Goal: Task Accomplishment & Management: Complete application form

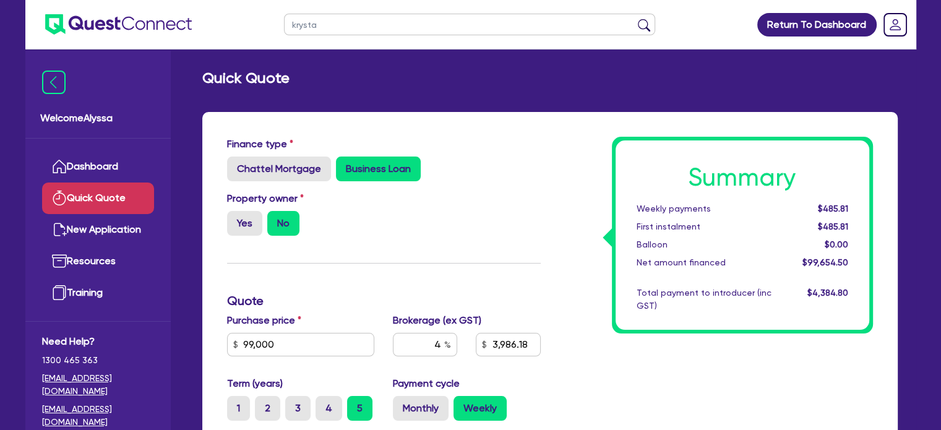
type input "[PERSON_NAME]"
click button "submit" at bounding box center [644, 27] width 20 height 17
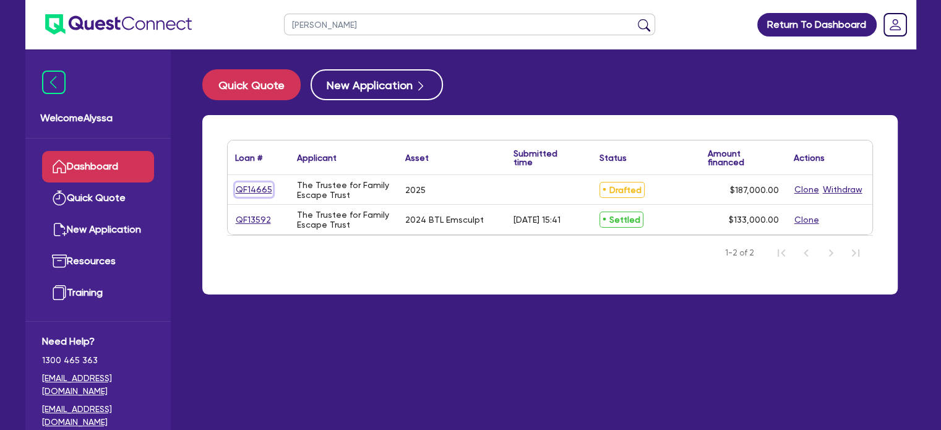
click at [248, 188] on link "QF14665" at bounding box center [254, 190] width 38 height 14
select select "TERTIARY_ASSETS"
select select "BEAUTY_EQUIPMENT"
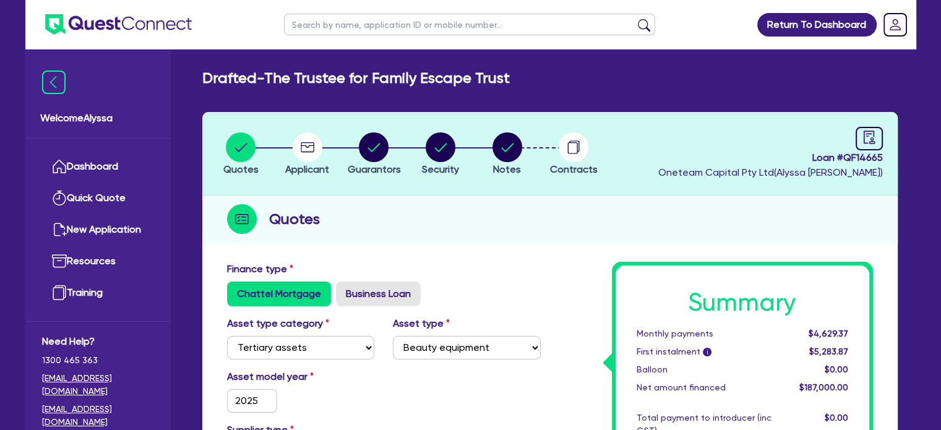
click at [482, 133] on li "Notes" at bounding box center [507, 153] width 67 height 43
click at [503, 146] on circle "button" at bounding box center [508, 147] width 30 height 30
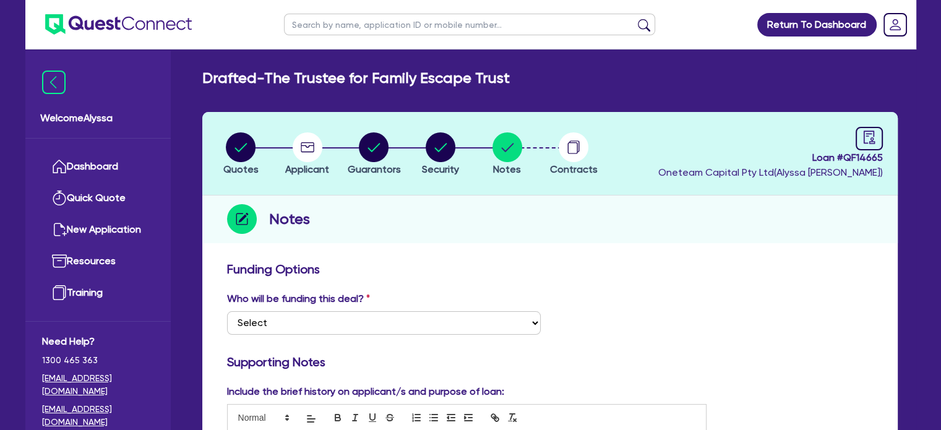
click at [389, 25] on input "text" at bounding box center [469, 25] width 371 height 22
type input "[PERSON_NAME]"
click button "submit" at bounding box center [644, 27] width 20 height 17
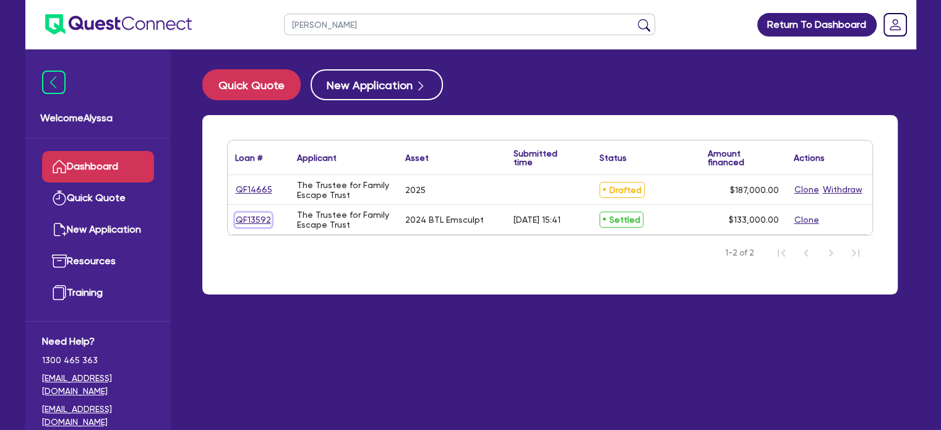
click at [251, 217] on link "QF13592" at bounding box center [253, 220] width 37 height 14
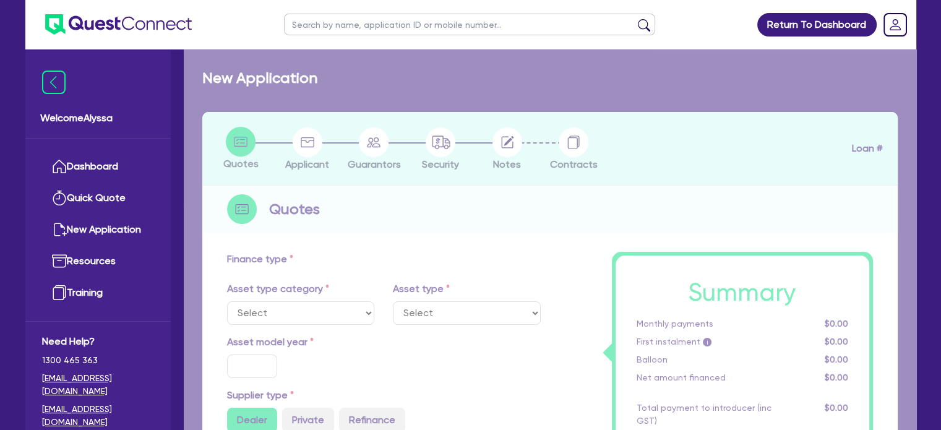
select select "TERTIARY_ASSETS"
type input "2024"
radio input "true"
type input "143,000"
type input "10,000"
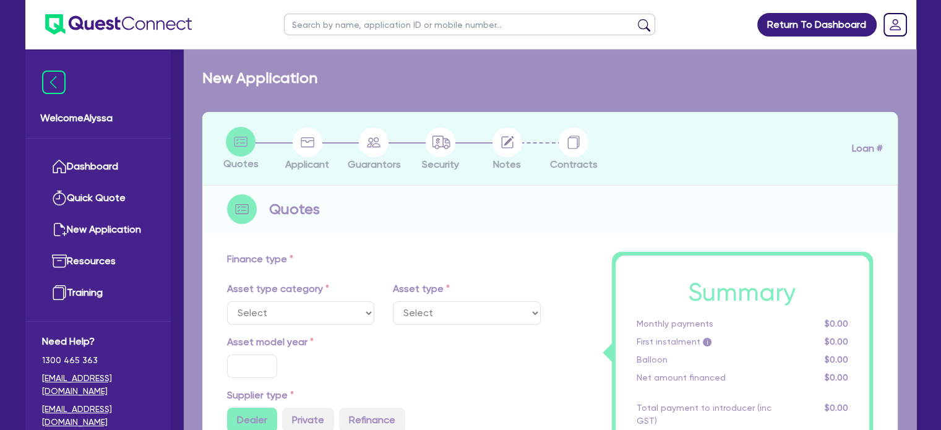
type input "11"
select select "BEAUTY_EQUIPMENT"
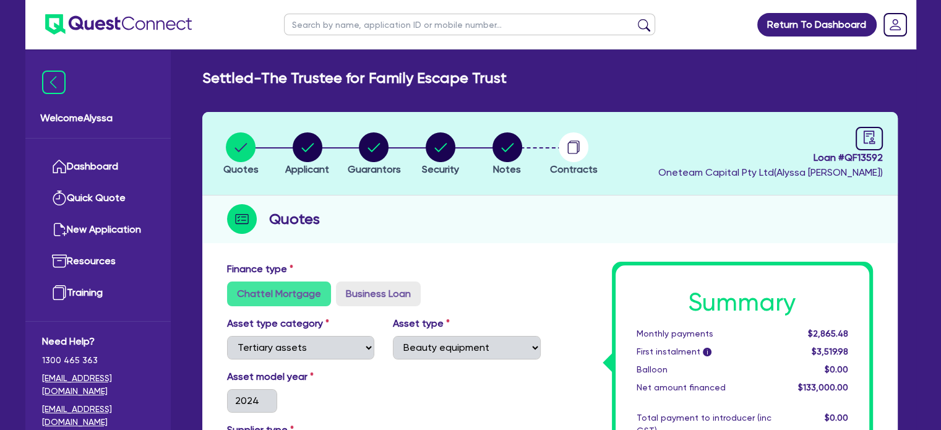
click at [525, 144] on li "Notes" at bounding box center [507, 153] width 67 height 43
click at [507, 160] on circle "button" at bounding box center [508, 147] width 30 height 30
select select "Other"
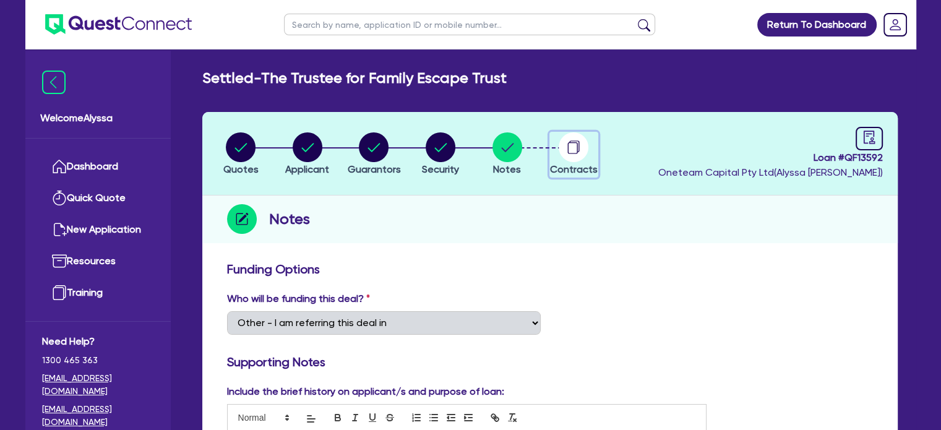
click at [574, 142] on icon "button" at bounding box center [573, 148] width 10 height 12
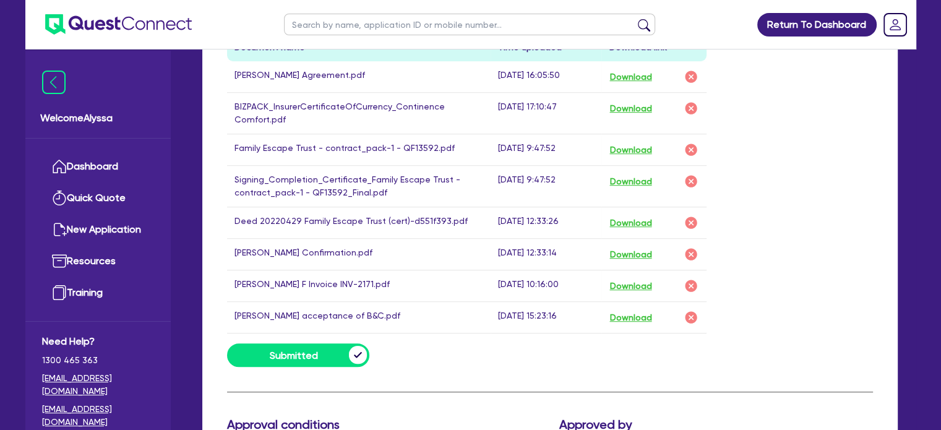
scroll to position [738, 0]
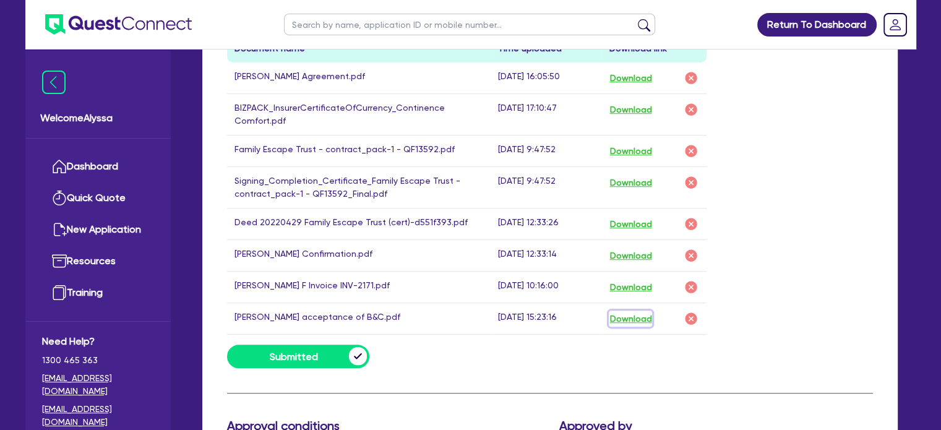
click at [629, 314] on button "Download" at bounding box center [630, 319] width 43 height 16
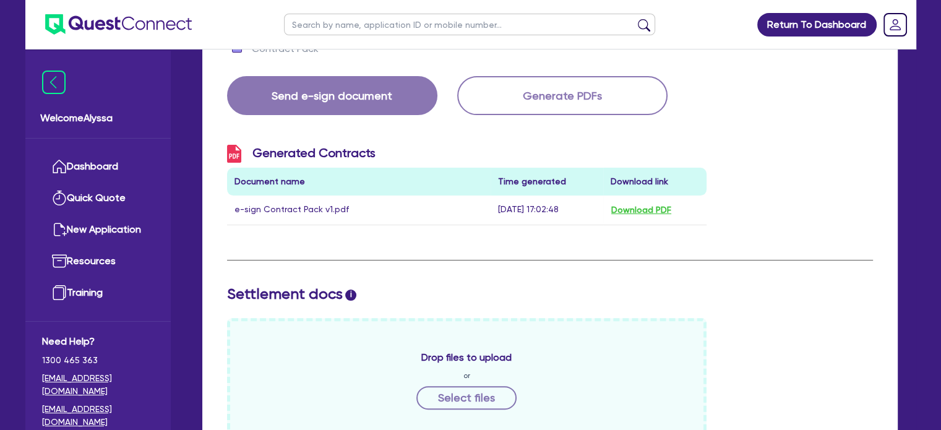
scroll to position [0, 0]
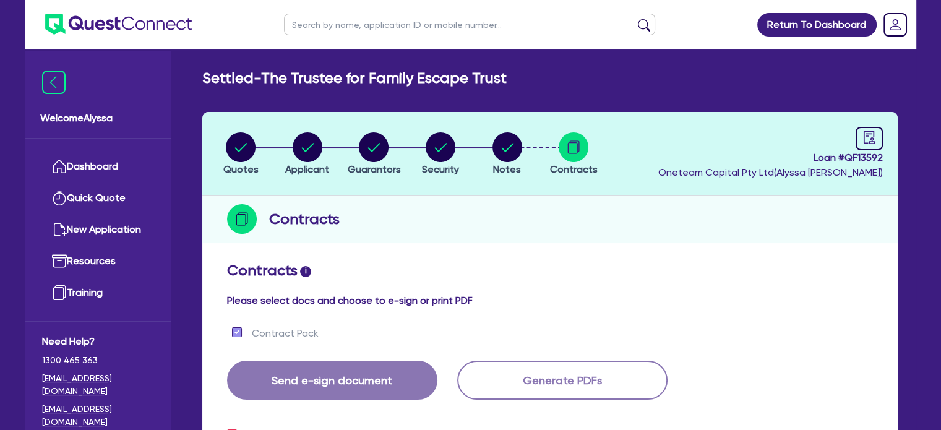
click at [351, 12] on ul at bounding box center [470, 24] width 396 height 49
click at [337, 30] on input "text" at bounding box center [469, 25] width 371 height 22
type input "[PERSON_NAME]"
click button "submit" at bounding box center [644, 27] width 20 height 17
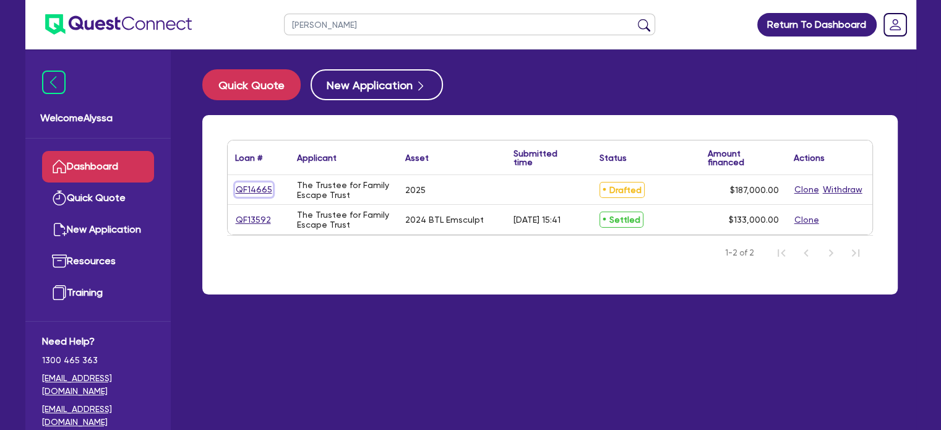
click at [255, 194] on link "QF14665" at bounding box center [254, 190] width 38 height 14
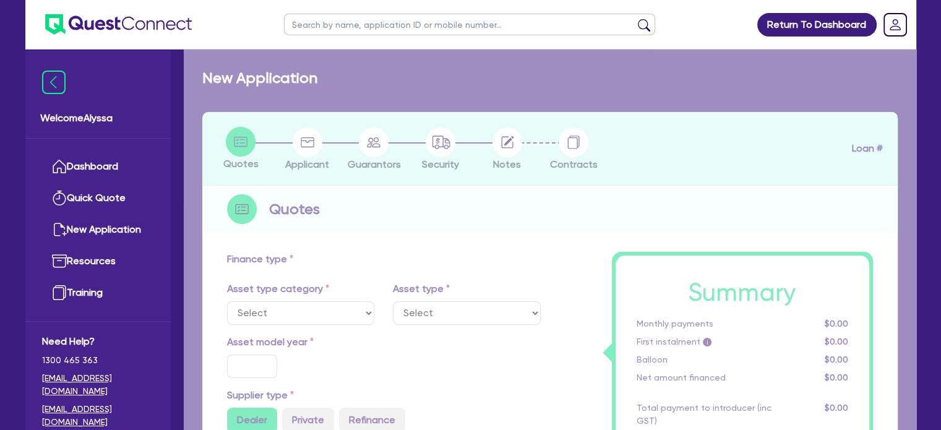
select select "TERTIARY_ASSETS"
type input "2025"
type input "187,000"
type input "17.49"
select select "BEAUTY_EQUIPMENT"
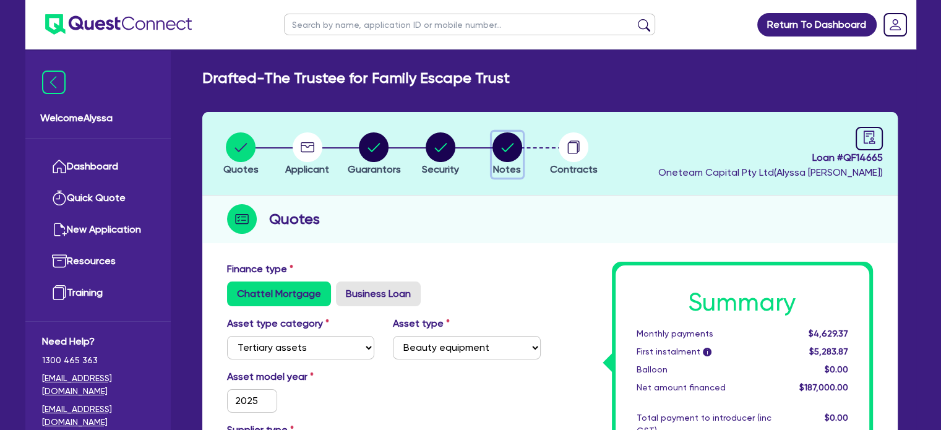
click at [516, 156] on circle "button" at bounding box center [508, 147] width 30 height 30
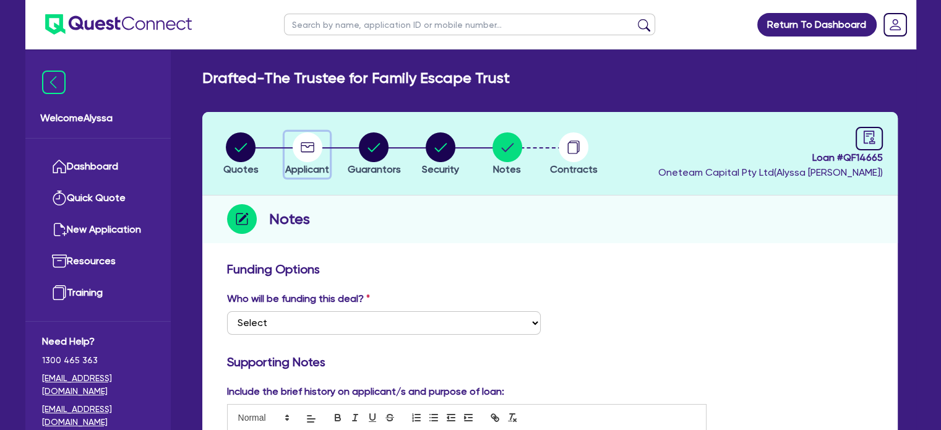
click at [304, 155] on circle "button" at bounding box center [308, 147] width 30 height 30
select select "TRUST"
select select "HEALTH_BEAUTY"
select select "HAIR_BEAUTY_SALONS"
select select "QLD"
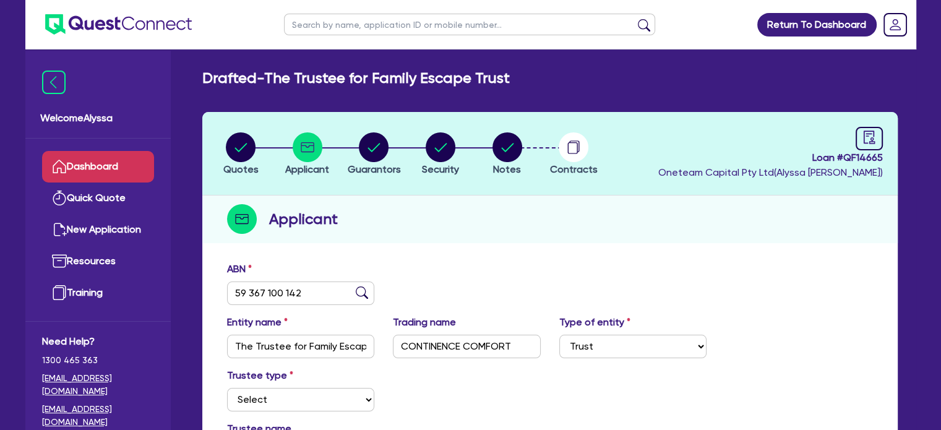
click at [119, 171] on link "Dashboard" at bounding box center [98, 167] width 112 height 32
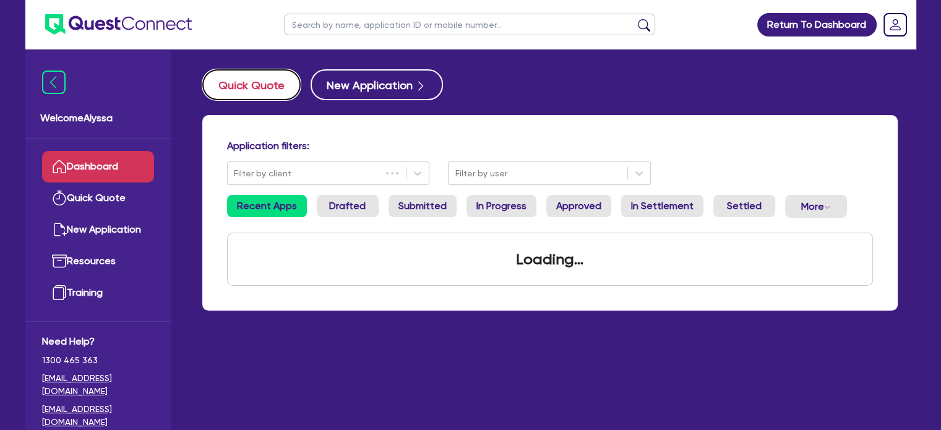
click at [258, 92] on button "Quick Quote" at bounding box center [251, 84] width 98 height 31
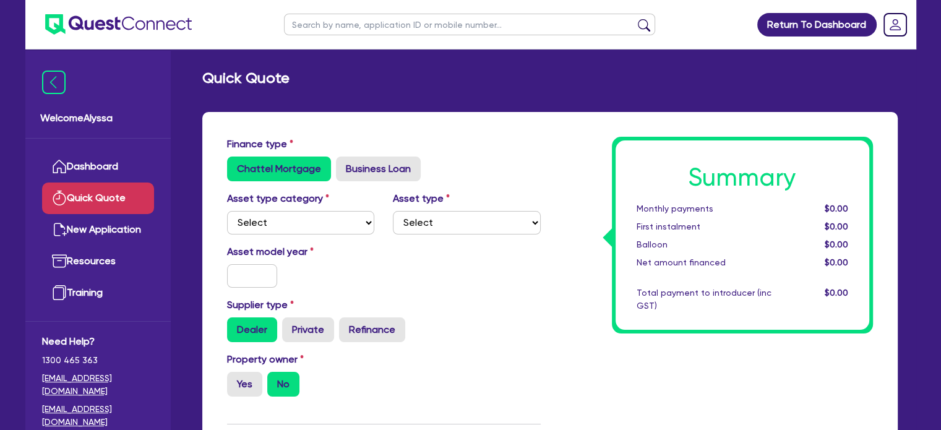
click at [306, 237] on div "Asset type category Select Cars and light trucks Primary assets Secondary asset…" at bounding box center [384, 217] width 332 height 53
click at [288, 228] on select "Select Cars and light trucks Primary assets Secondary assets Tertiary assets" at bounding box center [301, 223] width 148 height 24
select select "SECONDARY_ASSETS"
click at [227, 211] on select "Select Cars and light trucks Primary assets Secondary assets Tertiary assets" at bounding box center [301, 223] width 148 height 24
click at [426, 228] on select "Select Generators and compressors Engineering and toolmaking Woodworking and me…" at bounding box center [467, 223] width 148 height 24
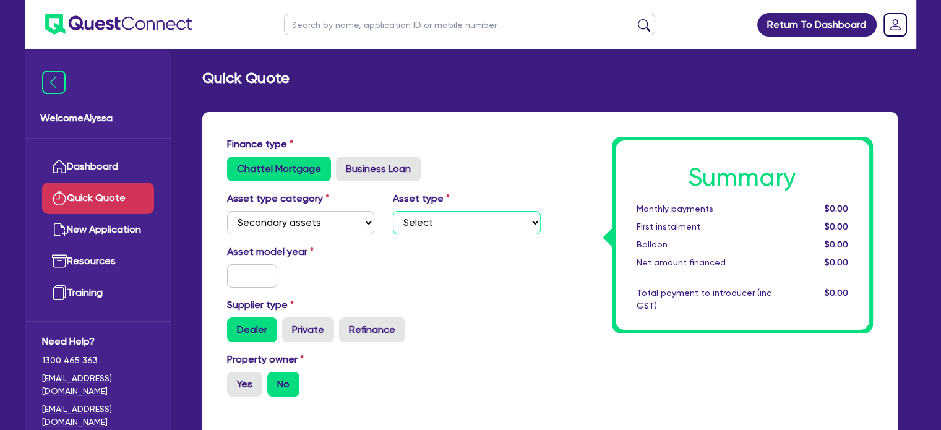
select select "MEDICAL_DENTAL_LABORATORY_EQUIPMENT"
click at [393, 211] on select "Select Generators and compressors Engineering and toolmaking Woodworking and me…" at bounding box center [467, 223] width 148 height 24
click at [227, 277] on input "text" at bounding box center [252, 276] width 51 height 24
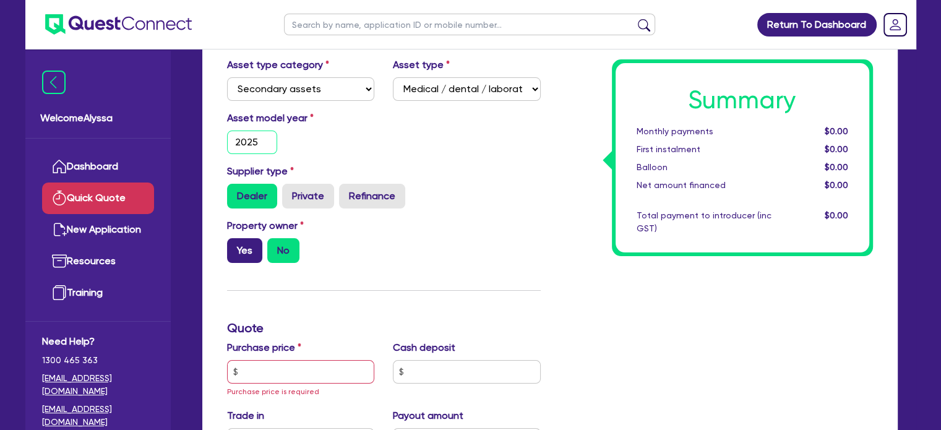
type input "2025"
click at [235, 258] on label "Yes" at bounding box center [244, 250] width 35 height 25
click at [235, 246] on input "Yes" at bounding box center [231, 242] width 8 height 8
radio input "true"
click at [278, 375] on input "text" at bounding box center [301, 372] width 148 height 24
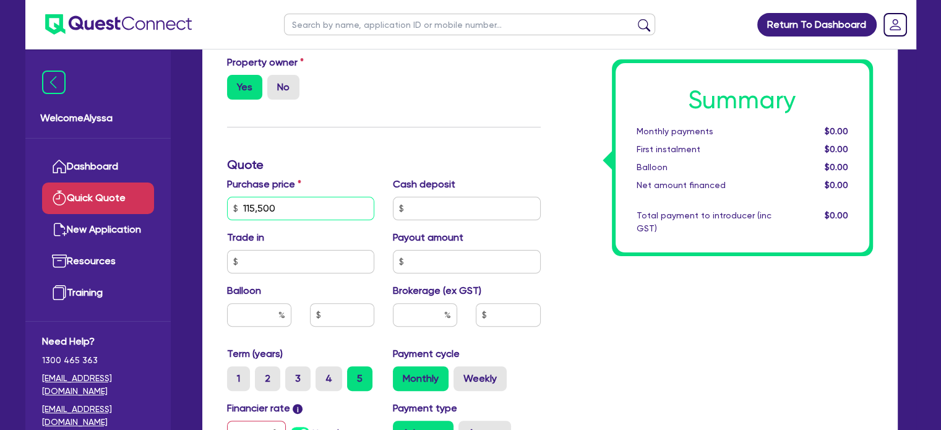
scroll to position [298, 0]
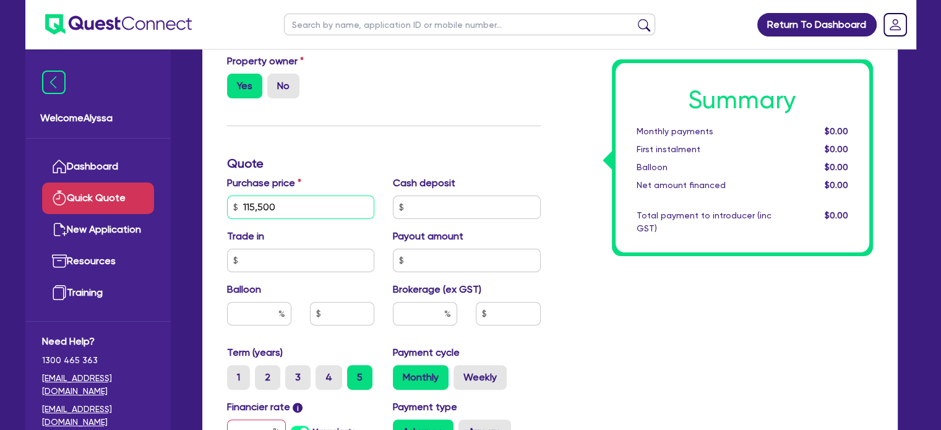
type input "115,500"
click at [439, 313] on input "text" at bounding box center [425, 314] width 64 height 24
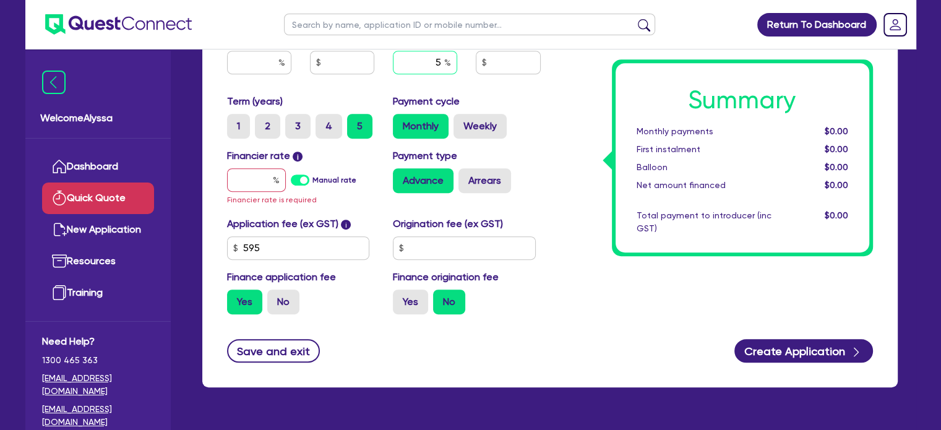
type input "5"
click at [249, 176] on input "text" at bounding box center [256, 180] width 59 height 24
type input "7"
type input "5,807.73"
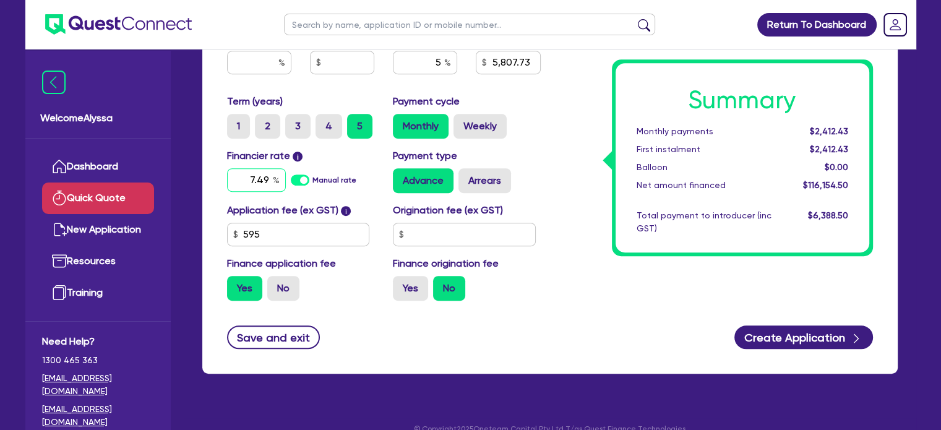
type input "7.49"
type input "5,807.73"
click at [474, 227] on input "text" at bounding box center [464, 235] width 143 height 24
type input "900"
type input "5,807.73"
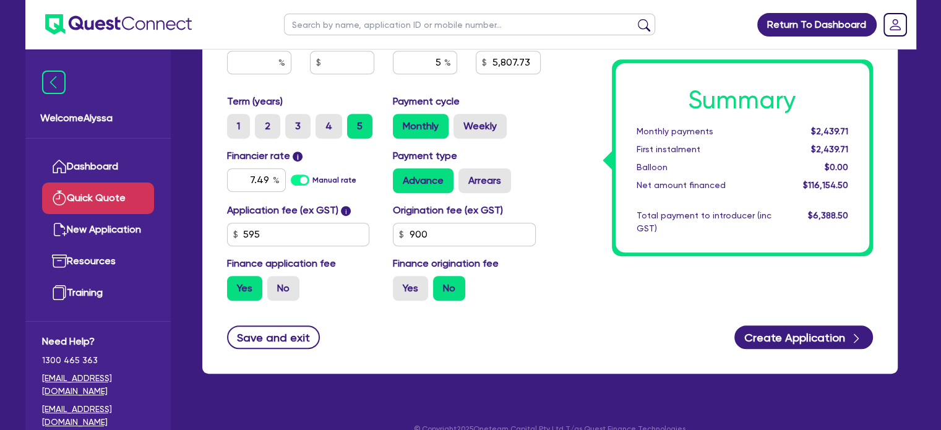
click at [794, 344] on button "Create Application" at bounding box center [804, 338] width 139 height 24
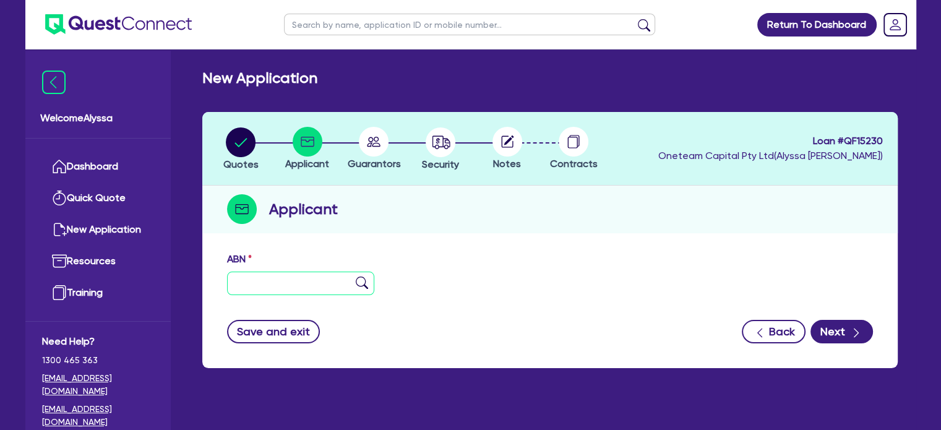
click at [251, 281] on input "text" at bounding box center [301, 284] width 148 height 24
paste input "68 572 063 025"
type input "68 572 063 025"
click at [363, 282] on img at bounding box center [362, 283] width 12 height 12
type input "The Trustee for Chauvet Enterprise Trust"
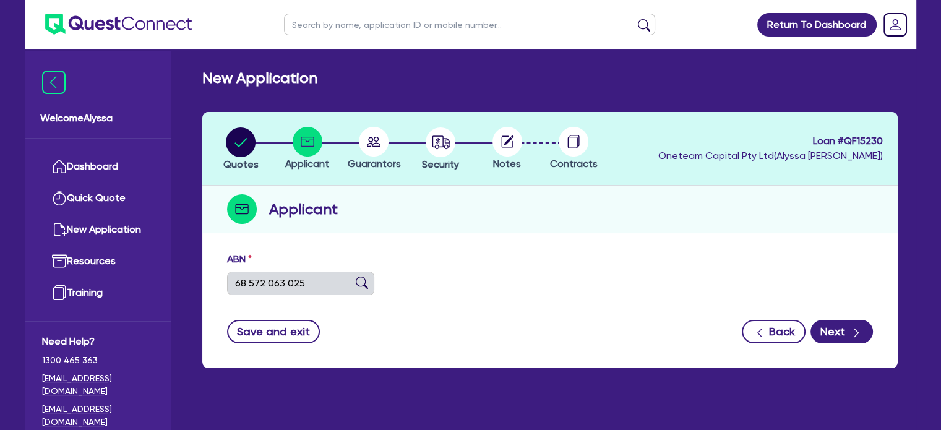
select select "TRUST"
type input "[DATE]"
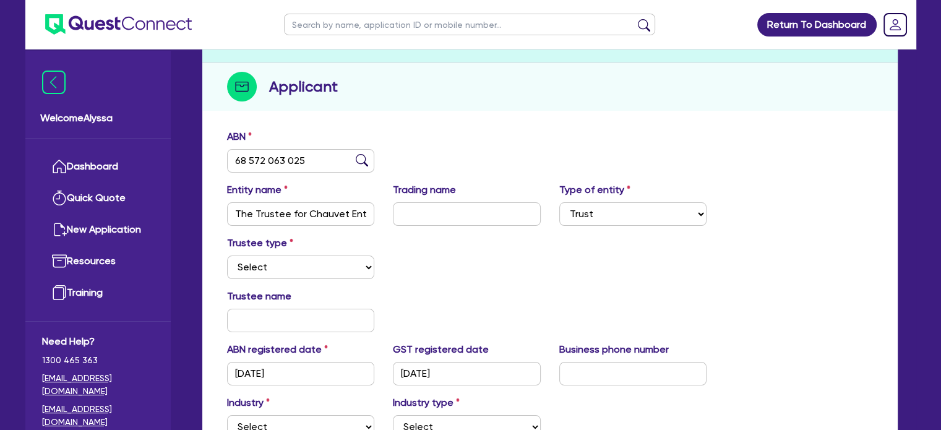
scroll to position [124, 0]
click at [332, 274] on select "Select Individual Company" at bounding box center [301, 266] width 148 height 24
select select "COMPANY"
click at [227, 254] on select "Select Individual Company" at bounding box center [301, 266] width 148 height 24
click at [293, 318] on input "text" at bounding box center [301, 320] width 148 height 24
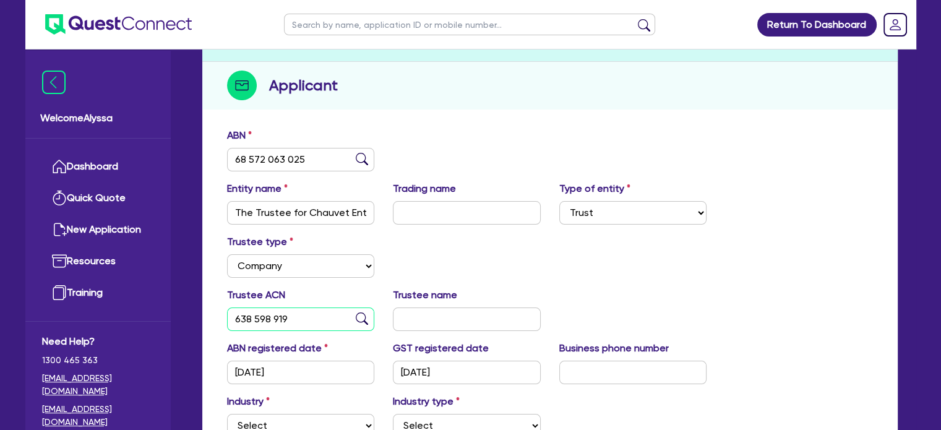
type input "638 598 919"
click at [358, 318] on img at bounding box center [362, 319] width 12 height 12
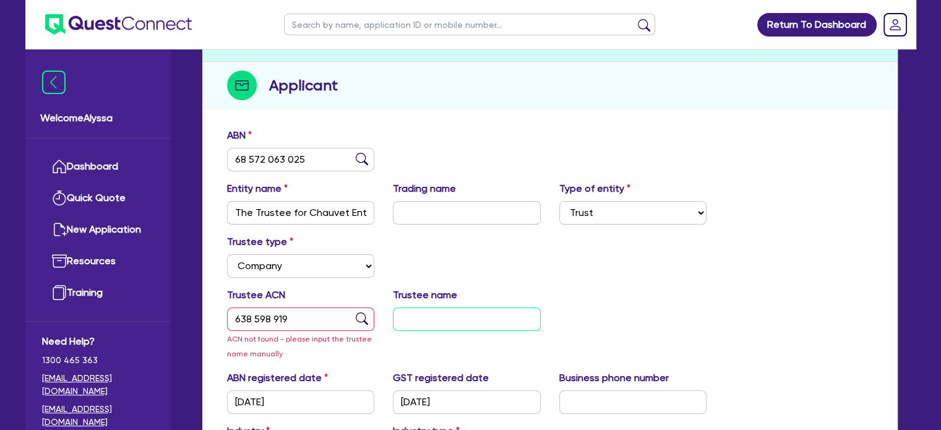
click at [412, 320] on input "text" at bounding box center [467, 320] width 148 height 24
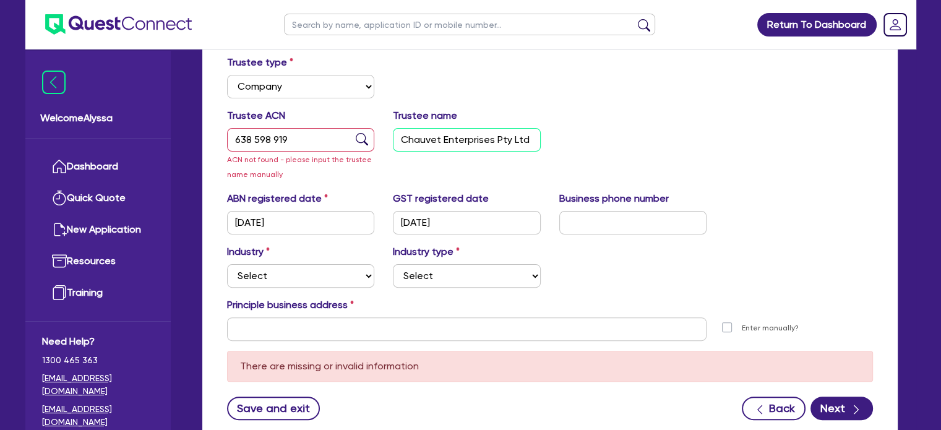
scroll to position [305, 0]
type input "Chauvet Enterprises Pty Ltd"
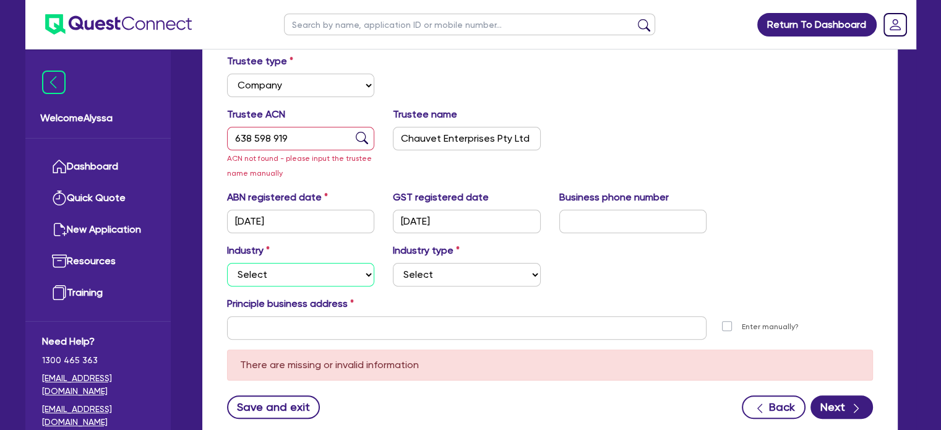
click at [325, 275] on select "Select Accomodation & Food Services Administrative & Support Services Agricultu…" at bounding box center [301, 275] width 148 height 24
select select "HEALTH_BEAUTY"
click at [227, 263] on select "Select Accomodation & Food Services Administrative & Support Services Agricultu…" at bounding box center [301, 275] width 148 height 24
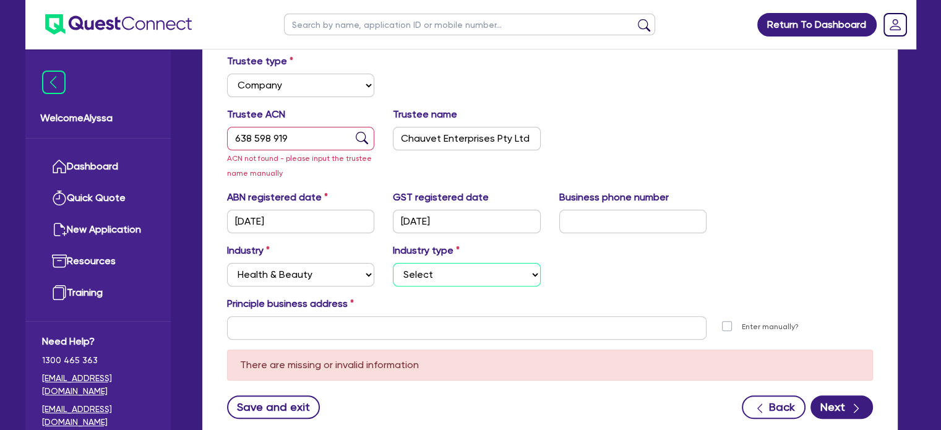
click at [409, 265] on select "Select [MEDICAL_DATA], [MEDICAL_DATA] Services Cosmetics Supplies Day Spas, Hea…" at bounding box center [467, 275] width 148 height 24
select select "HAIR_BEAUTY_SALONS"
click at [393, 263] on select "Select [MEDICAL_DATA], [MEDICAL_DATA] Services Cosmetics Supplies Day Spas, Hea…" at bounding box center [467, 275] width 148 height 24
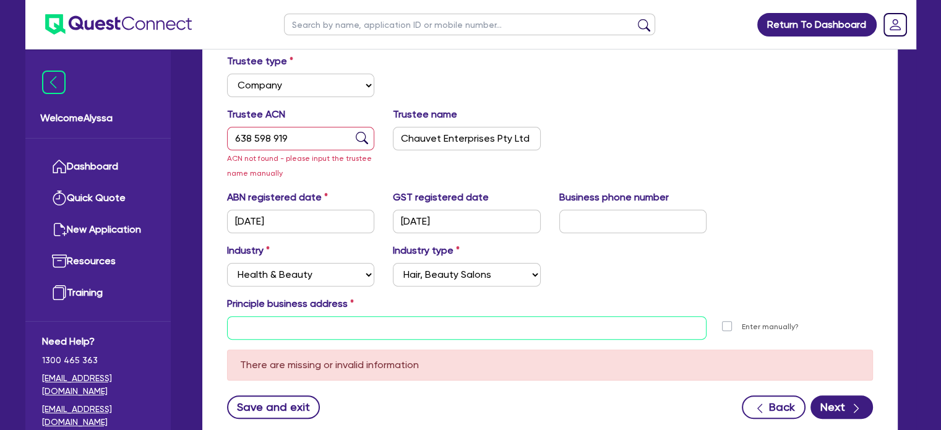
click at [248, 319] on input "text" at bounding box center [467, 328] width 480 height 24
paste input "[STREET_ADDRESS]"
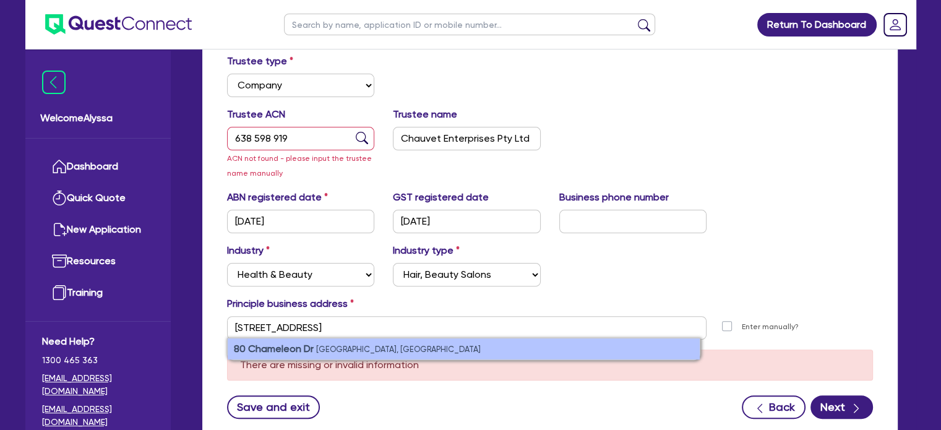
click at [402, 345] on small "[GEOGRAPHIC_DATA], [GEOGRAPHIC_DATA]" at bounding box center [398, 349] width 165 height 9
type input "[STREET_ADDRESS][PERSON_NAME]"
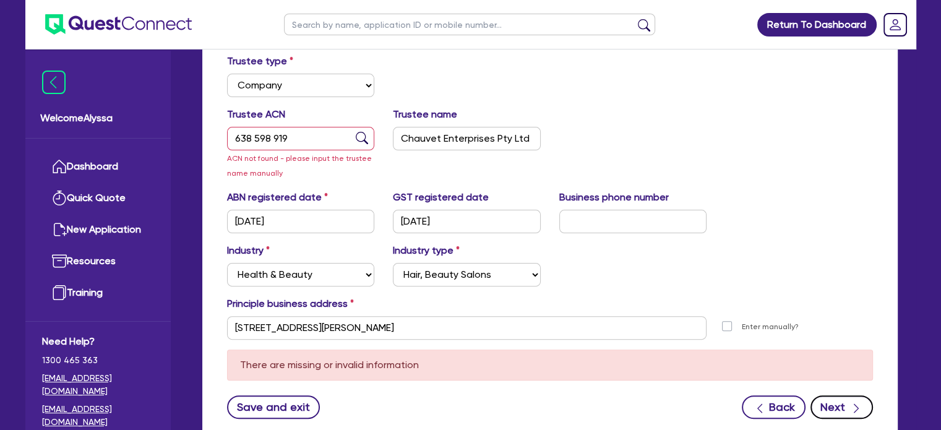
click at [852, 403] on icon "button" at bounding box center [856, 408] width 12 height 12
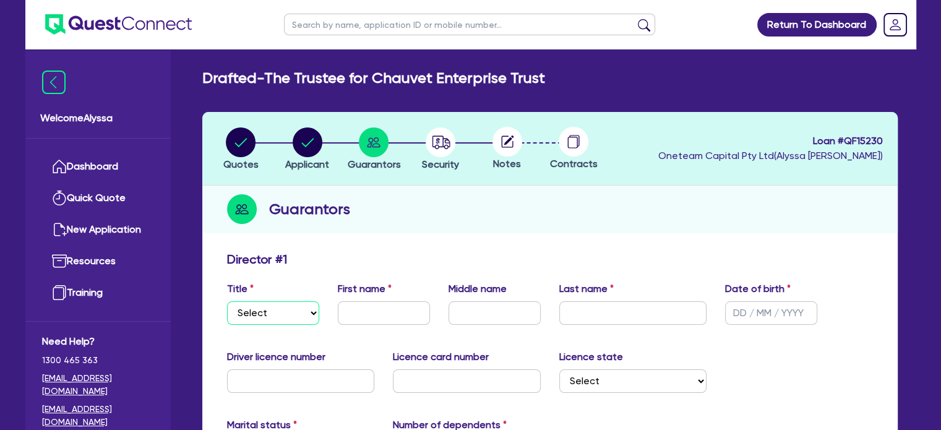
click at [281, 321] on select "Select Mr Mrs Ms Miss Dr" at bounding box center [273, 313] width 92 height 24
select select "MRS"
click at [227, 301] on select "Select Mr Mrs Ms Miss Dr" at bounding box center [273, 313] width 92 height 24
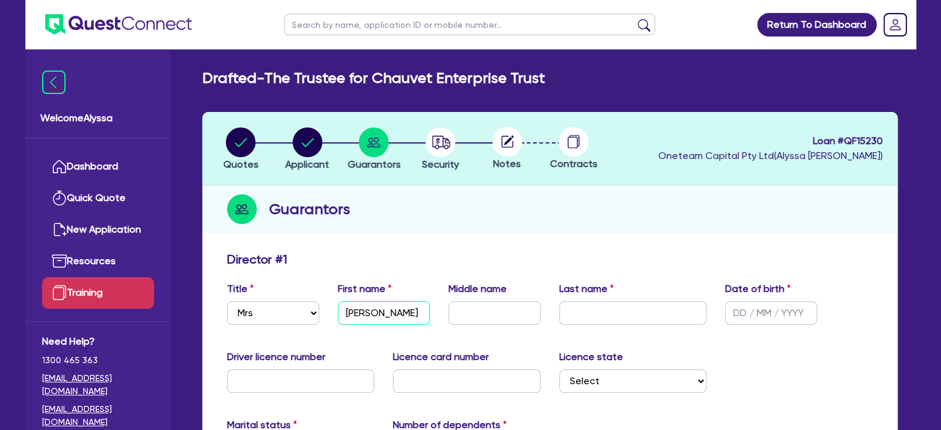
type input "[PERSON_NAME]"
click at [471, 333] on div "Title Select Mr Mrs Ms Miss Dr First name [PERSON_NAME] Middle name Last name D…" at bounding box center [550, 308] width 665 height 53
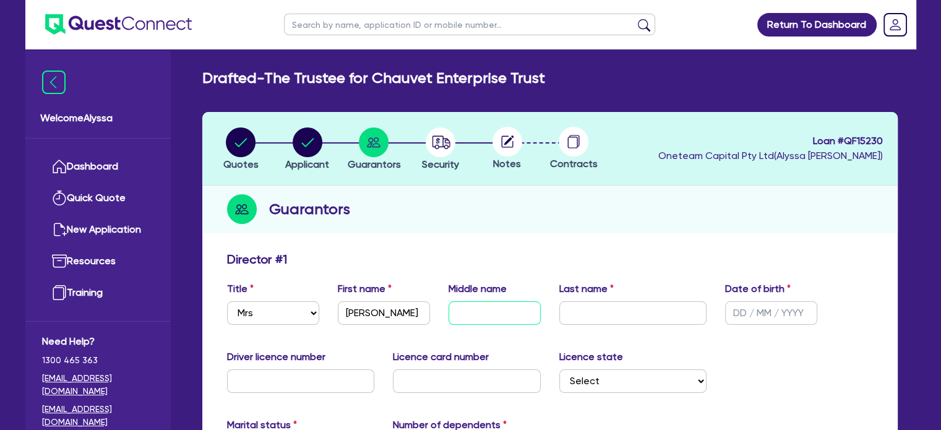
click at [461, 311] on input "text" at bounding box center [495, 313] width 92 height 24
type input "[PERSON_NAME]"
type input "Chauvet"
type input "[DATE]"
type input "2"
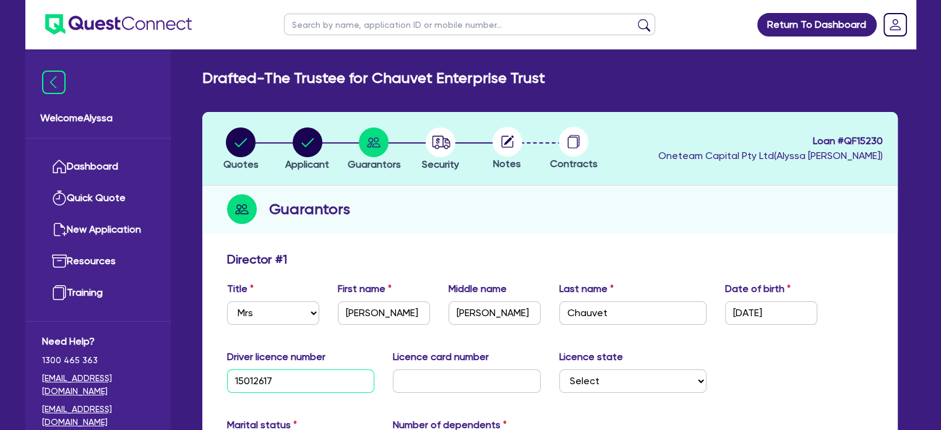
type input "15012617"
type input "2059960486"
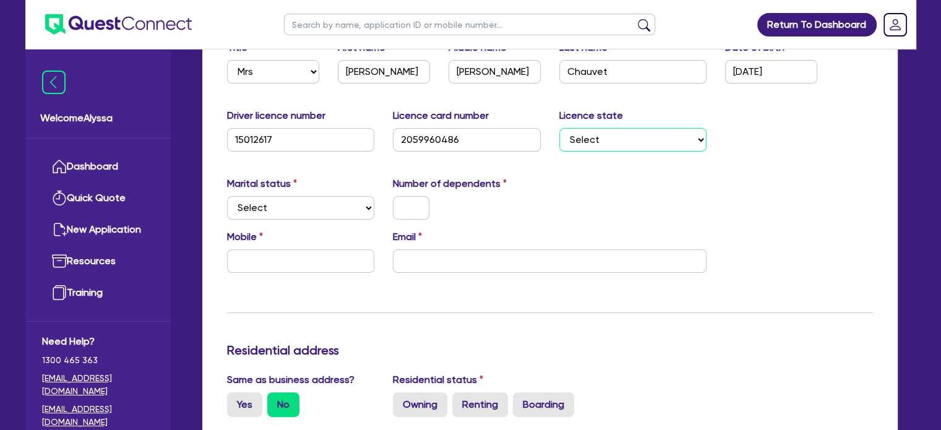
scroll to position [248, 0]
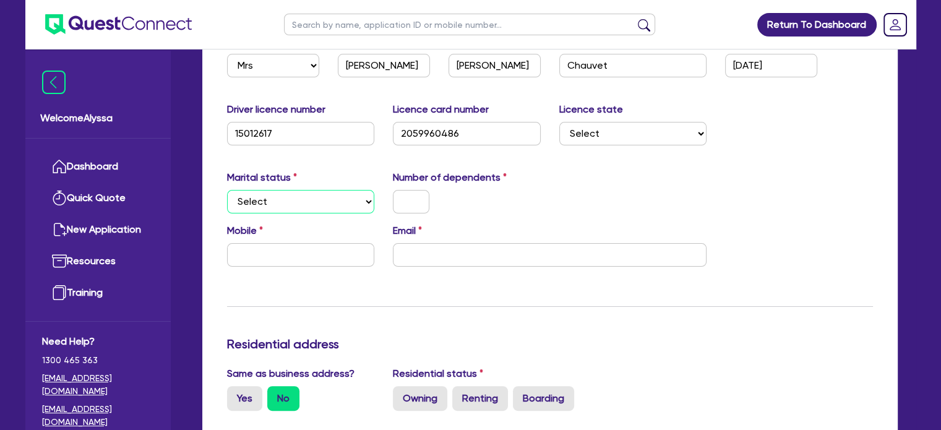
click at [259, 195] on select "Select Single Married De Facto / Partner" at bounding box center [301, 202] width 148 height 24
select select "MARRIED"
click at [227, 190] on select "Select Single Married De Facto / Partner" at bounding box center [301, 202] width 148 height 24
click at [416, 195] on input "text" at bounding box center [411, 202] width 37 height 24
click at [436, 255] on input "email" at bounding box center [550, 255] width 314 height 24
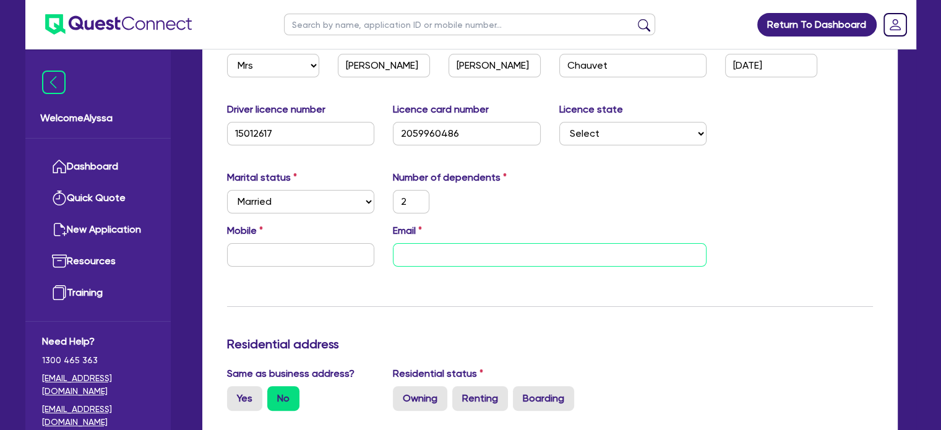
paste input "[PERSON_NAME][EMAIL_ADDRESS][DOMAIN_NAME]"
type input "2"
type input "[PERSON_NAME][EMAIL_ADDRESS][DOMAIN_NAME]"
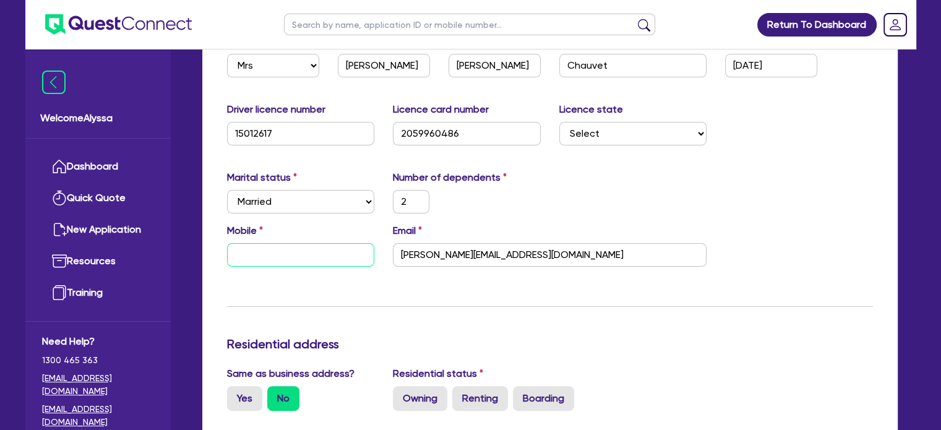
click at [273, 259] on input "text" at bounding box center [301, 255] width 148 height 24
type input "2"
type input "0"
type input "2"
type input "04"
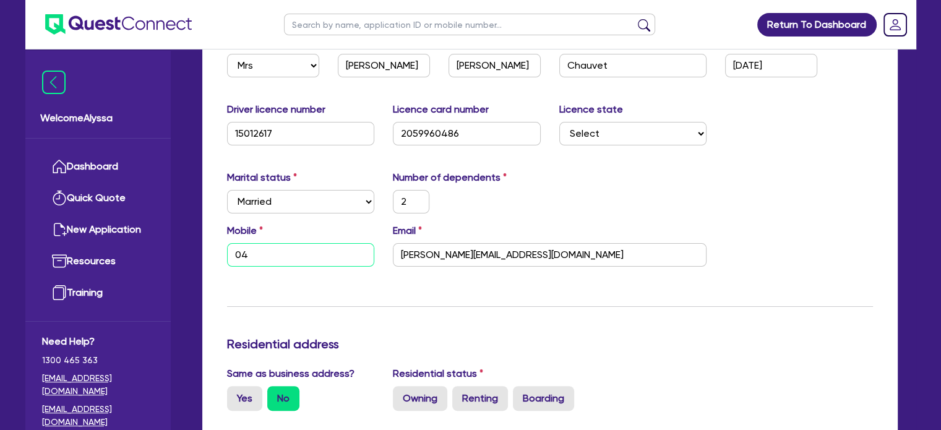
type input "2"
type input "042"
type input "2"
type input "0426"
type input "2"
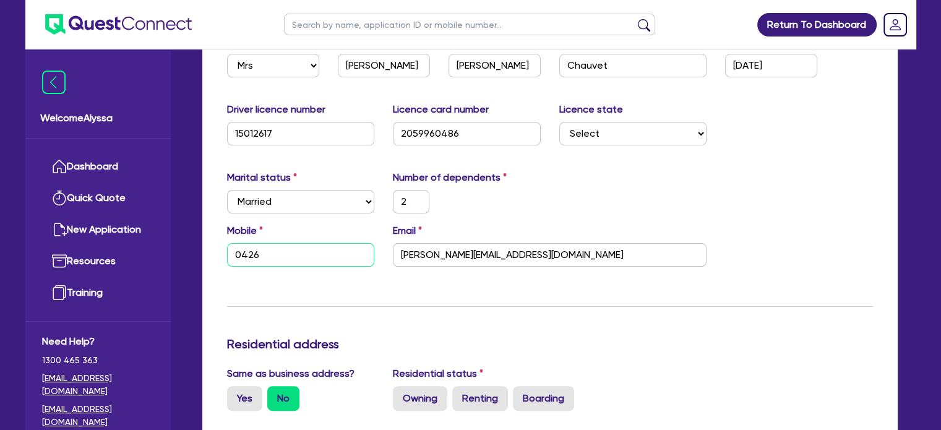
type input "0426 7"
type input "2"
type input "0426 73"
type input "2"
type input "0426 733"
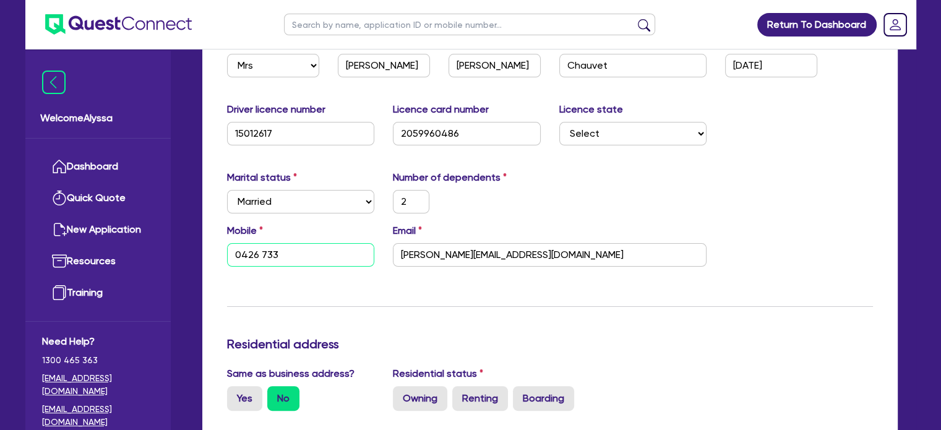
type input "2"
type input "0426 733 7"
type input "2"
type input "0426 733 73"
type input "2"
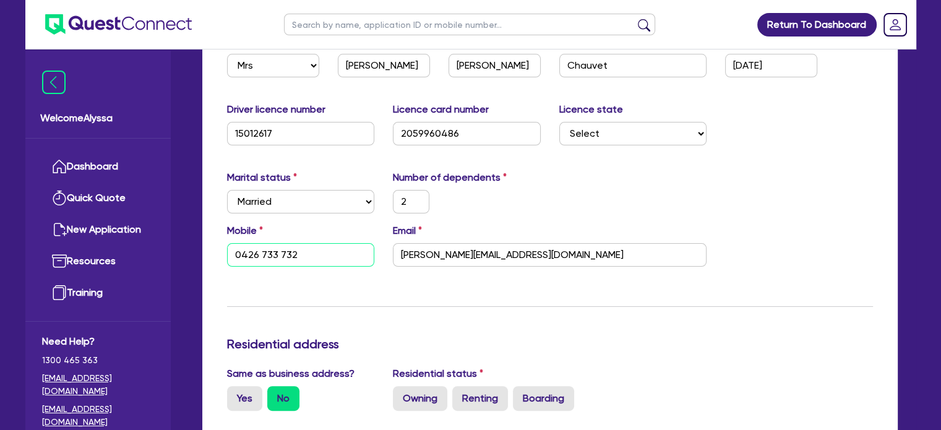
type input "0426 733 732"
click at [565, 306] on hr at bounding box center [550, 306] width 646 height 1
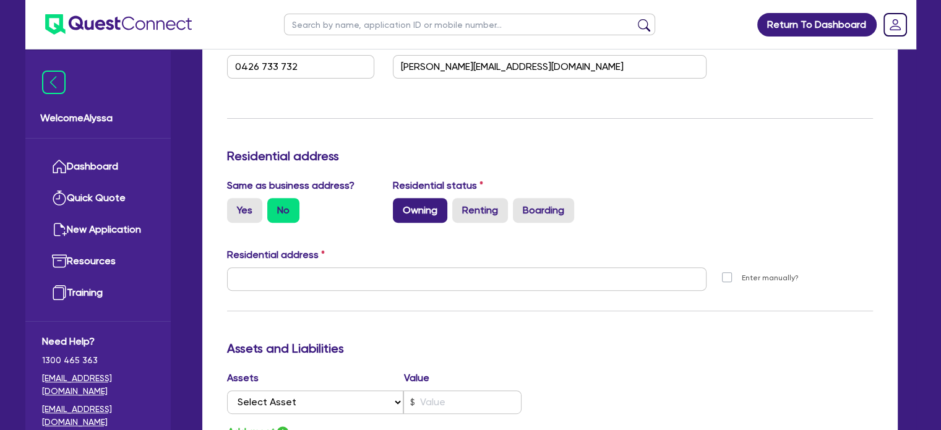
click at [433, 203] on label "Owning" at bounding box center [420, 210] width 54 height 25
click at [401, 203] on input "Owning" at bounding box center [397, 202] width 8 height 8
radio input "true"
type input "2"
type input "0426 733 732"
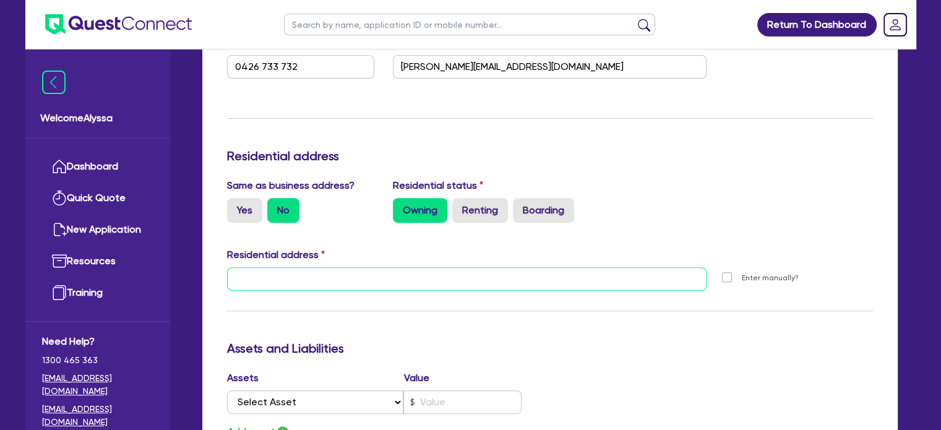
click at [327, 279] on input "text" at bounding box center [467, 279] width 480 height 24
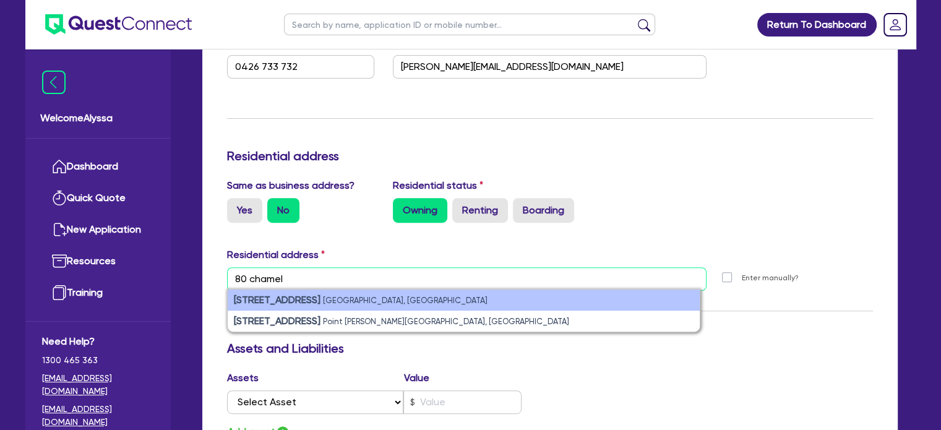
type input "80 chamel"
click at [319, 308] on li "[STREET_ADDRESS]" at bounding box center [464, 300] width 472 height 21
type input "2"
type input "0426 733 732"
type input "[STREET_ADDRESS][PERSON_NAME]"
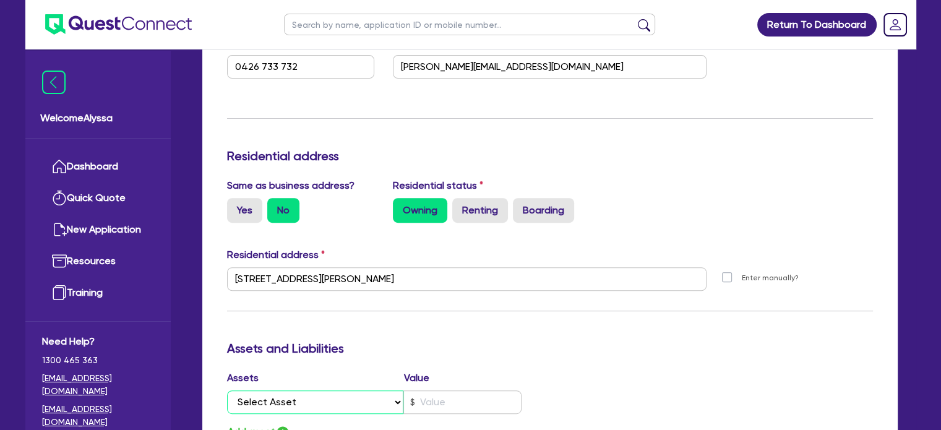
click at [297, 400] on select "Select Asset Cash Property Investment property Vehicle Truck Trailer Equipment …" at bounding box center [315, 403] width 177 height 24
select select "PROPERTY"
click at [227, 391] on select "Select Asset Cash Property Investment property Vehicle Truck Trailer Equipment …" at bounding box center [315, 403] width 177 height 24
type input "2"
type input "0426 733 732"
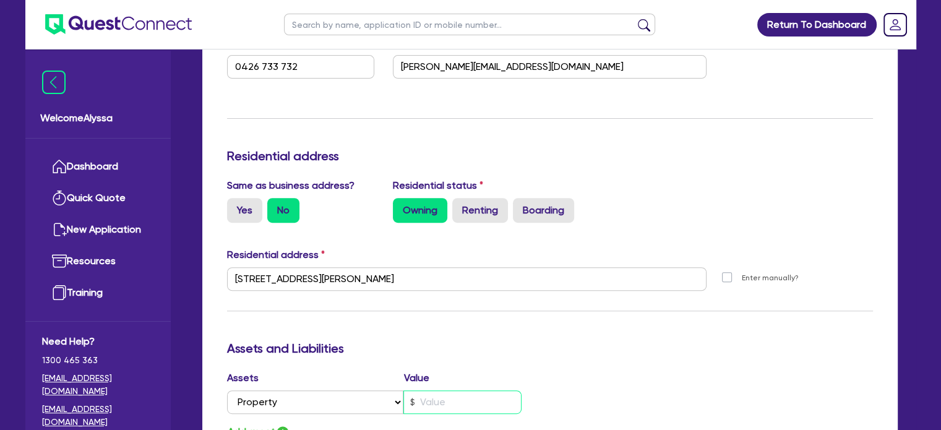
type input "2"
type input "0426 733 732"
type input "1"
type input "2"
type input "0426 733 732"
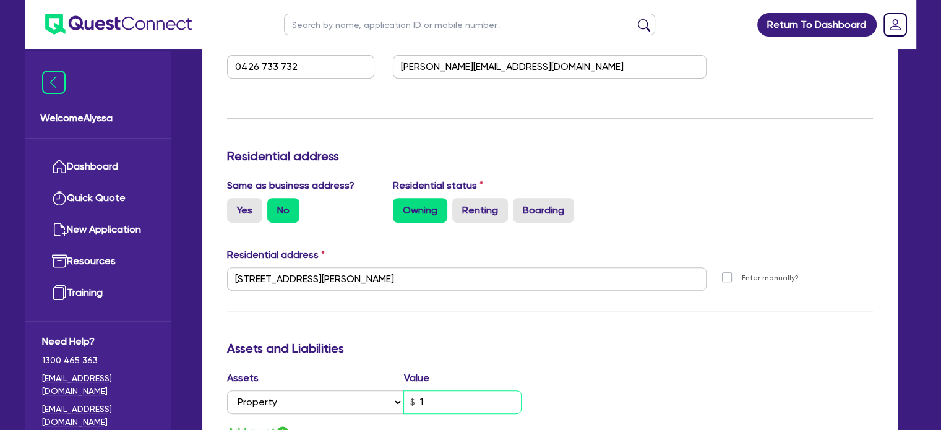
type input "14"
type input "2"
type input "0426 733 732"
type input "140"
type input "2"
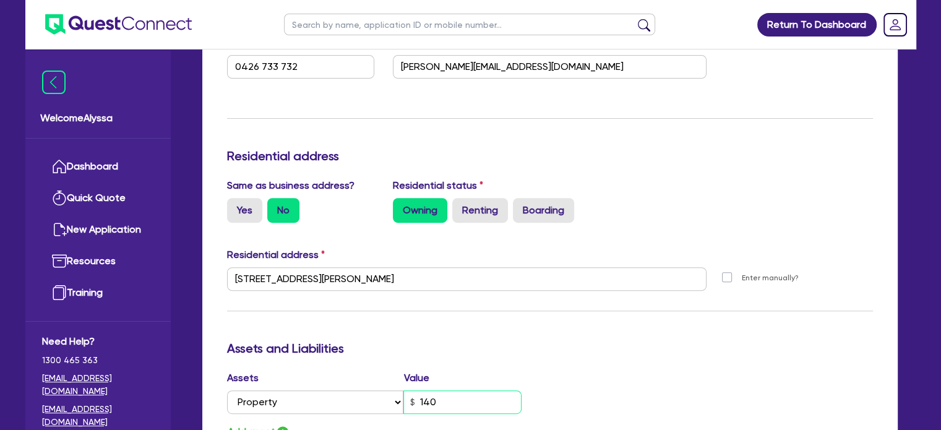
type input "0426 733 732"
type input "1,400"
type input "2"
type input "0426 733 732"
type input "14,000"
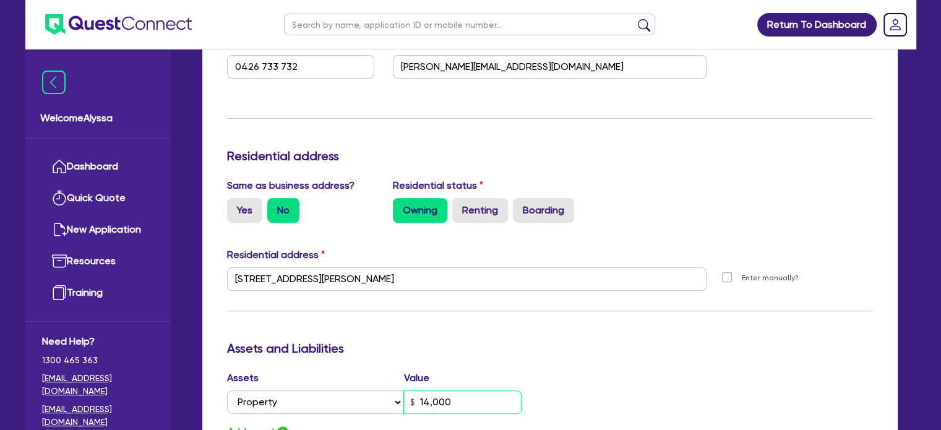
type input "2"
type input "0426 733 732"
type input "140,000"
type input "2"
type input "0426 733 732"
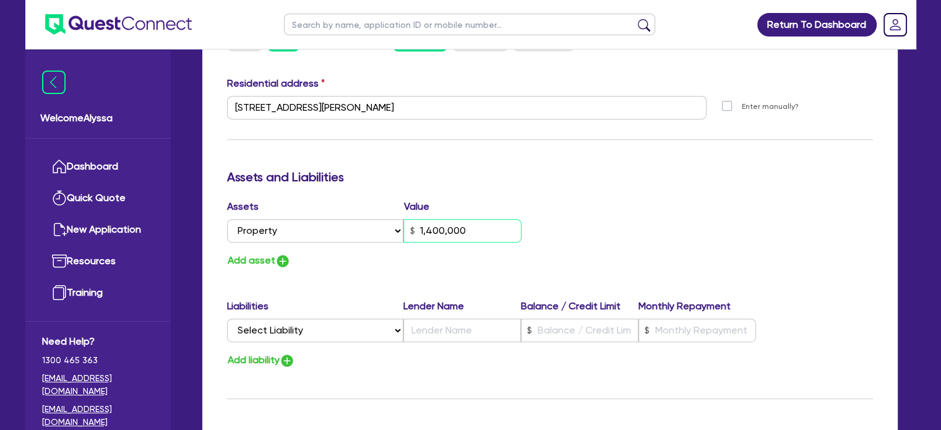
scroll to position [608, 0]
type input "1,400,000"
click at [280, 259] on img "button" at bounding box center [282, 260] width 15 height 15
type input "2"
type input "0426 733 732"
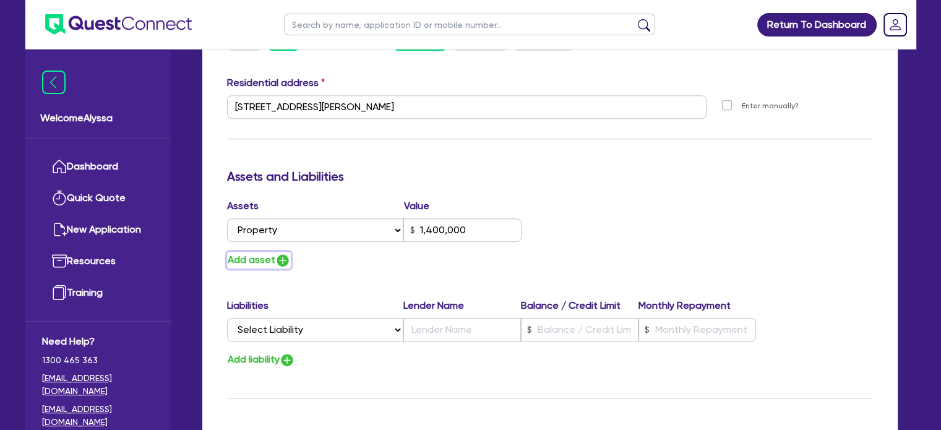
type input "1,400,000"
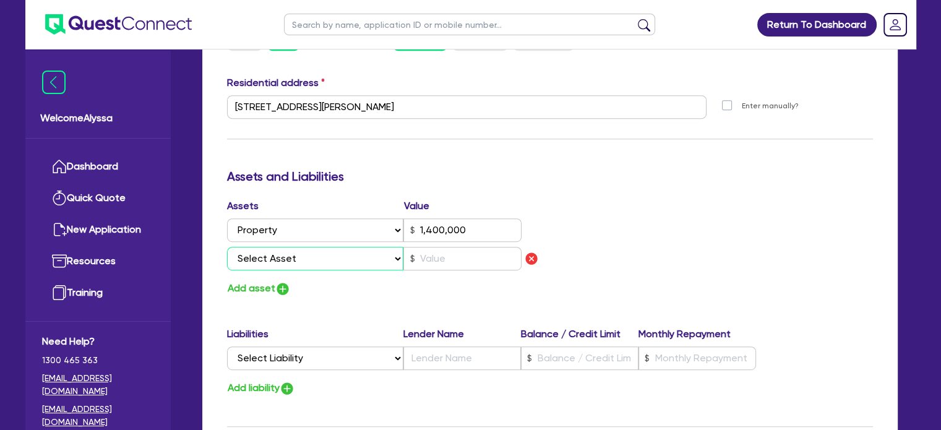
click at [280, 259] on select "Select Asset Cash Property Investment property Vehicle Truck Trailer Equipment …" at bounding box center [315, 259] width 177 height 24
select select "CASH"
click at [227, 247] on select "Select Asset Cash Property Investment property Vehicle Truck Trailer Equipment …" at bounding box center [315, 259] width 177 height 24
type input "2"
type input "0426 733 732"
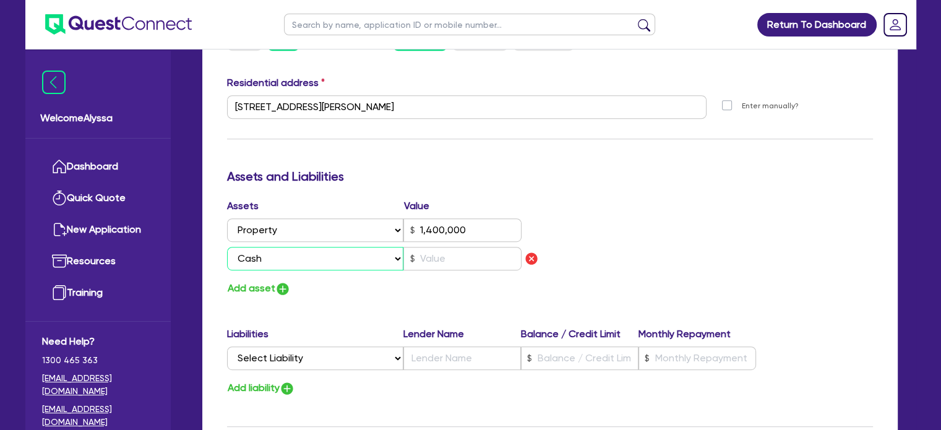
type input "1,400,000"
type input "2"
type input "0426 733 732"
type input "1,400,000"
type input "2"
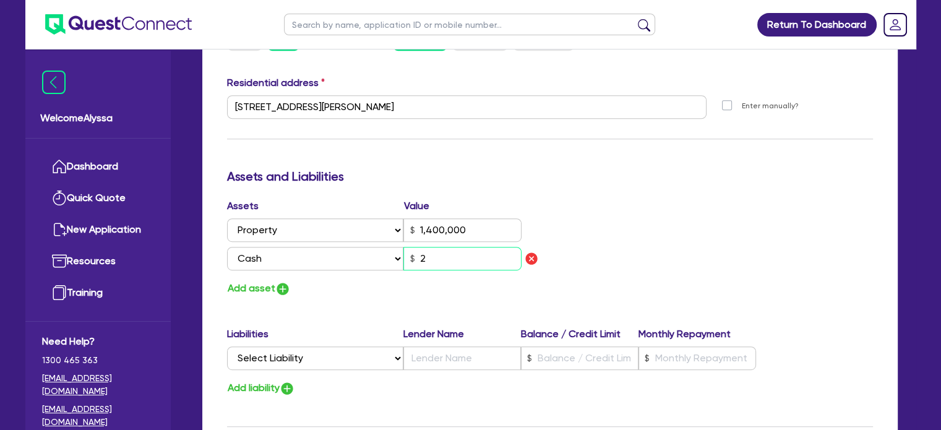
type input "2"
type input "0426 733 732"
type input "1,400,000"
type input "25"
type input "2"
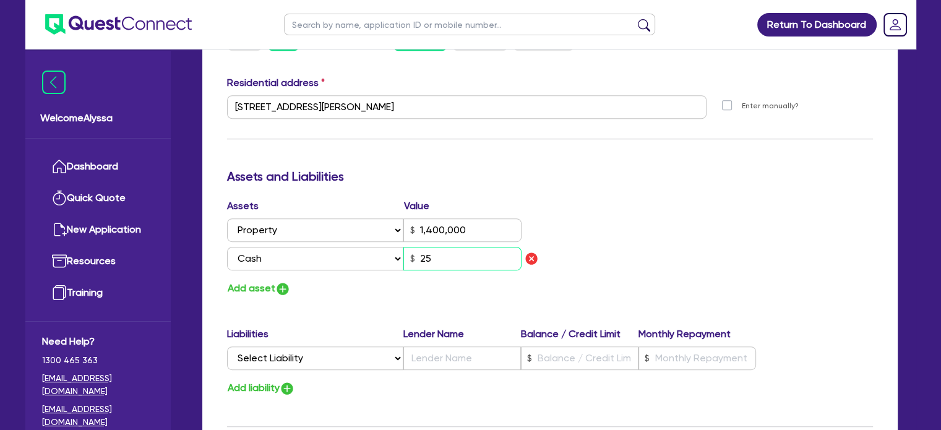
type input "0426 733 732"
type input "1,400,000"
type input "250"
type input "2"
type input "0426 733 732"
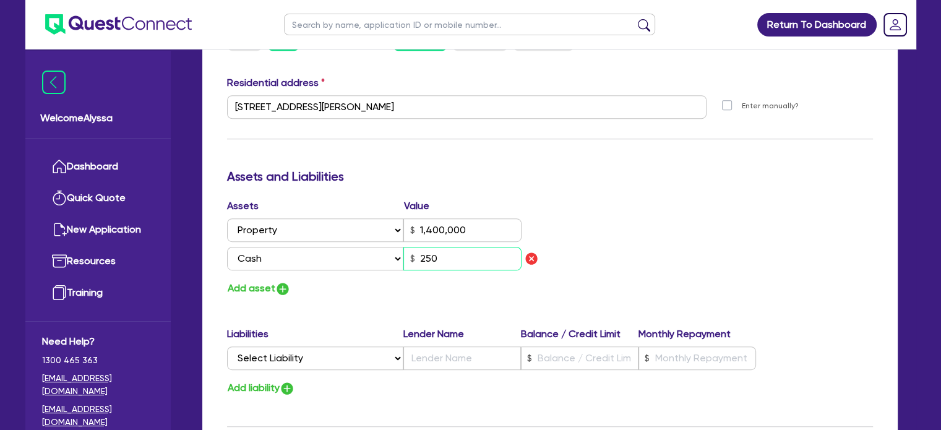
type input "1,400,000"
type input "2,500"
type input "2"
type input "0426 733 732"
type input "1,400,000"
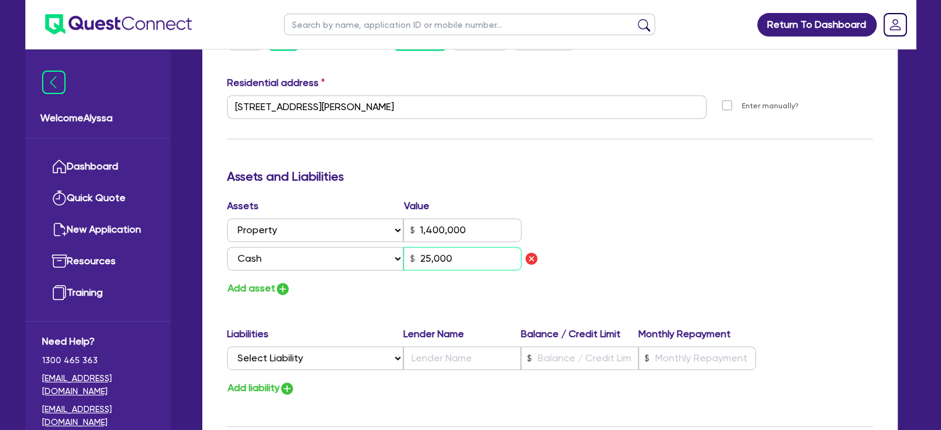
type input "25,000"
click at [267, 290] on button "Add asset" at bounding box center [259, 288] width 64 height 17
type input "2"
type input "0426 733 732"
type input "1,400,000"
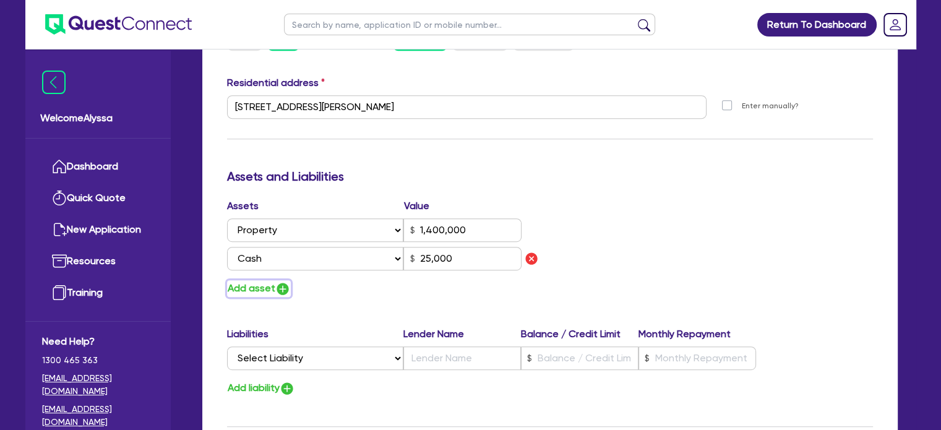
type input "25,000"
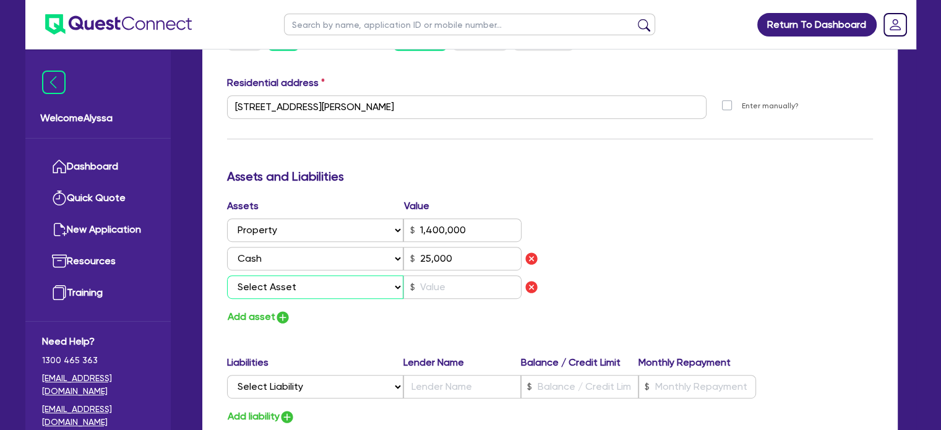
click at [260, 280] on select "Select Asset Cash Property Investment property Vehicle Truck Trailer Equipment …" at bounding box center [315, 287] width 177 height 24
select select "VEHICLE"
click at [227, 275] on select "Select Asset Cash Property Investment property Vehicle Truck Trailer Equipment …" at bounding box center [315, 287] width 177 height 24
type input "2"
type input "0426 733 732"
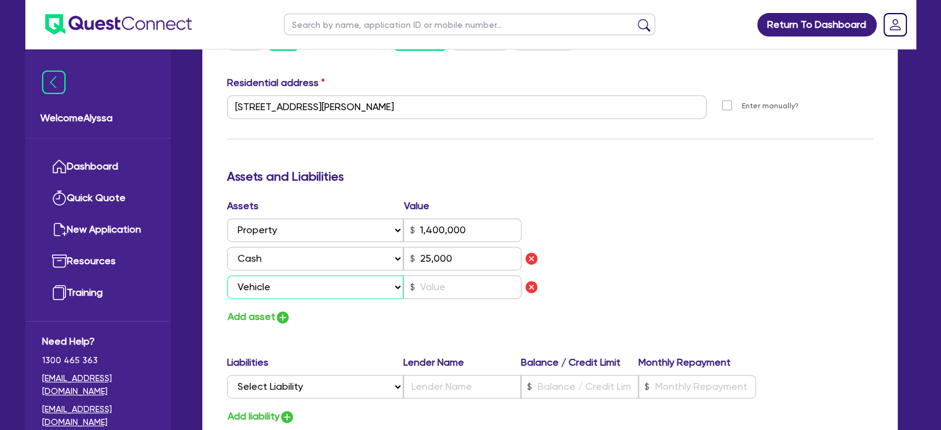
type input "1,400,000"
type input "25,000"
type input "2"
type input "0426 733 732"
type input "1,400,000"
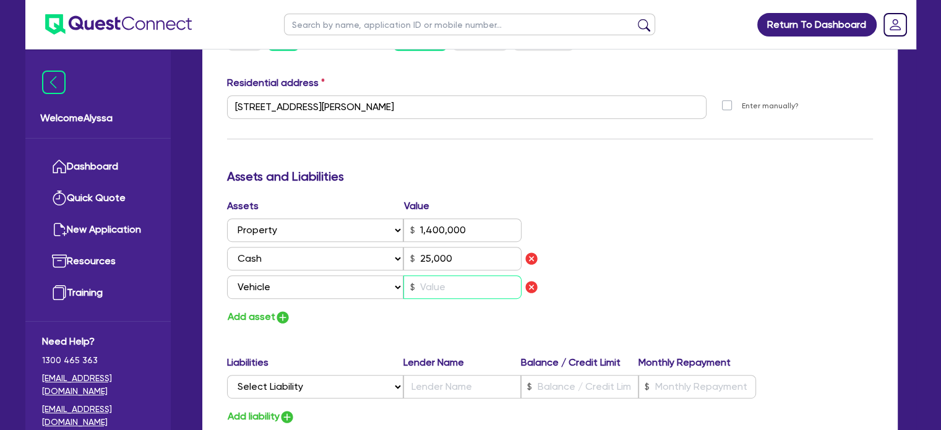
type input "25,000"
type input "9"
type input "2"
type input "0426 733 732"
type input "1,400,000"
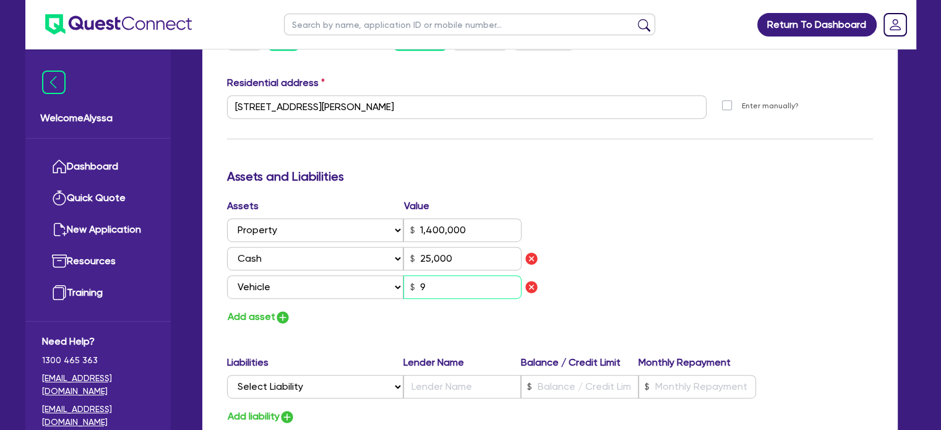
type input "25,000"
type input "90"
type input "2"
type input "0426 733 732"
type input "1,400,000"
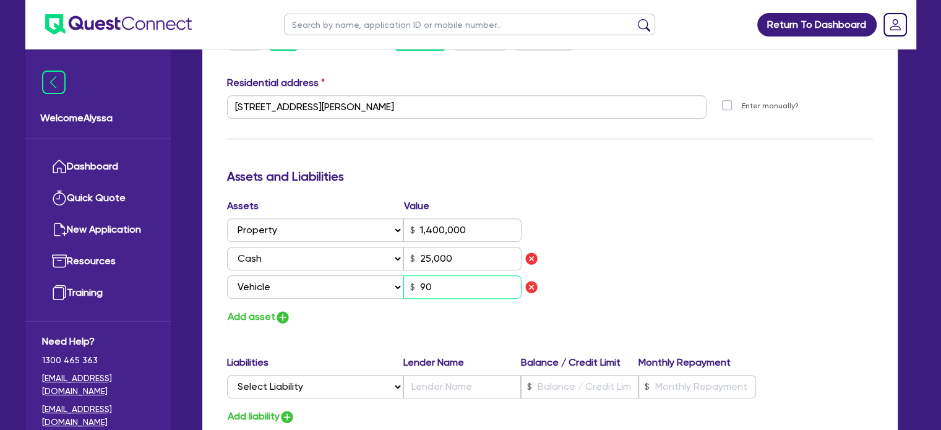
type input "25,000"
type input "900"
type input "2"
type input "0426 733 732"
type input "1,400,000"
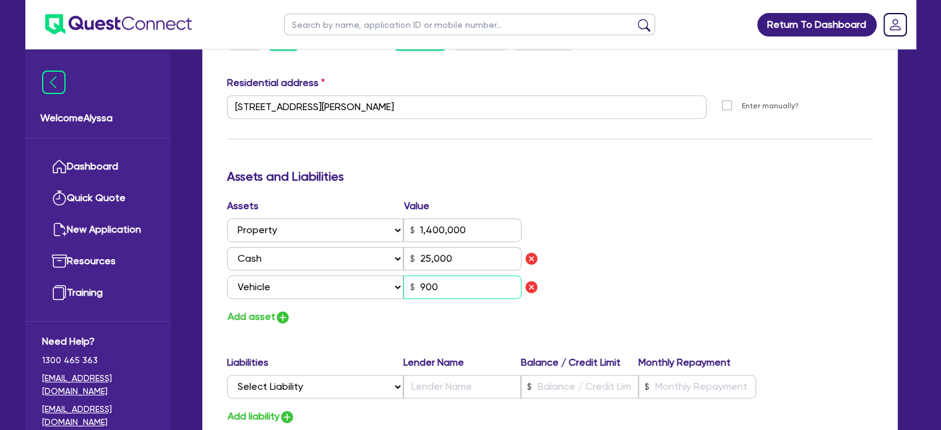
type input "25,000"
type input "9,000"
type input "2"
type input "0426 733 732"
type input "1,400,000"
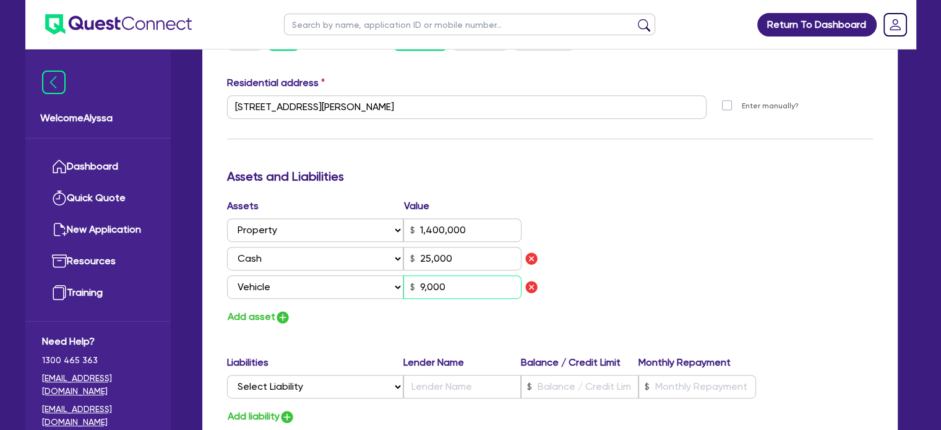
type input "25,000"
type input "90,000"
click at [326, 382] on select "Select Liability Credit card Mortgage Investment property loan Vehicle loan Tru…" at bounding box center [315, 387] width 176 height 24
select select "MORTGAGE"
click at [227, 375] on select "Select Liability Credit card Mortgage Investment property loan Vehicle loan Tru…" at bounding box center [315, 387] width 176 height 24
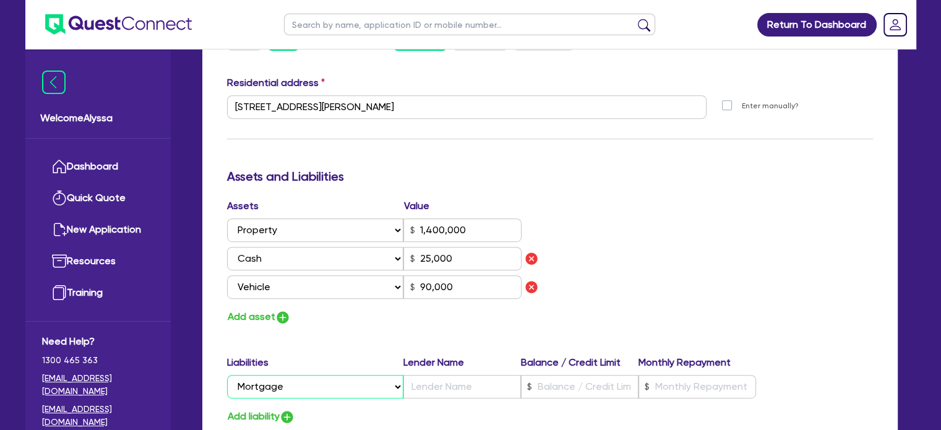
type input "2"
type input "0426 733 732"
type input "1,400,000"
type input "25,000"
type input "90,000"
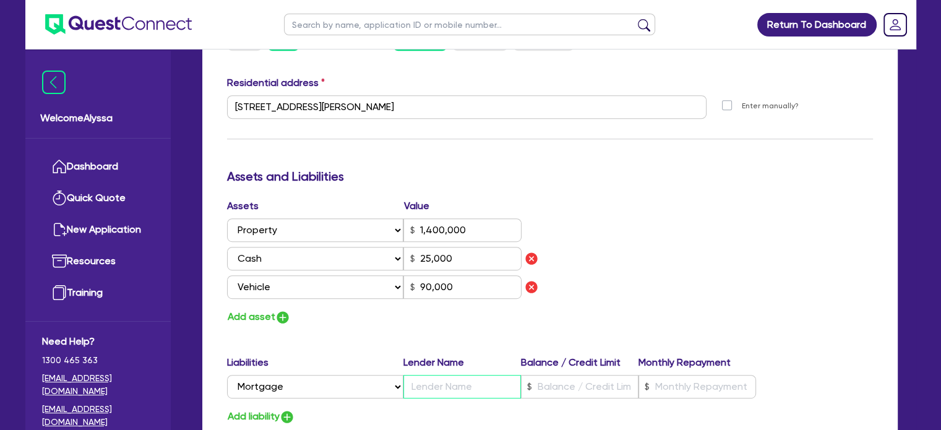
type input "2"
type input "0426 733 732"
type input "1,400,000"
type input "H"
type input "25,000"
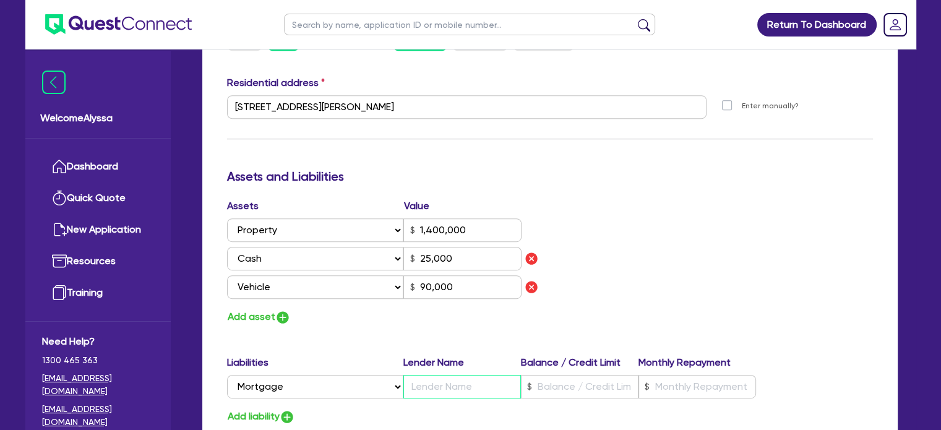
type input "90,000"
type input "2"
type input "0426 733 732"
type input "1,400,000"
type input "25,000"
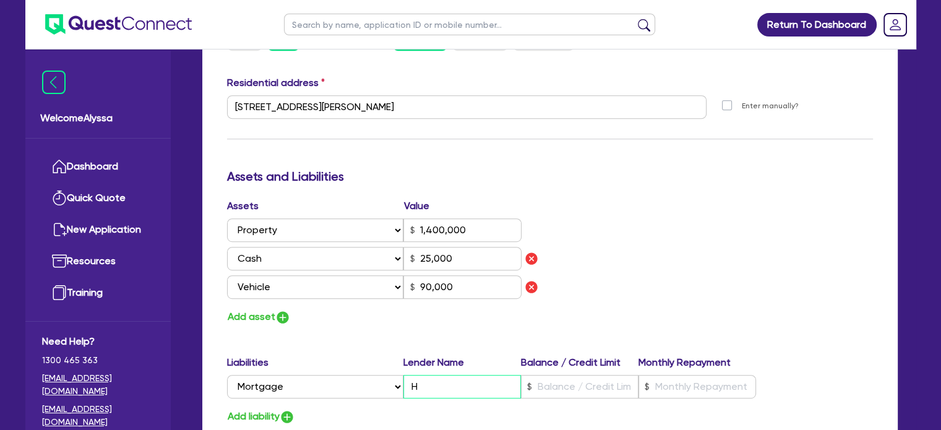
type input "90,000"
type input "2"
type input "0426 733 732"
type input "1,400,000"
type input "T"
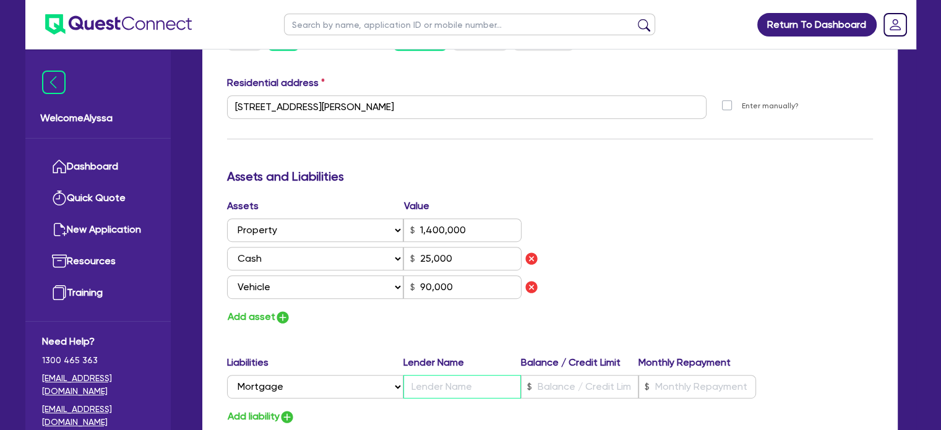
type input "25,000"
type input "90,000"
type input "2"
type input "0426 733 732"
type input "1,400,000"
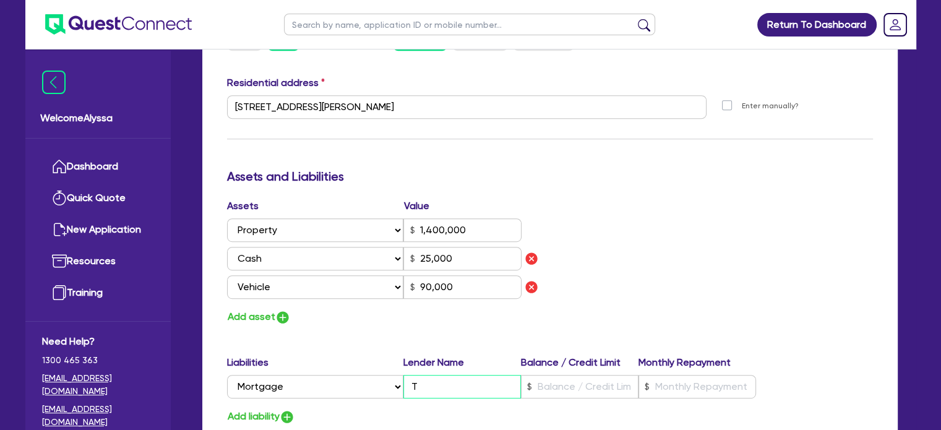
type input "Tb"
type input "25,000"
type input "90,000"
type input "2"
type input "0426 733 732"
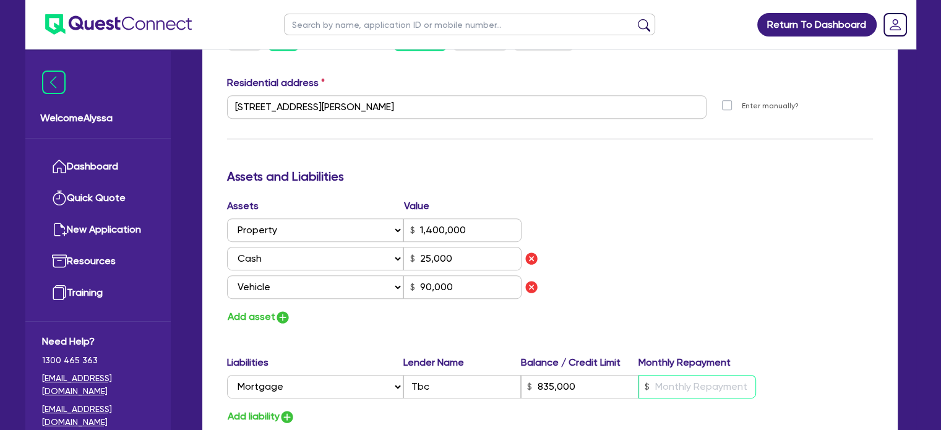
click at [701, 387] on input "text" at bounding box center [698, 387] width 118 height 24
click at [695, 336] on div "Update residential status for Director #1 Boarding is only acceptable when the …" at bounding box center [550, 130] width 646 height 972
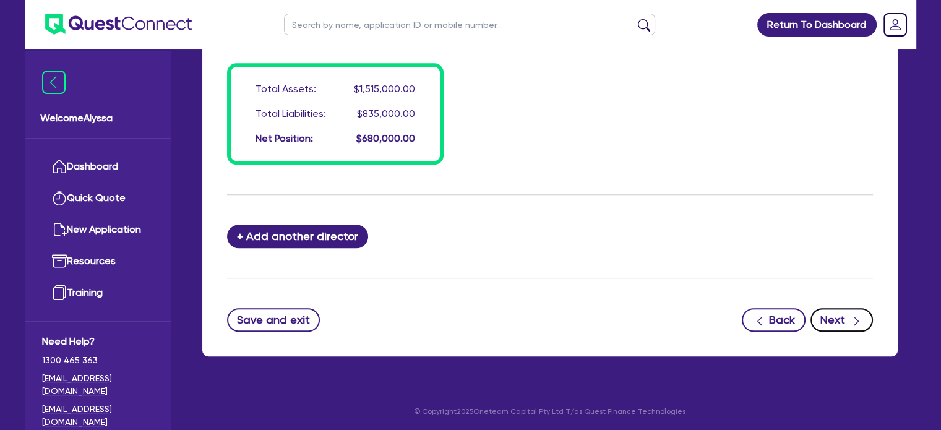
click at [843, 316] on button "Next" at bounding box center [842, 320] width 63 height 24
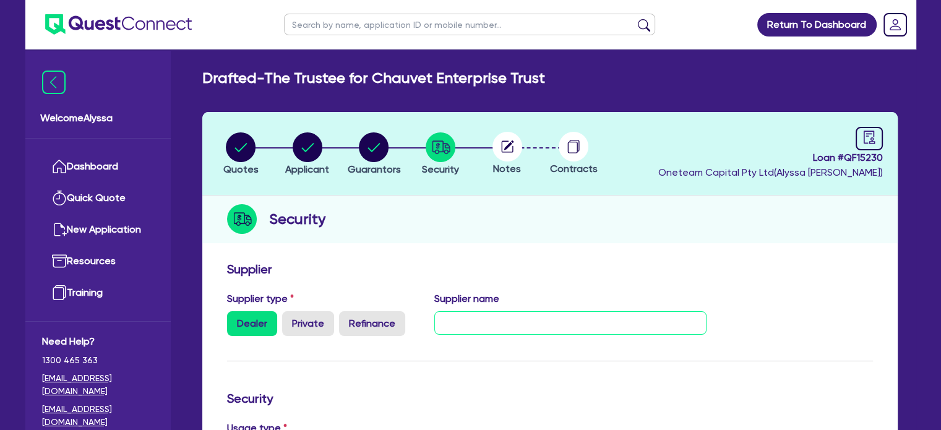
click at [452, 326] on input "text" at bounding box center [571, 323] width 272 height 24
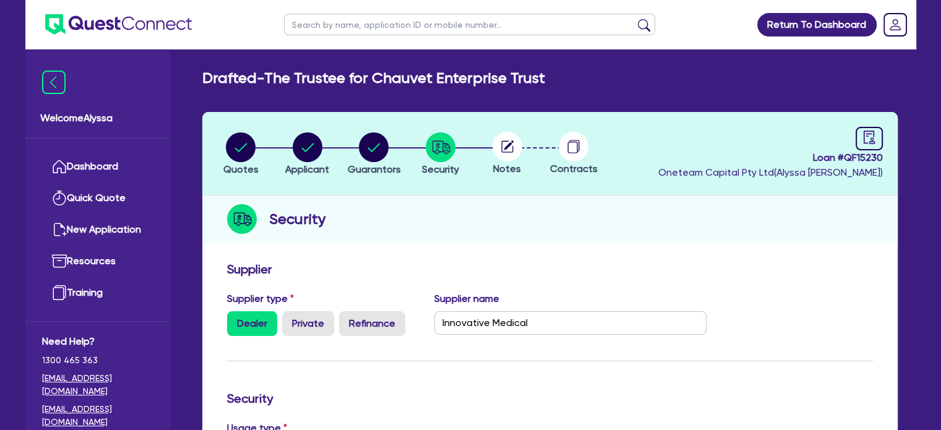
click at [514, 148] on circle at bounding box center [508, 147] width 30 height 30
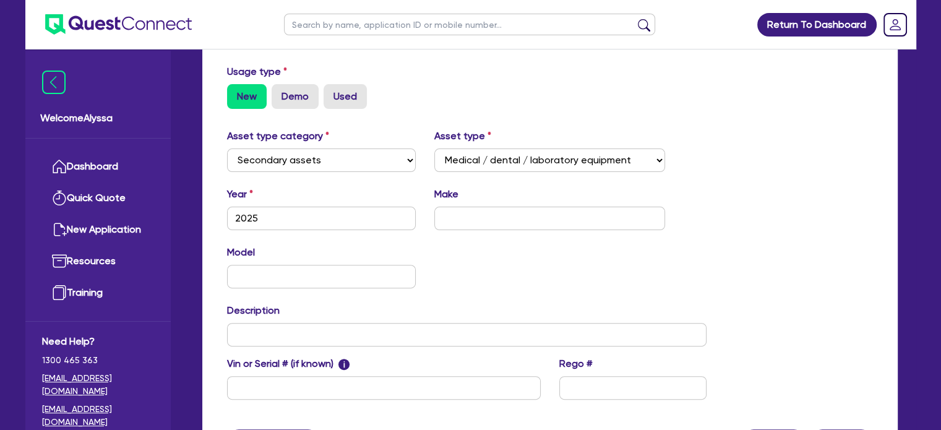
scroll to position [478, 0]
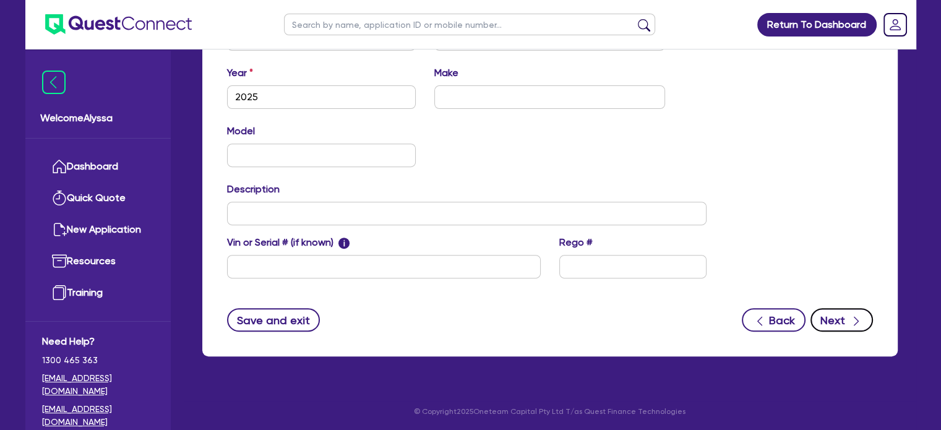
click at [868, 326] on button "Next" at bounding box center [842, 320] width 63 height 24
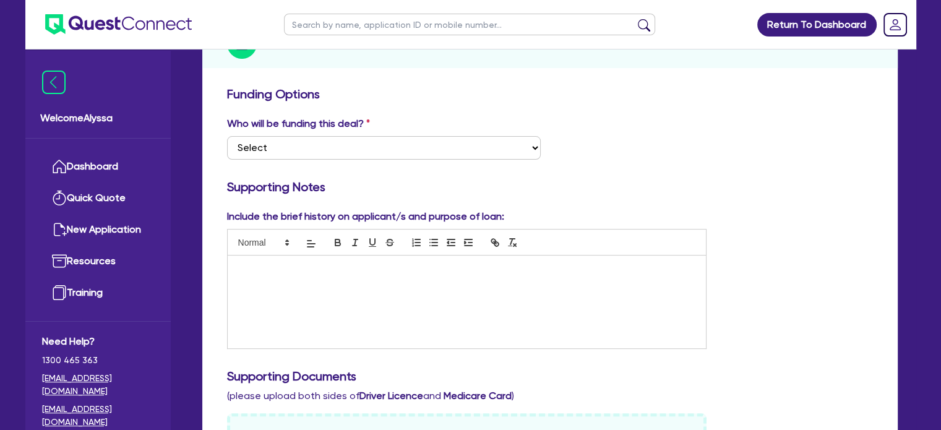
scroll to position [173, 0]
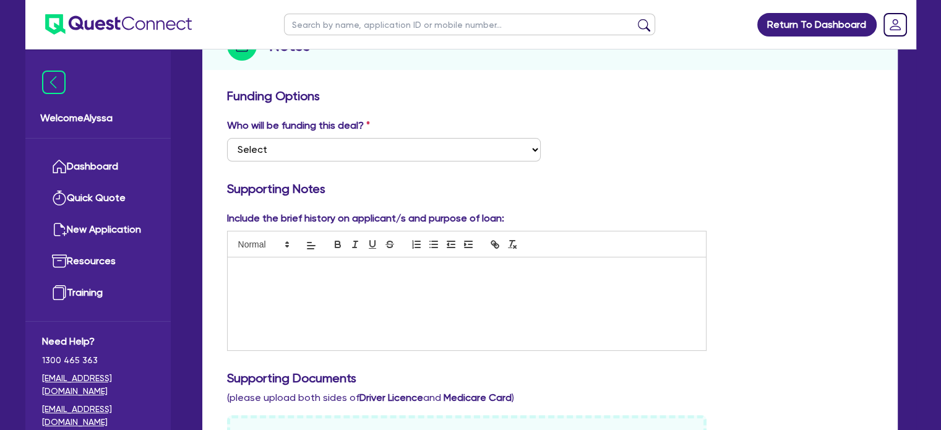
click at [282, 285] on div at bounding box center [467, 304] width 479 height 93
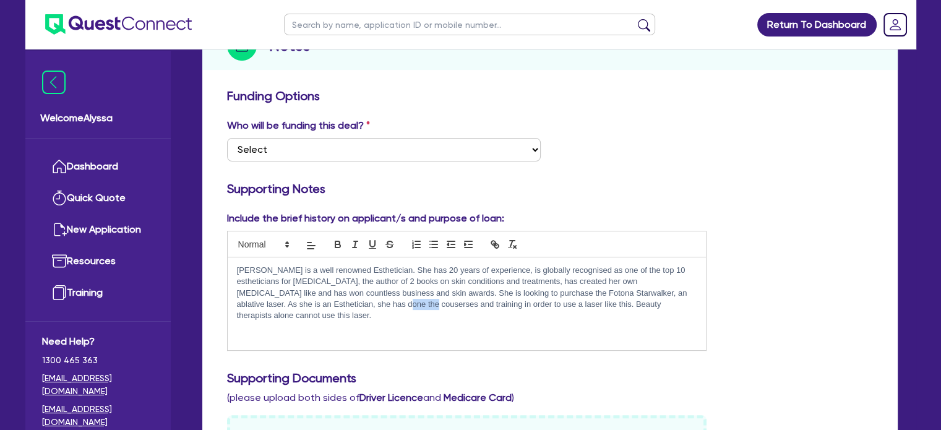
drag, startPoint x: 381, startPoint y: 304, endPoint x: 354, endPoint y: 303, distance: 27.3
click at [354, 303] on p "[PERSON_NAME] is a well renowned Esthetician. She has 20 years of experience, i…" at bounding box center [467, 293] width 461 height 57
click at [693, 306] on p "[PERSON_NAME] is a well renowned Esthetician. She has 20 years of experience, i…" at bounding box center [467, 293] width 461 height 57
click at [693, 301] on p "[PERSON_NAME] is a well renowned Esthetician. She has 20 years of experience, i…" at bounding box center [467, 293] width 461 height 57
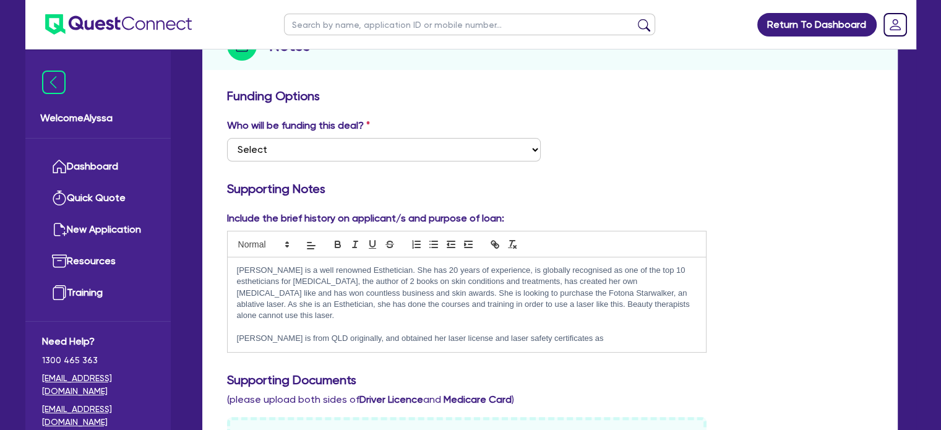
click at [598, 333] on p "[PERSON_NAME] is from QLD originally, and obtained her laser license and laser …" at bounding box center [467, 338] width 461 height 11
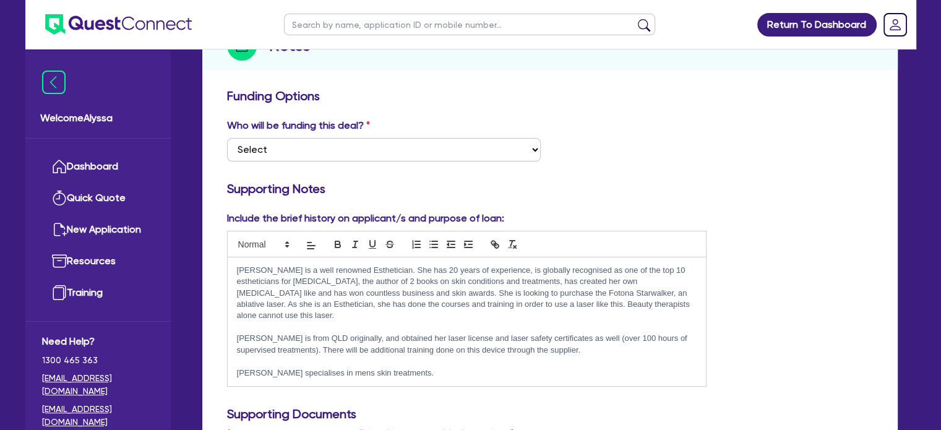
click at [403, 368] on p "[PERSON_NAME] specialises in mens skin treatments." at bounding box center [467, 373] width 461 height 11
click at [423, 367] on div "[PERSON_NAME] is a well renowned Esthetician. She has 20 years of experience, i…" at bounding box center [467, 322] width 479 height 129
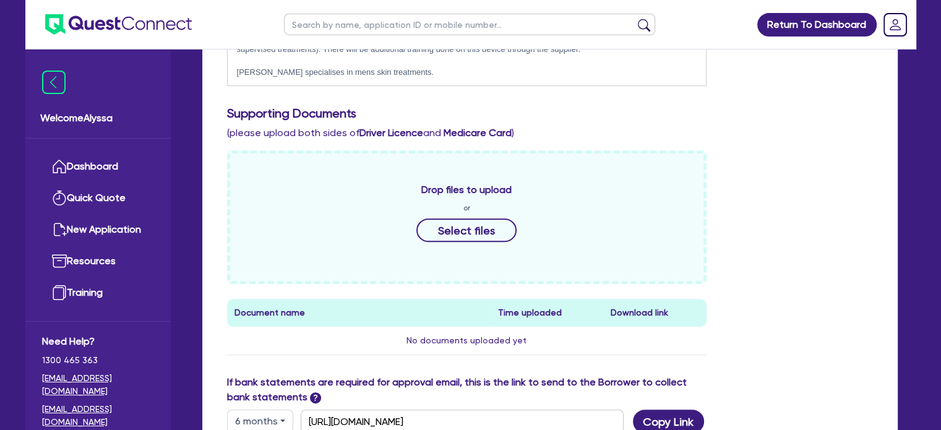
scroll to position [477, 0]
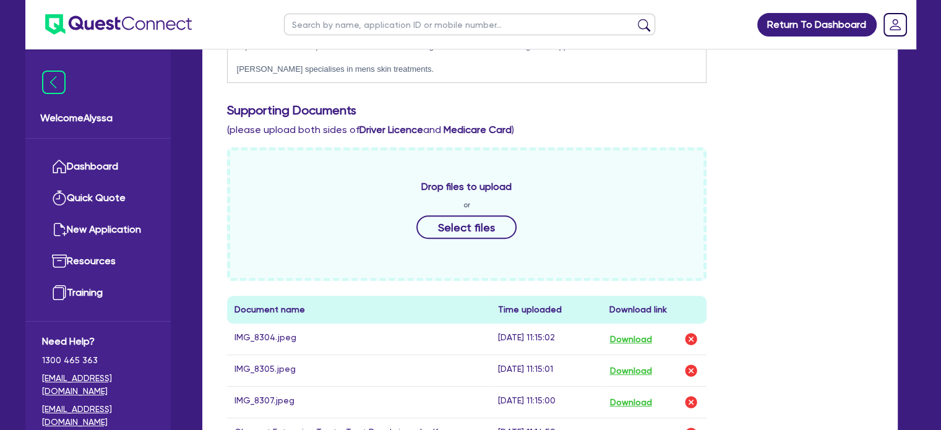
click at [763, 371] on div "Drop files to upload or Select files Document name Time uploaded Download link …" at bounding box center [550, 308] width 665 height 322
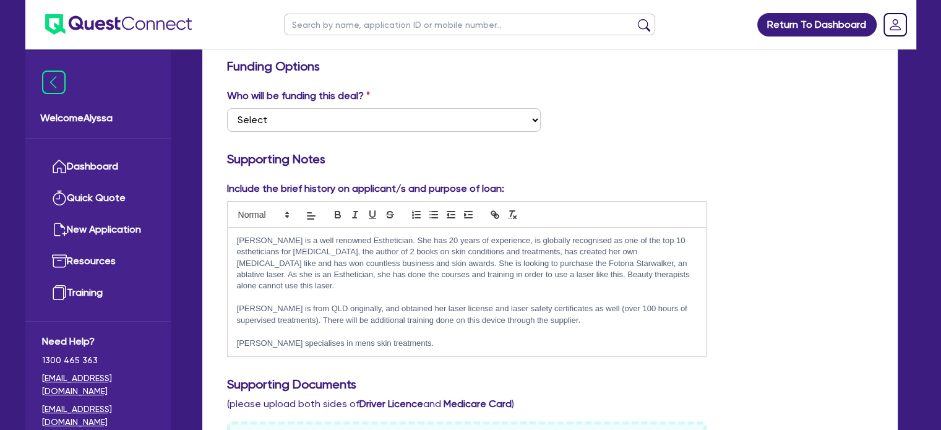
scroll to position [203, 0]
click at [696, 274] on p "[PERSON_NAME] is a well renowned Esthetician. She has 20 years of experience, i…" at bounding box center [467, 263] width 461 height 57
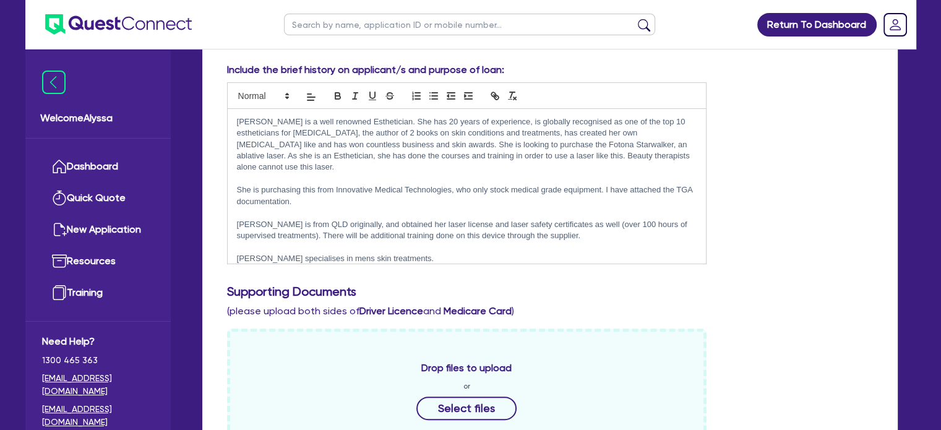
scroll to position [311, 0]
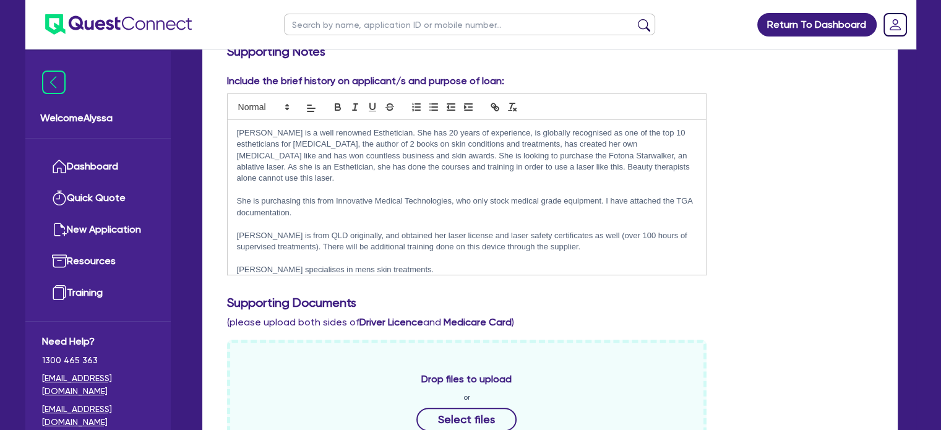
click at [410, 264] on p "[PERSON_NAME] specialises in mens skin treatments." at bounding box center [467, 269] width 461 height 11
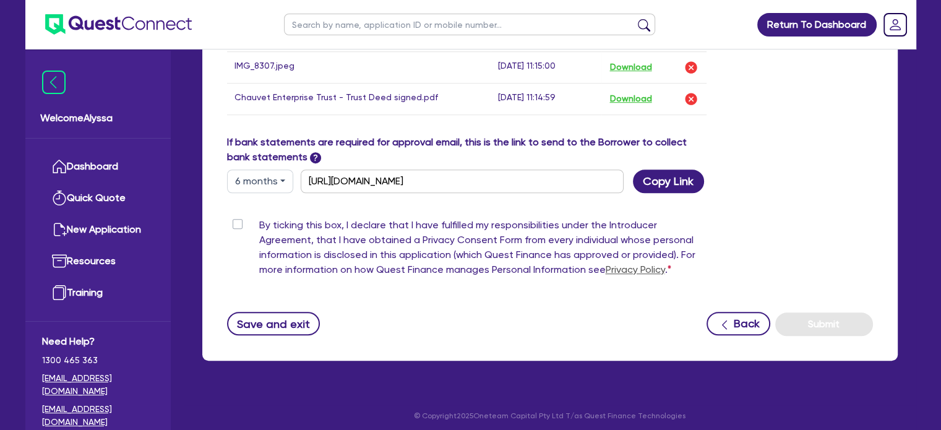
click at [259, 222] on label "By ticking this box, I declare that I have fulfilled my responsibilities under …" at bounding box center [483, 250] width 448 height 64
click at [236, 222] on input "By ticking this box, I declare that I have fulfilled my responsibilities under …" at bounding box center [232, 224] width 10 height 12
click at [844, 319] on button "Submit" at bounding box center [825, 325] width 98 height 24
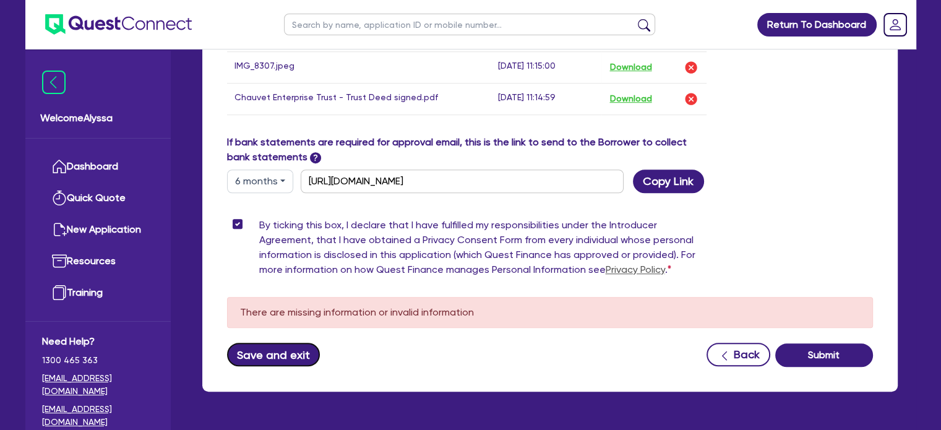
click at [272, 345] on button "Save and exit" at bounding box center [273, 355] width 93 height 24
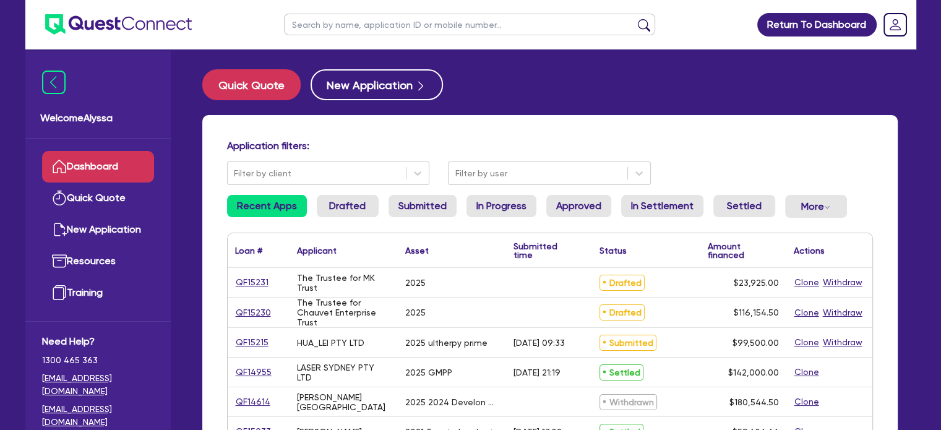
click at [386, 32] on input "text" at bounding box center [469, 25] width 371 height 22
click at [634, 19] on button "submit" at bounding box center [644, 27] width 20 height 17
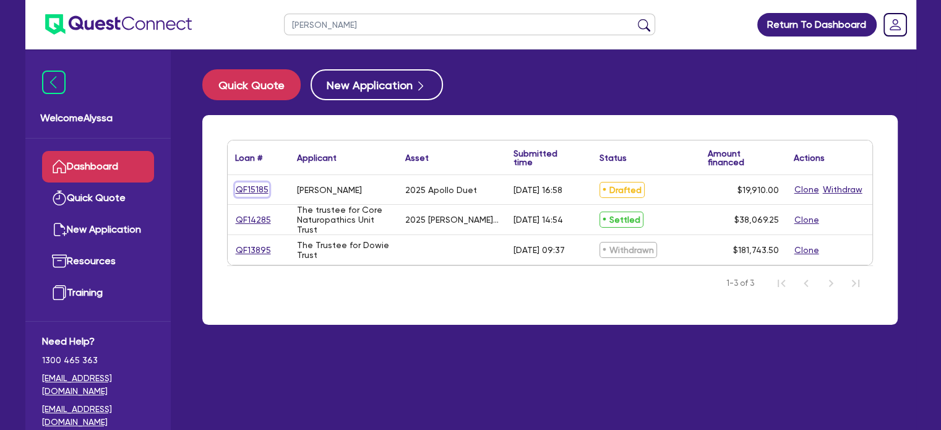
click at [248, 185] on link "QF15185" at bounding box center [252, 190] width 34 height 14
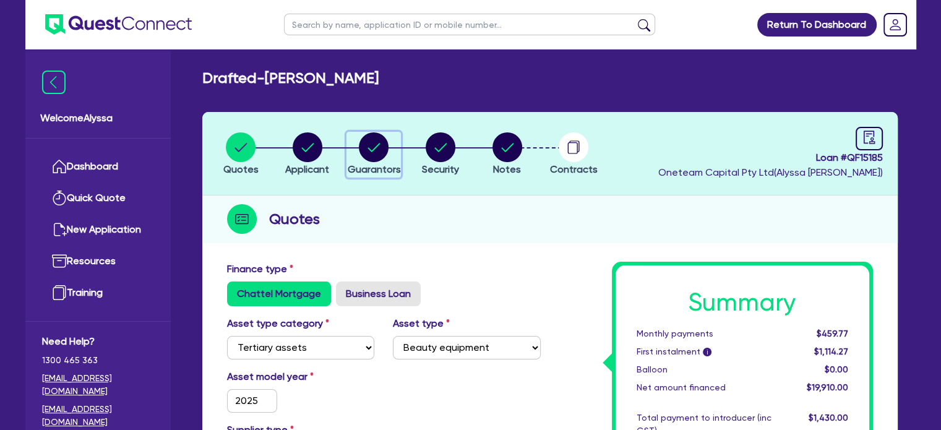
click at [369, 154] on circle "button" at bounding box center [374, 147] width 30 height 30
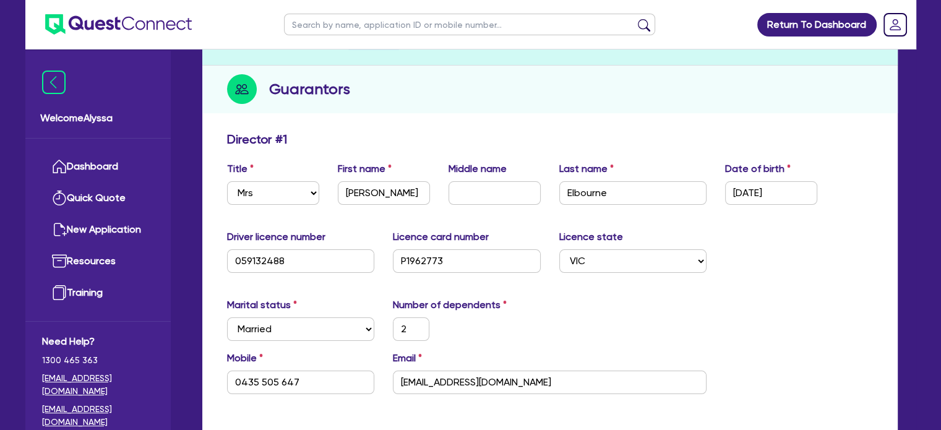
scroll to position [129, 0]
drag, startPoint x: 602, startPoint y: 378, endPoint x: 339, endPoint y: 347, distance: 264.8
click at [370, 30] on input "text" at bounding box center [469, 25] width 371 height 22
click button "submit" at bounding box center [644, 27] width 20 height 17
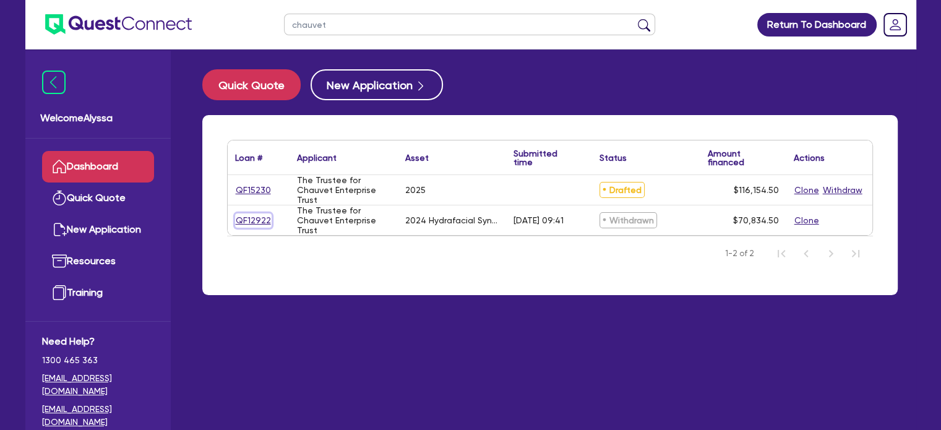
click at [258, 220] on link "QF12922" at bounding box center [253, 221] width 37 height 14
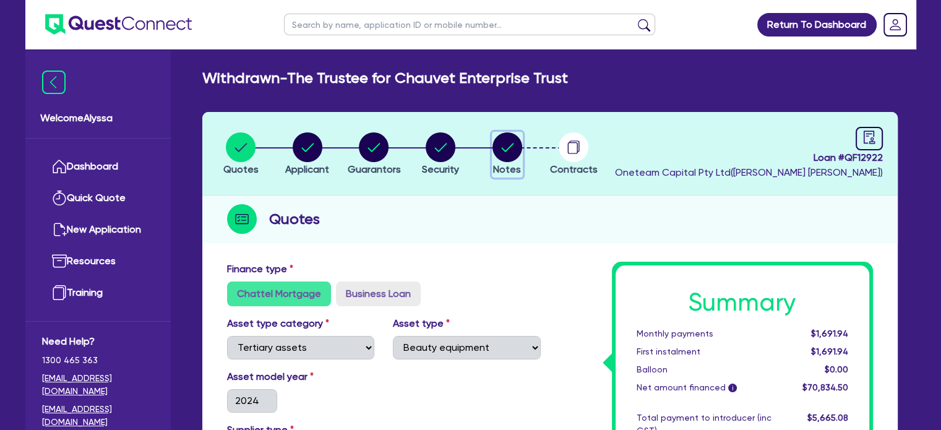
click at [505, 150] on icon "button" at bounding box center [507, 147] width 12 height 9
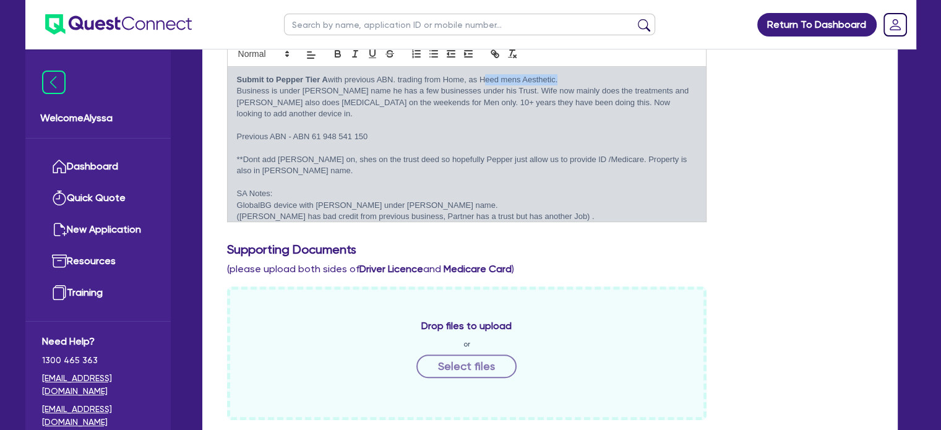
drag, startPoint x: 558, startPoint y: 80, endPoint x: 482, endPoint y: 79, distance: 75.5
click at [482, 79] on p "Submit to Pepper Tier A with previous ABN. trading from Home, as Heed mens Aest…" at bounding box center [467, 79] width 461 height 11
copy p "Heed mens Aesthetic"
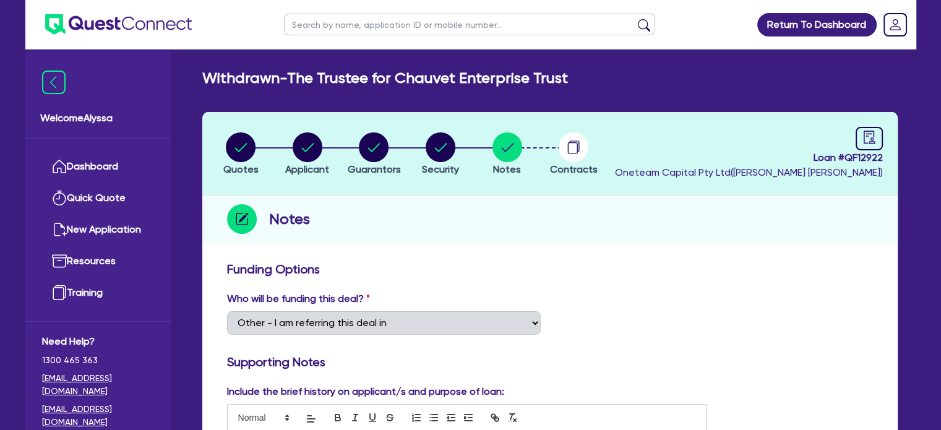
click at [415, 22] on input "text" at bounding box center [469, 25] width 371 height 22
click button "submit" at bounding box center [644, 27] width 20 height 17
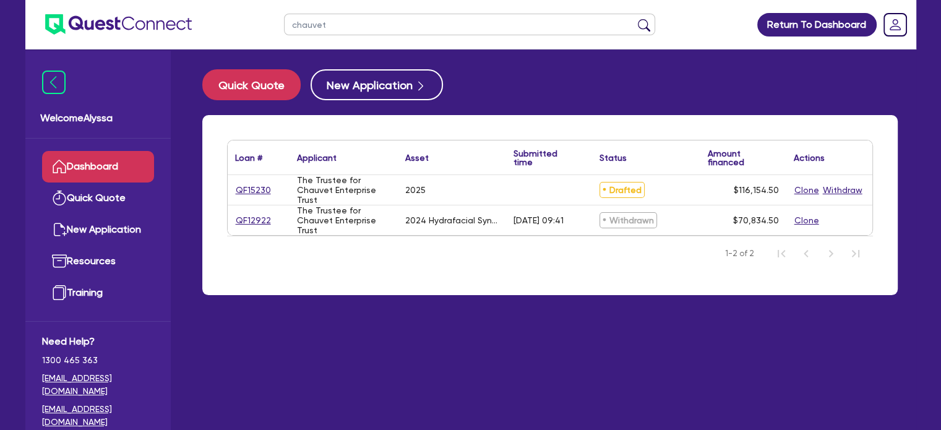
click at [254, 182] on div "QF15230" at bounding box center [259, 190] width 62 height 30
click at [255, 193] on link "QF15230" at bounding box center [253, 190] width 37 height 14
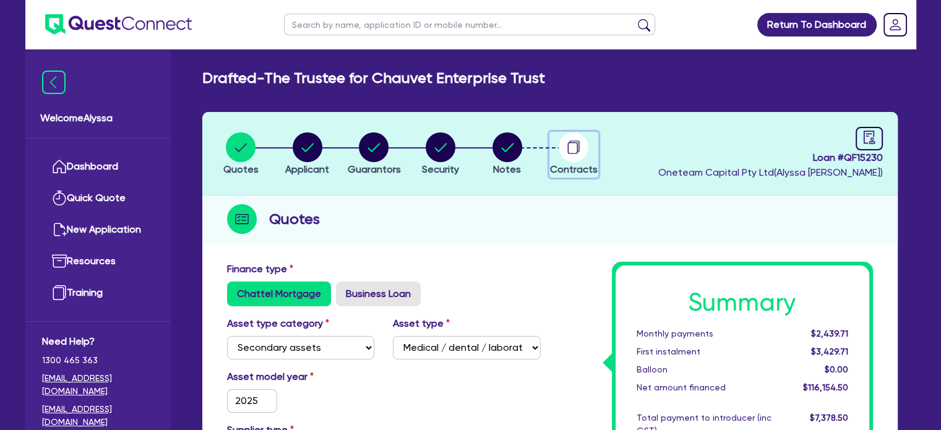
click at [556, 148] on div "button" at bounding box center [574, 147] width 48 height 30
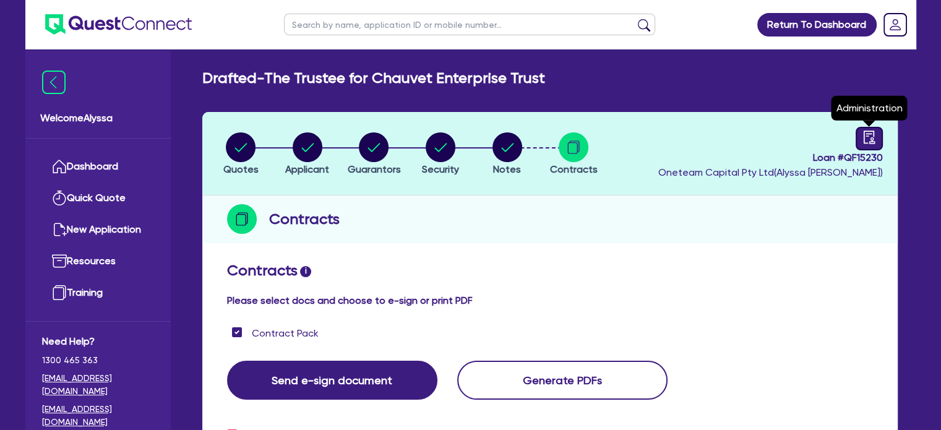
click at [872, 137] on icon "audit" at bounding box center [870, 138] width 14 height 14
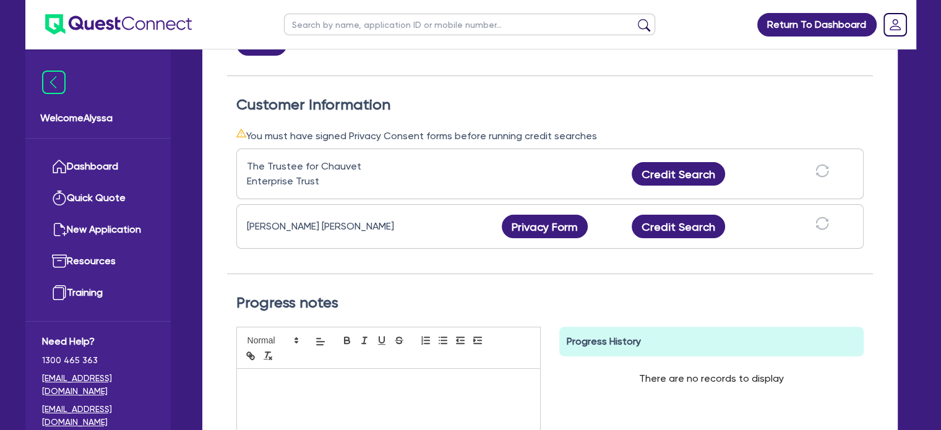
scroll to position [326, 0]
click at [682, 230] on button "Credit Search" at bounding box center [679, 226] width 94 height 24
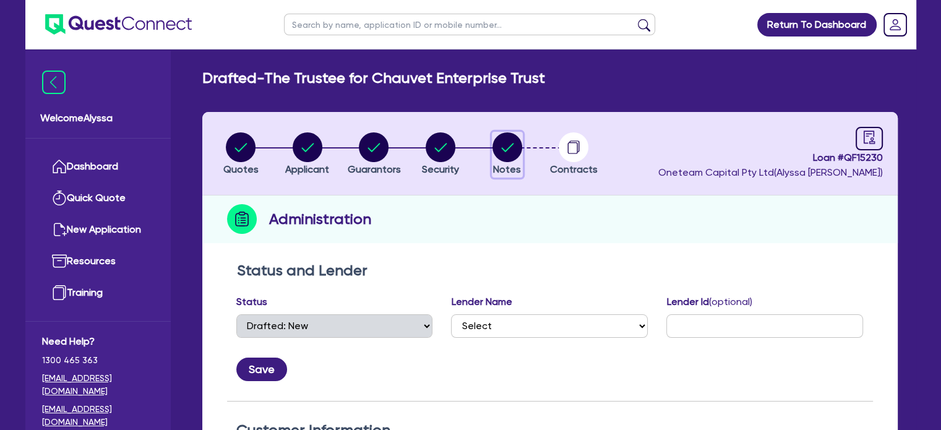
click at [500, 143] on circle "button" at bounding box center [508, 147] width 30 height 30
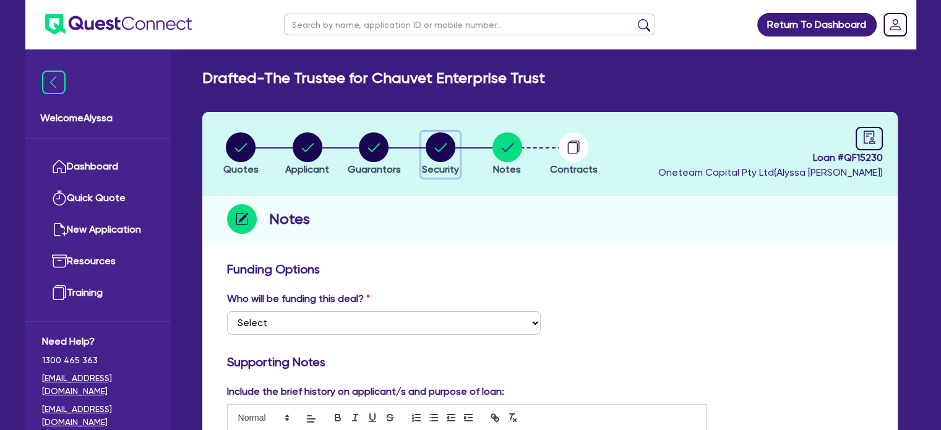
click at [438, 140] on circle "button" at bounding box center [441, 147] width 30 height 30
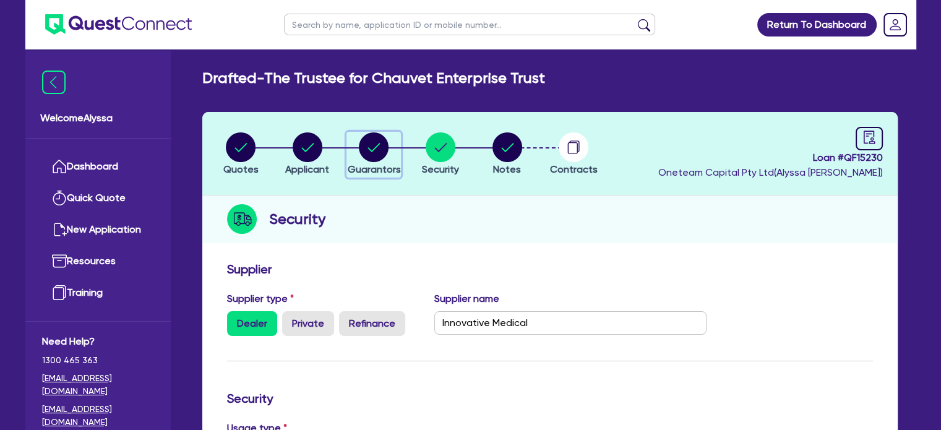
click at [355, 144] on div "button" at bounding box center [373, 147] width 53 height 30
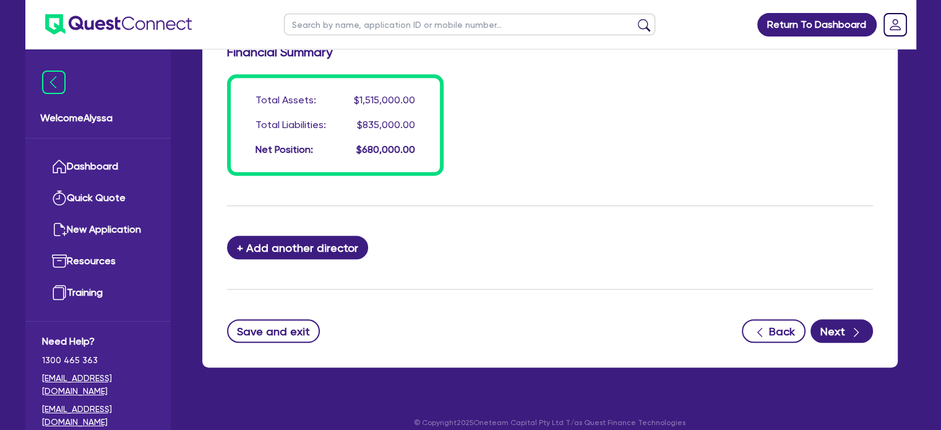
scroll to position [1070, 0]
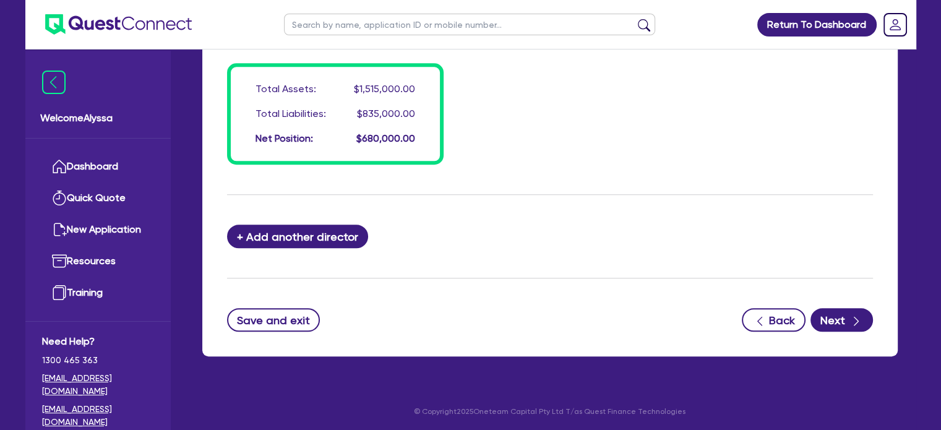
click at [301, 232] on button "+ Add another director" at bounding box center [298, 237] width 142 height 24
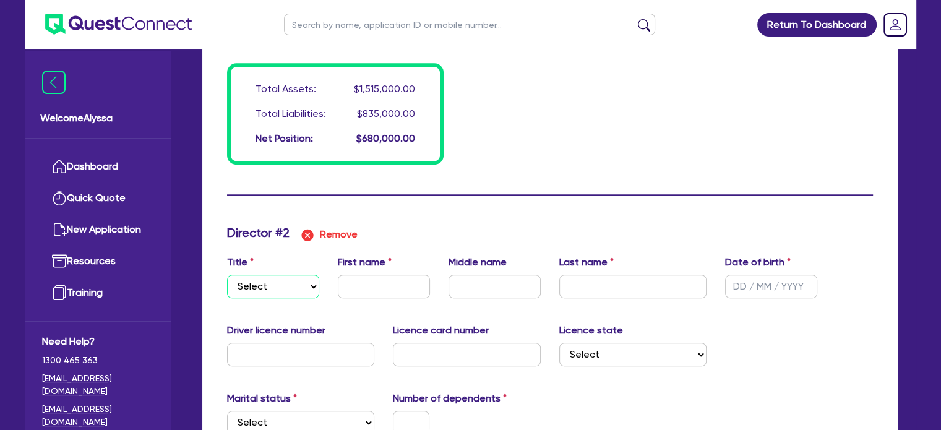
click at [283, 283] on select "Select Mr Mrs Ms Miss Dr" at bounding box center [273, 287] width 92 height 24
click at [227, 275] on select "Select Mr Mrs Ms Miss Dr" at bounding box center [273, 287] width 92 height 24
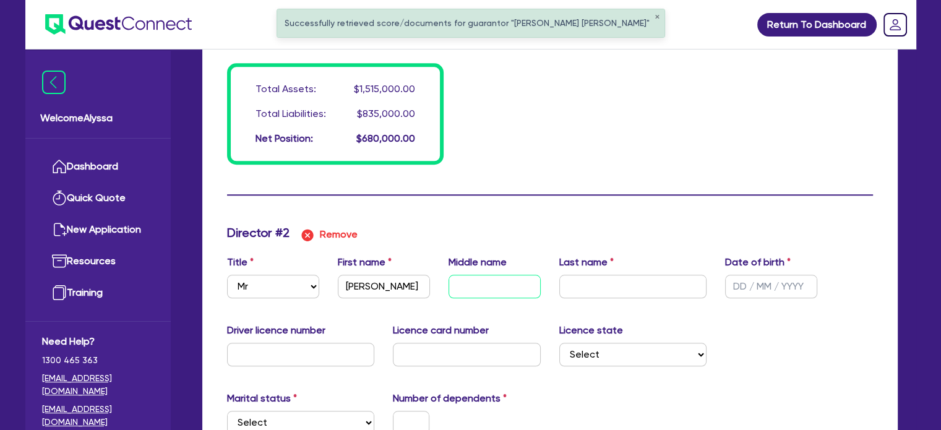
click at [463, 281] on input "text" at bounding box center [495, 287] width 92 height 24
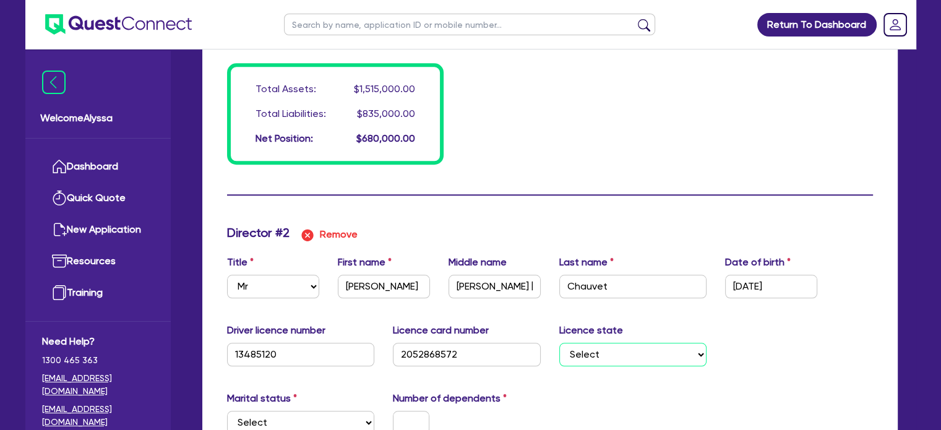
click at [623, 350] on select "Select [GEOGRAPHIC_DATA] [GEOGRAPHIC_DATA] [GEOGRAPHIC_DATA] [GEOGRAPHIC_DATA] …" at bounding box center [634, 355] width 148 height 24
click at [560, 343] on select "Select [GEOGRAPHIC_DATA] [GEOGRAPHIC_DATA] [GEOGRAPHIC_DATA] [GEOGRAPHIC_DATA] …" at bounding box center [634, 355] width 148 height 24
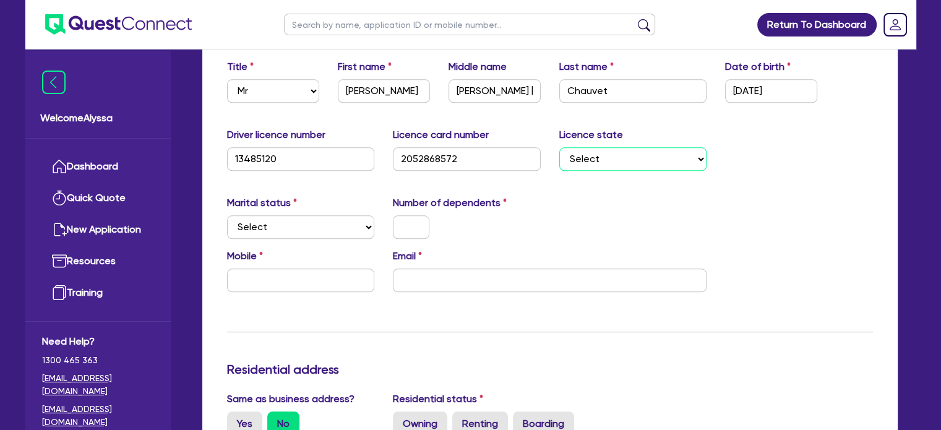
scroll to position [1270, 0]
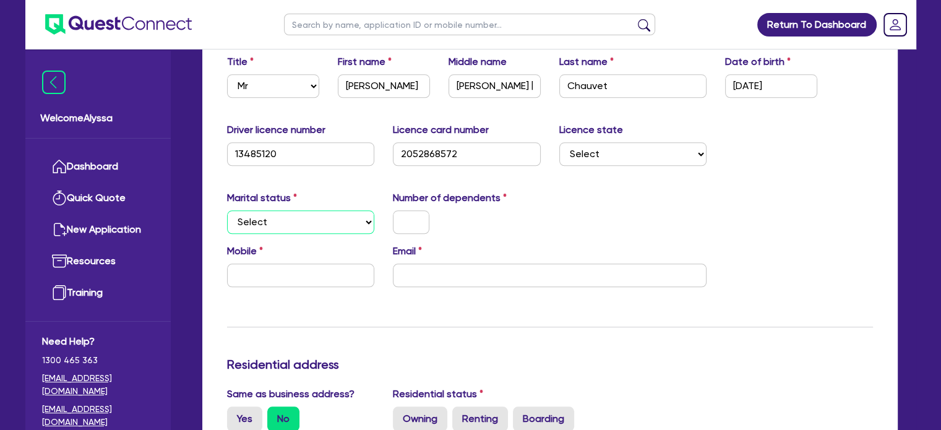
click at [288, 219] on select "Select Single Married De Facto / Partner" at bounding box center [301, 222] width 148 height 24
click at [227, 210] on select "Select Single Married De Facto / Partner" at bounding box center [301, 222] width 148 height 24
click at [400, 223] on input "text" at bounding box center [411, 222] width 37 height 24
click at [443, 264] on input "email" at bounding box center [550, 276] width 314 height 24
paste input "[PERSON_NAME][EMAIL_ADDRESS][DOMAIN_NAME]"
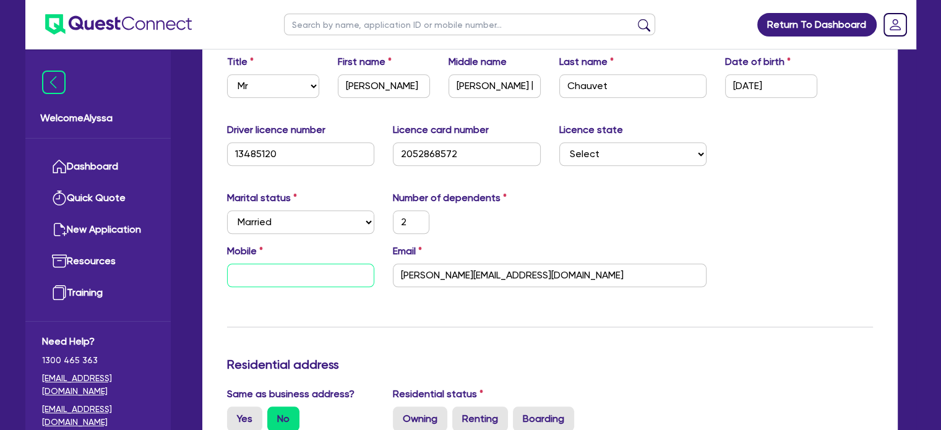
click at [291, 277] on input "text" at bounding box center [301, 276] width 148 height 24
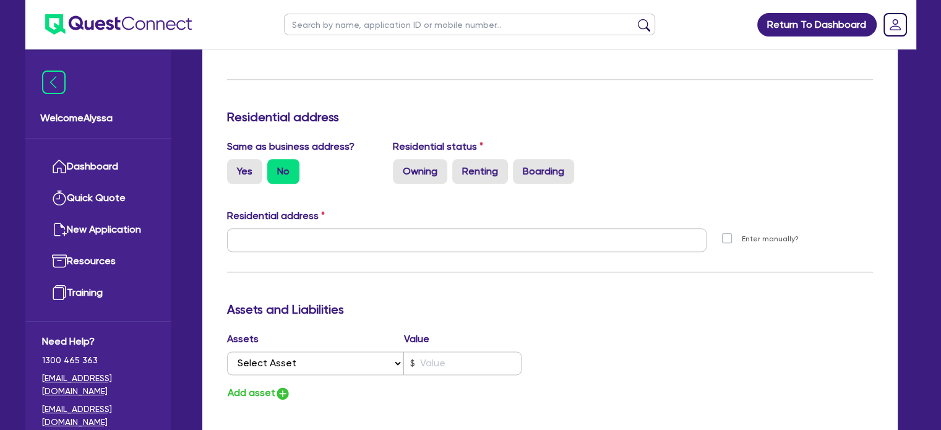
scroll to position [1517, 0]
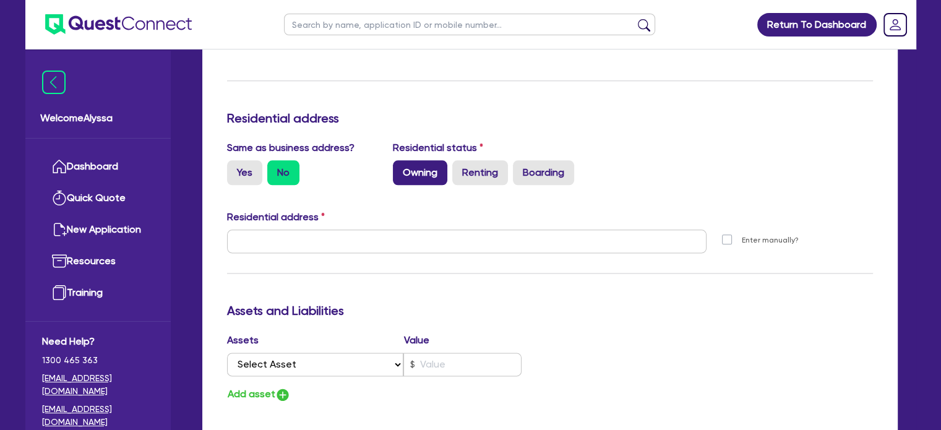
click at [422, 170] on label "Owning" at bounding box center [420, 172] width 54 height 25
click at [401, 168] on input "Owning" at bounding box center [397, 164] width 8 height 8
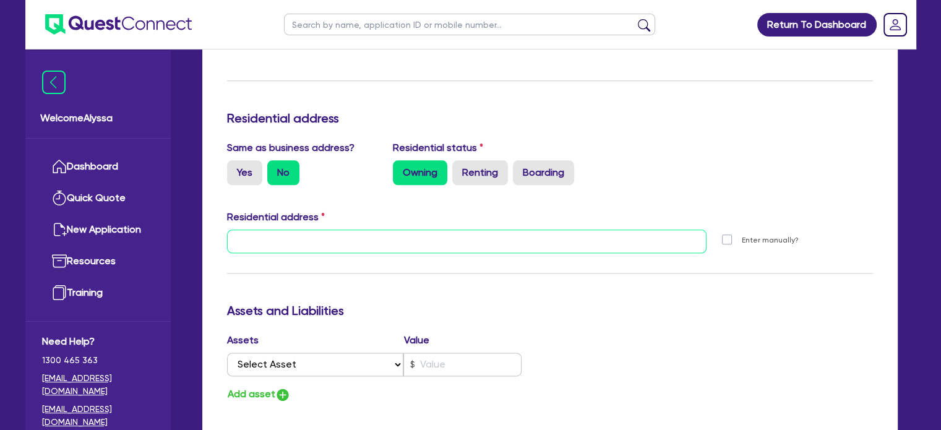
click at [326, 232] on input "text" at bounding box center [467, 242] width 480 height 24
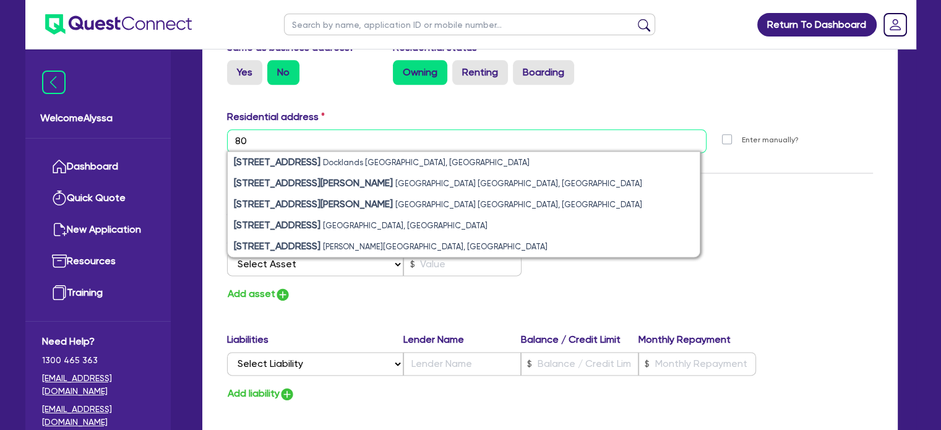
scroll to position [1618, 0]
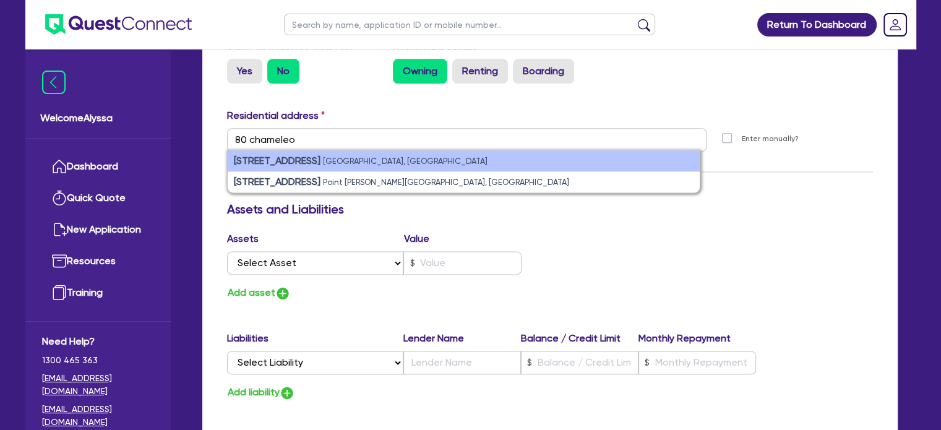
click at [316, 165] on li "[STREET_ADDRESS]" at bounding box center [464, 160] width 472 height 21
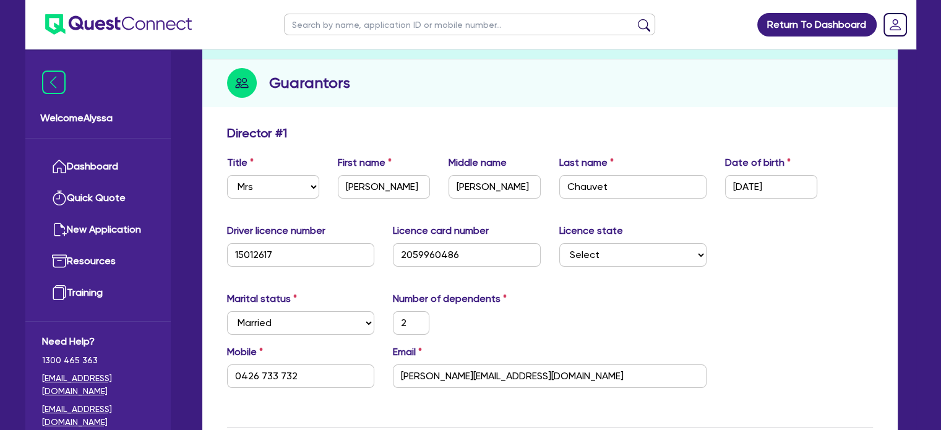
scroll to position [0, 0]
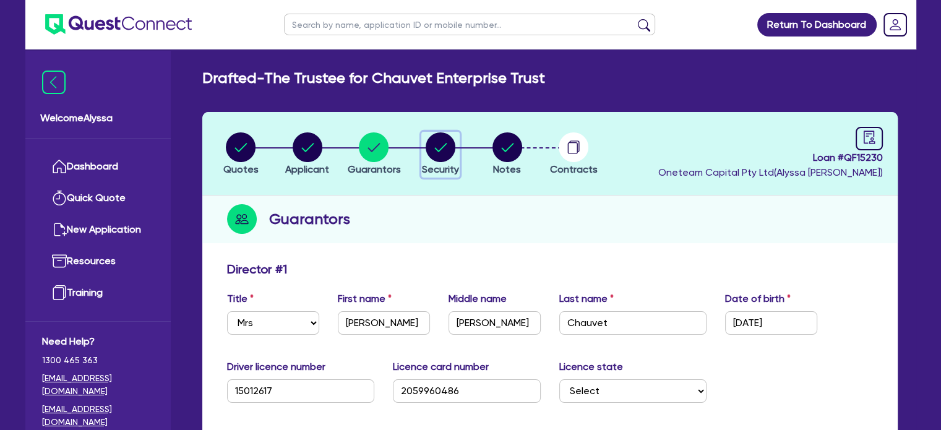
click at [439, 147] on circle "button" at bounding box center [441, 147] width 30 height 30
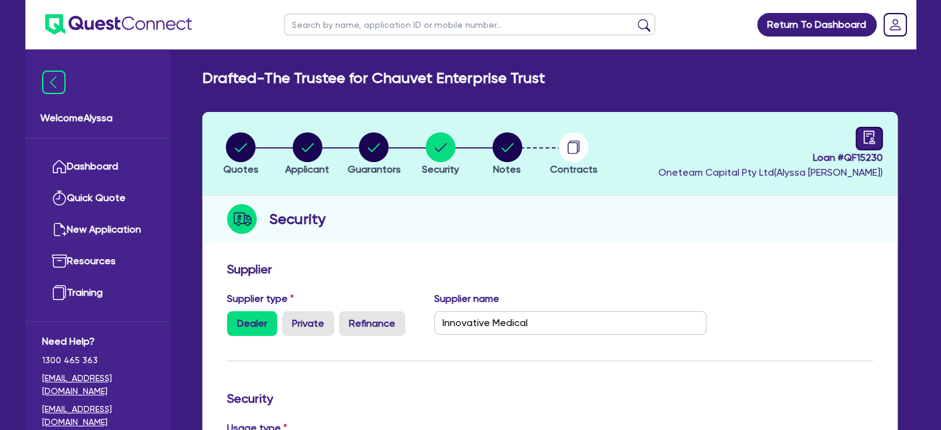
click at [874, 141] on icon "audit" at bounding box center [868, 137] width 11 height 13
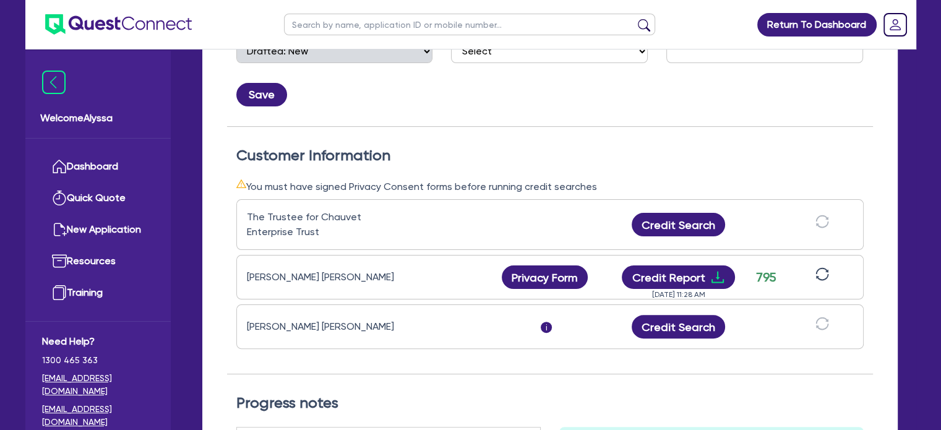
scroll to position [275, 0]
click at [683, 324] on button "Credit Search" at bounding box center [679, 327] width 94 height 24
click at [654, 275] on button "Credit Report" at bounding box center [678, 278] width 113 height 24
click at [711, 326] on icon "download" at bounding box center [718, 326] width 15 height 15
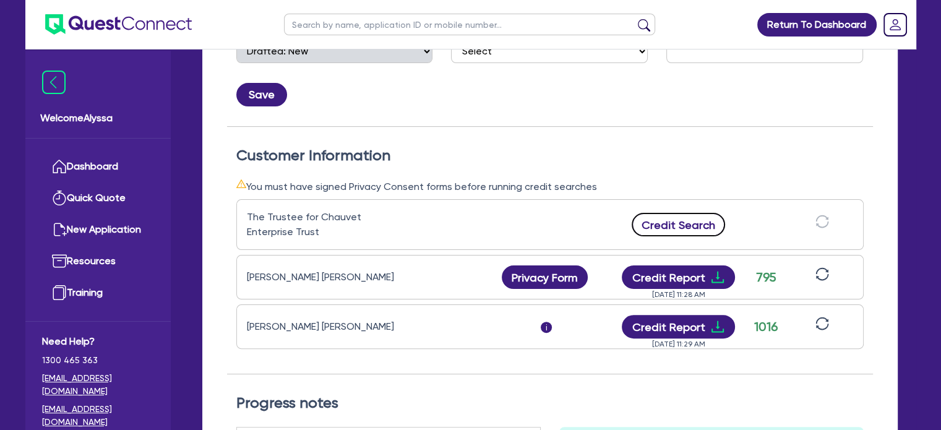
click at [671, 220] on button "Credit Search" at bounding box center [679, 225] width 94 height 24
click at [704, 224] on button "Credit Report" at bounding box center [678, 225] width 113 height 24
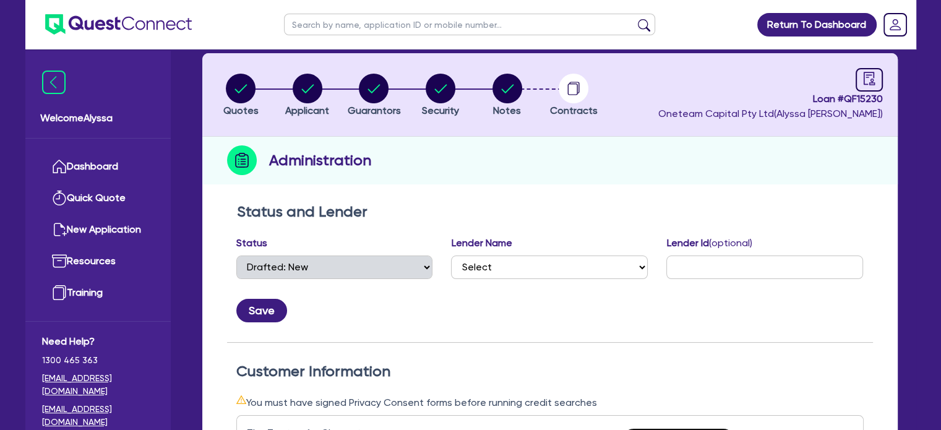
scroll to position [0, 0]
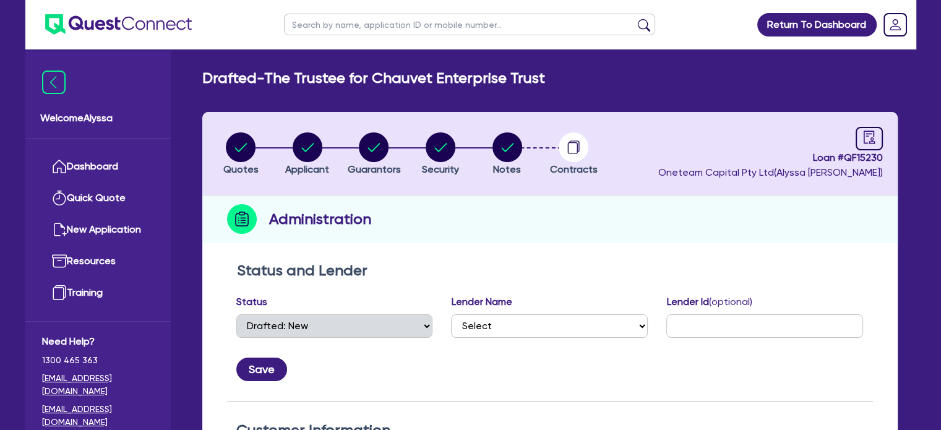
click at [319, 27] on input "text" at bounding box center [469, 25] width 371 height 22
click button "submit" at bounding box center [644, 27] width 20 height 17
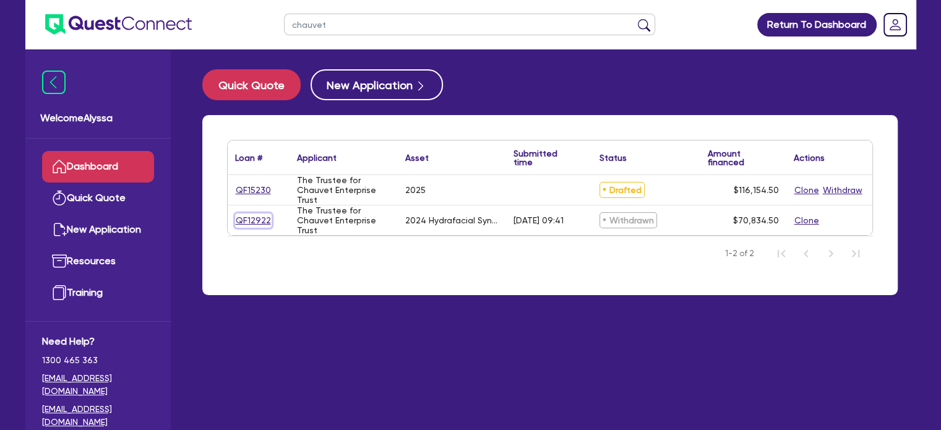
click at [258, 224] on link "QF12922" at bounding box center [253, 221] width 37 height 14
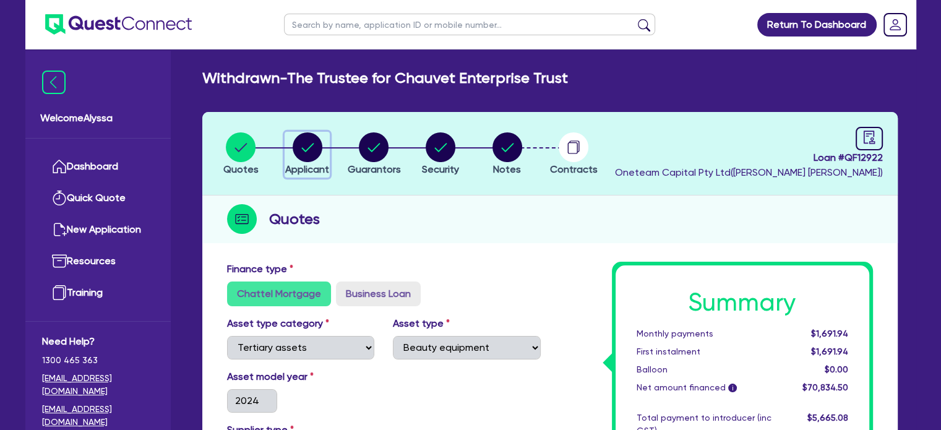
click at [309, 155] on circle "button" at bounding box center [308, 147] width 30 height 30
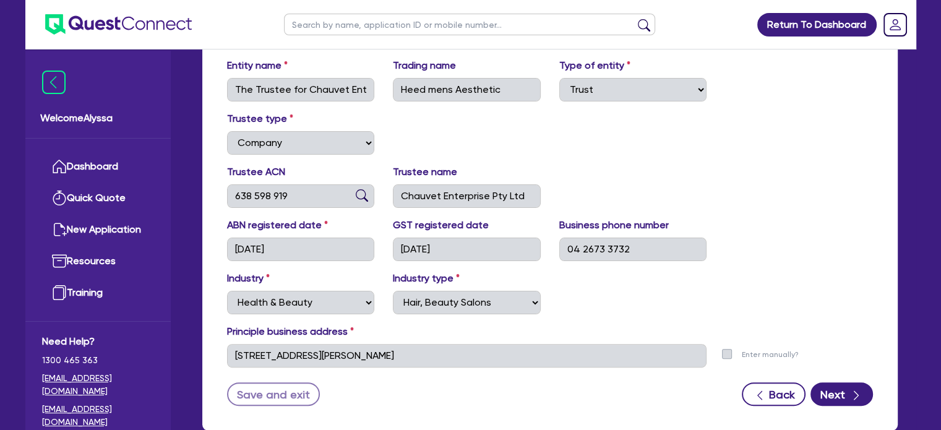
scroll to position [258, 0]
drag, startPoint x: 305, startPoint y: 195, endPoint x: 209, endPoint y: 188, distance: 96.8
click at [209, 188] on div "ABN 68 572 063 025 Entity name The Trustee for Chauvet Enterprise Trust Trading…" at bounding box center [550, 214] width 696 height 432
click at [327, 26] on input "text" at bounding box center [469, 25] width 371 height 22
click button "submit" at bounding box center [644, 27] width 20 height 17
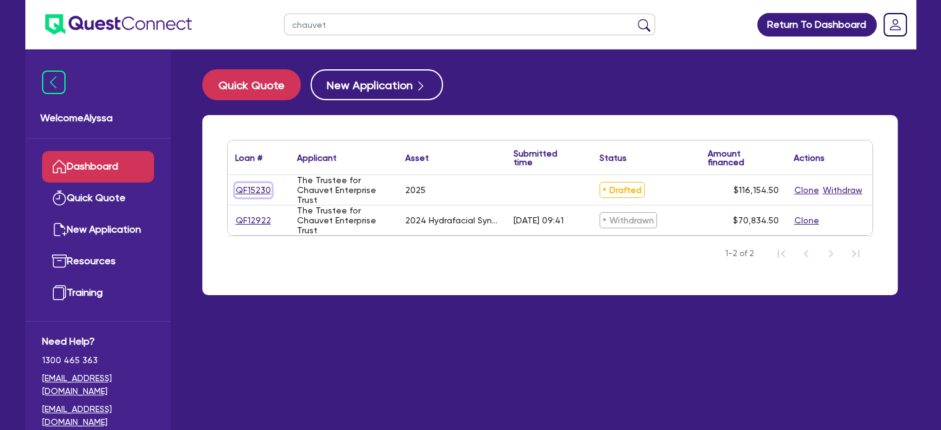
click at [250, 194] on link "QF15230" at bounding box center [253, 190] width 37 height 14
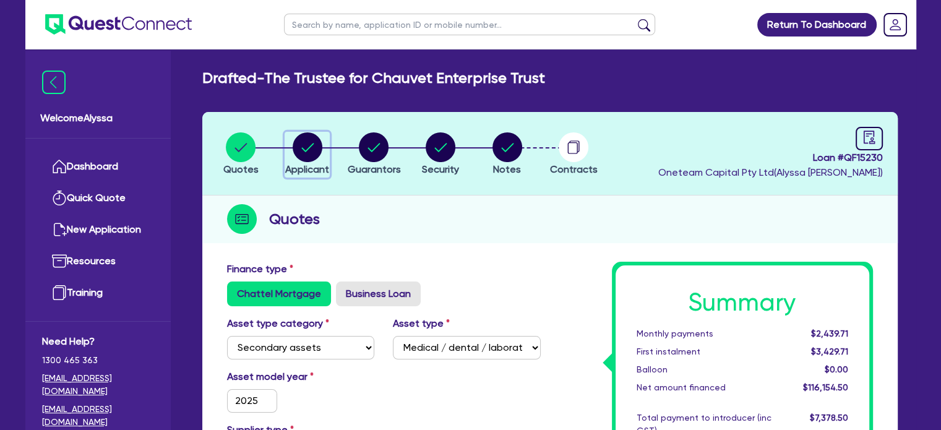
click at [307, 137] on circle "button" at bounding box center [308, 147] width 30 height 30
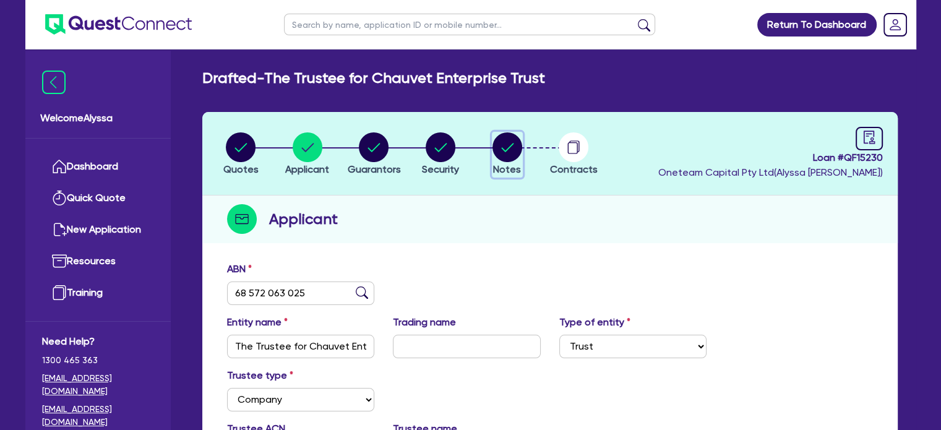
click at [508, 141] on circle "button" at bounding box center [508, 147] width 30 height 30
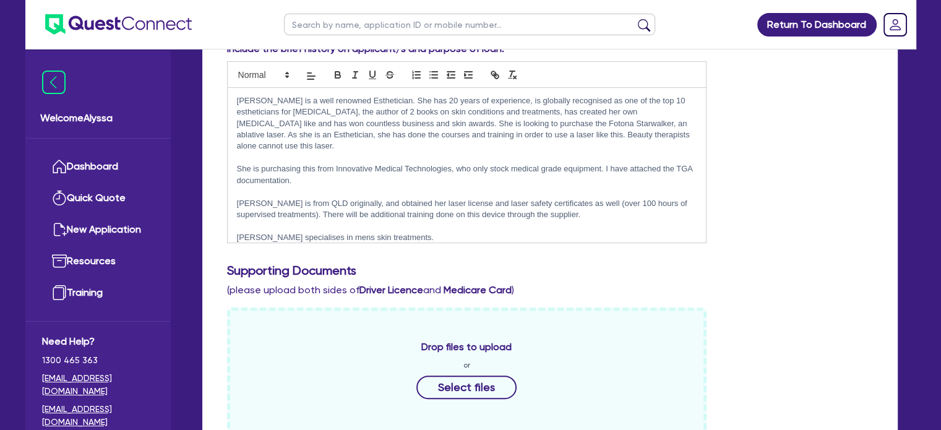
scroll to position [565, 0]
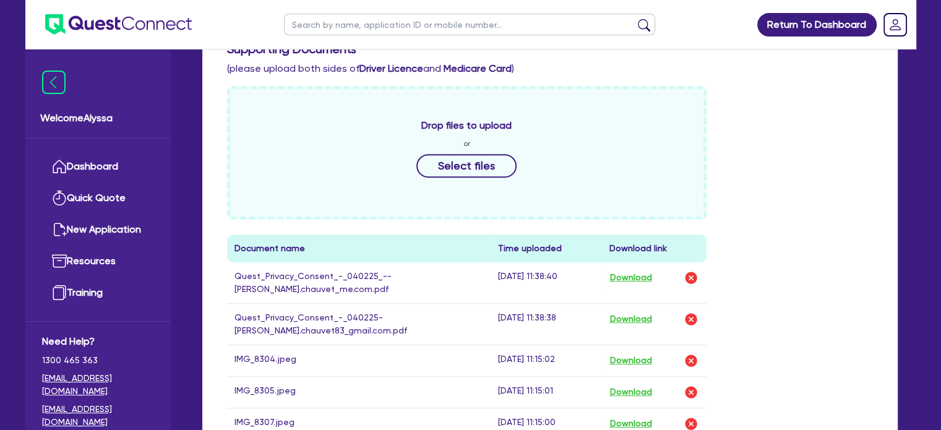
click at [839, 397] on div "Drop files to upload or Select files Document name Time uploaded Download link …" at bounding box center [550, 288] width 665 height 405
click at [344, 32] on input "text" at bounding box center [469, 25] width 371 height 22
click button "submit" at bounding box center [644, 27] width 20 height 17
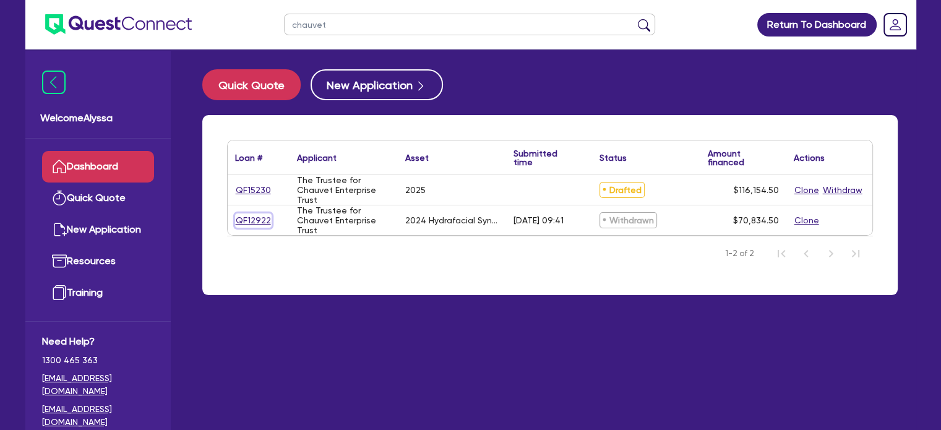
click at [249, 215] on link "QF12922" at bounding box center [253, 221] width 37 height 14
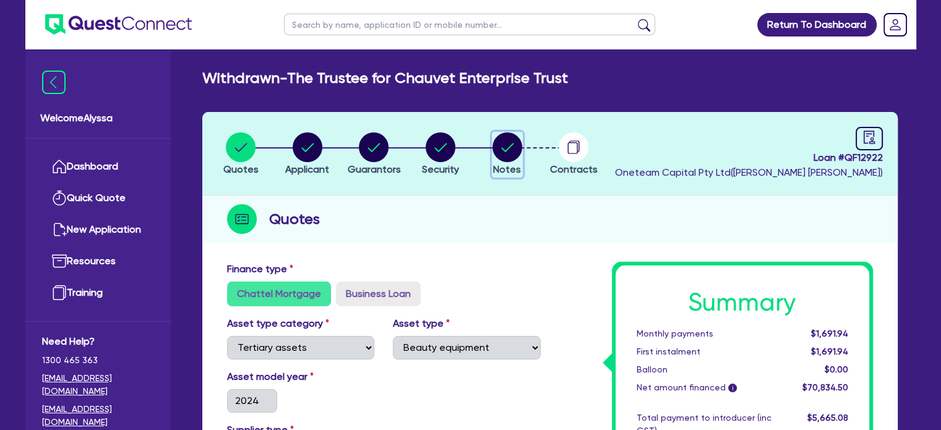
click at [497, 157] on circle "button" at bounding box center [508, 147] width 30 height 30
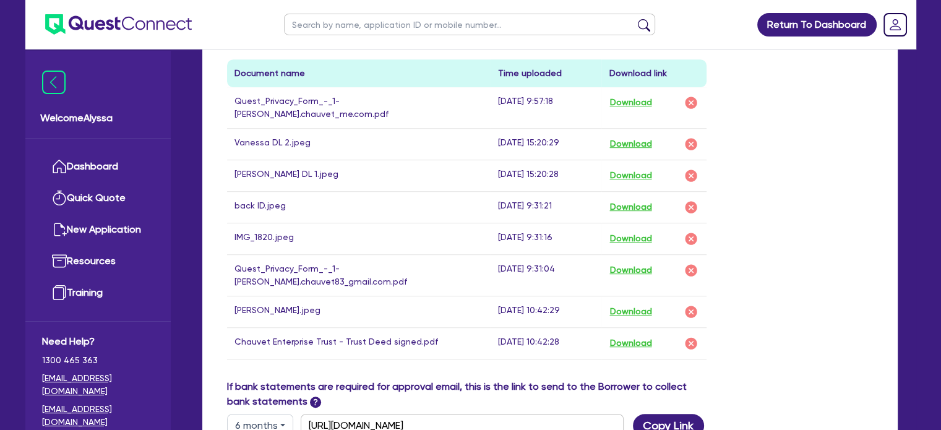
scroll to position [763, 0]
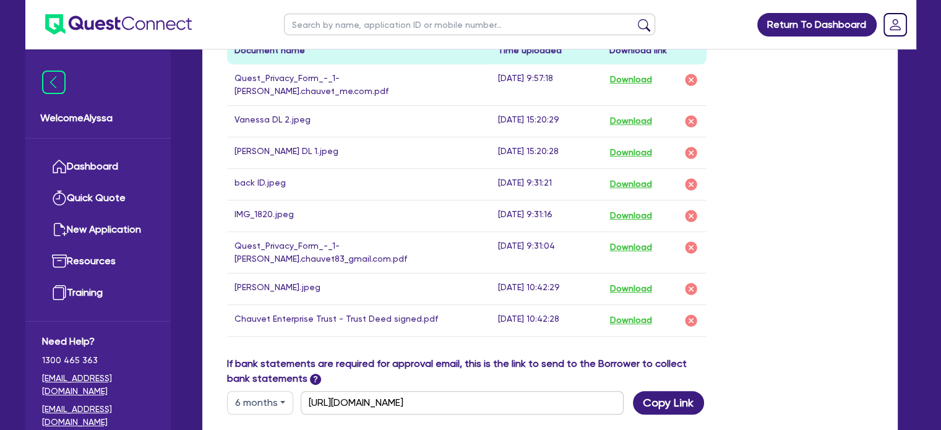
click at [355, 27] on input "text" at bounding box center [469, 25] width 371 height 22
click button "submit" at bounding box center [644, 27] width 20 height 17
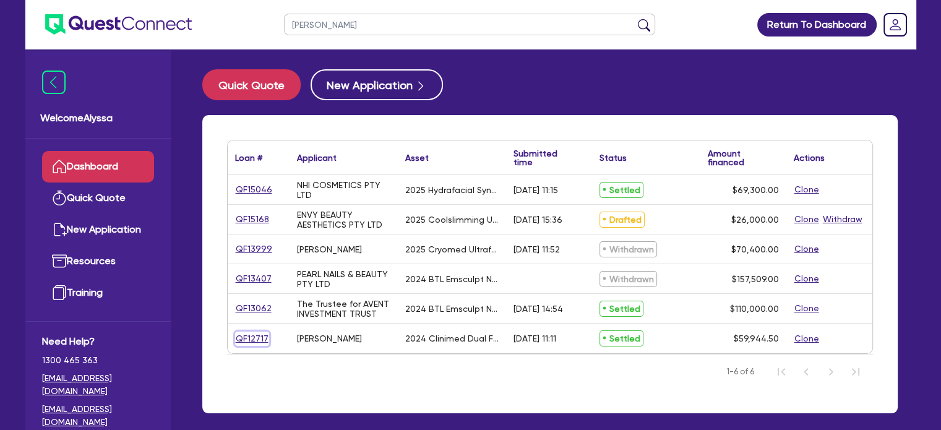
click at [245, 342] on link "QF12717" at bounding box center [252, 339] width 34 height 14
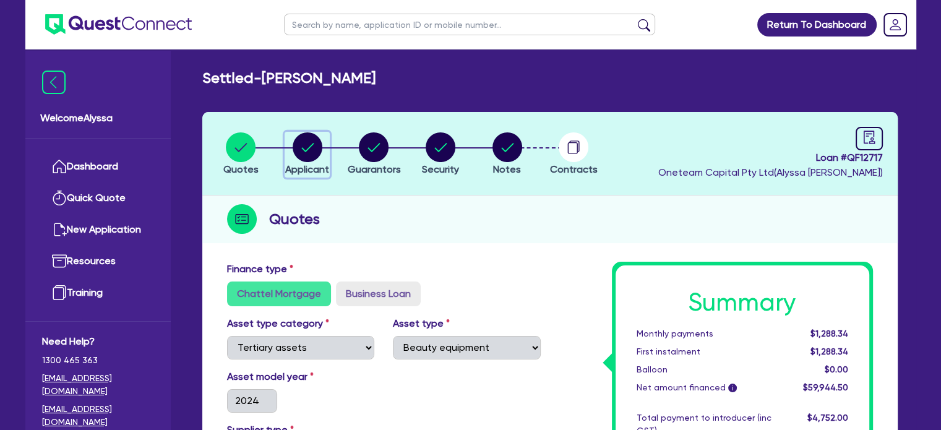
click at [300, 144] on circle "button" at bounding box center [308, 147] width 30 height 30
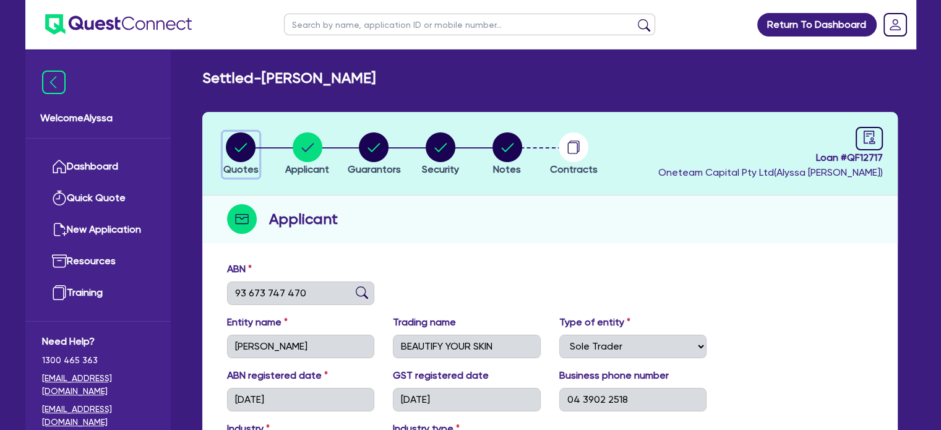
click at [230, 143] on circle "button" at bounding box center [241, 147] width 30 height 30
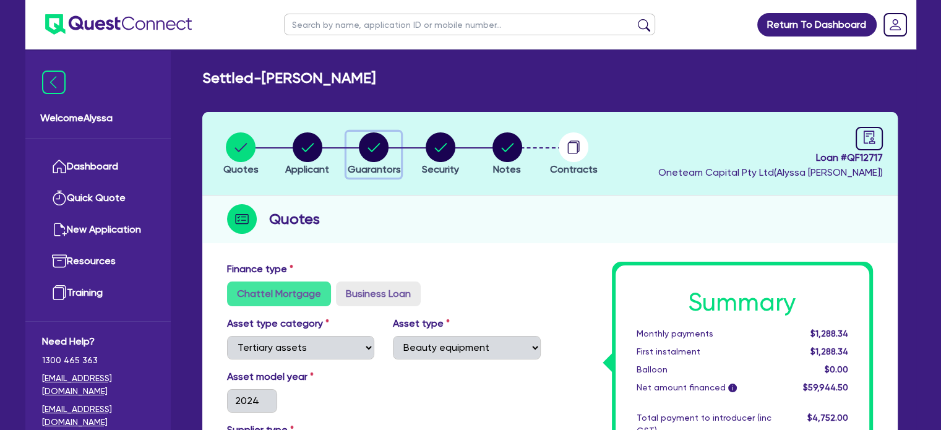
click at [379, 148] on circle "button" at bounding box center [374, 147] width 30 height 30
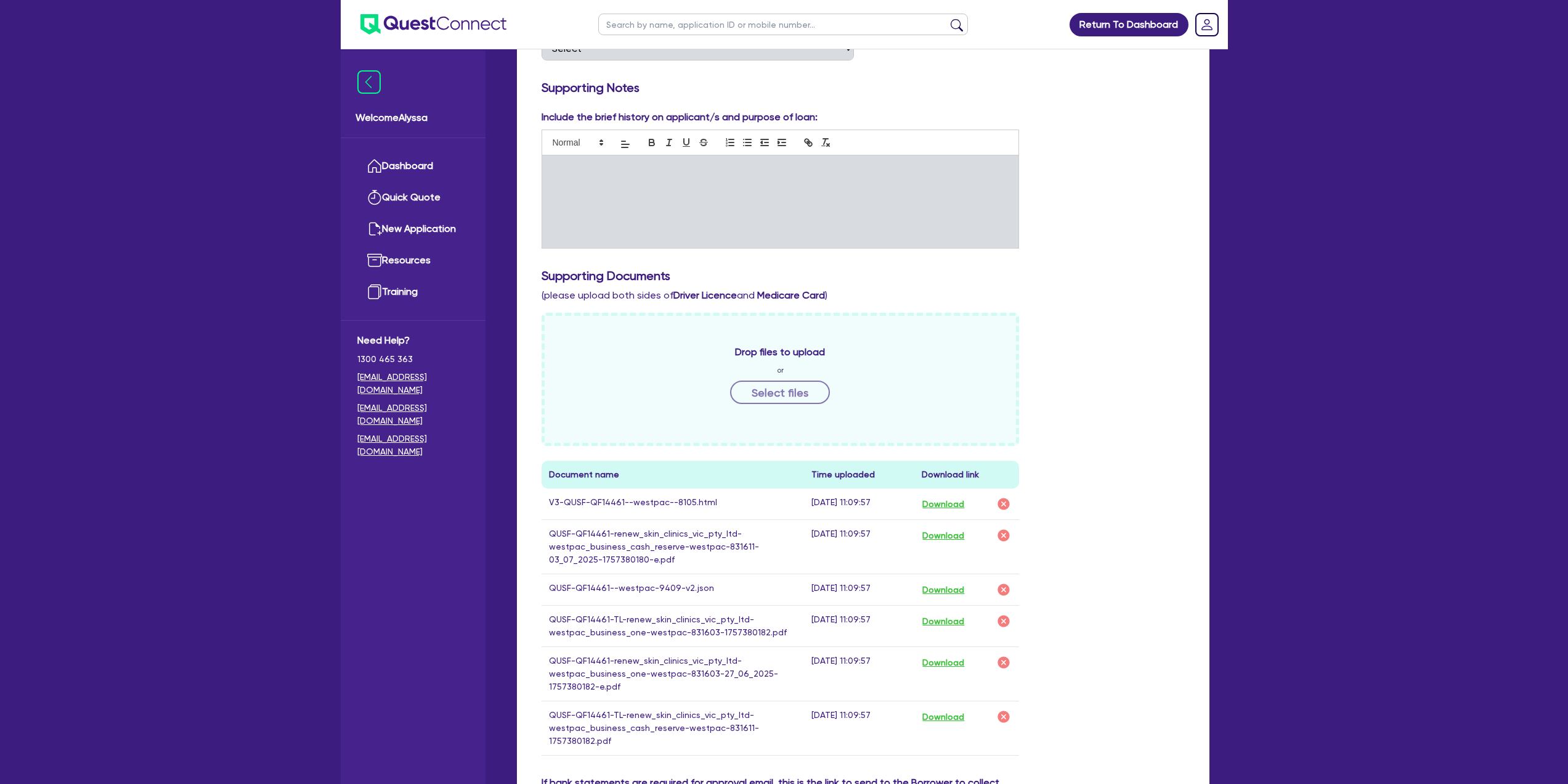
scroll to position [265, 0]
click at [944, 500] on button "Download" at bounding box center [943, 502] width 43 height 16
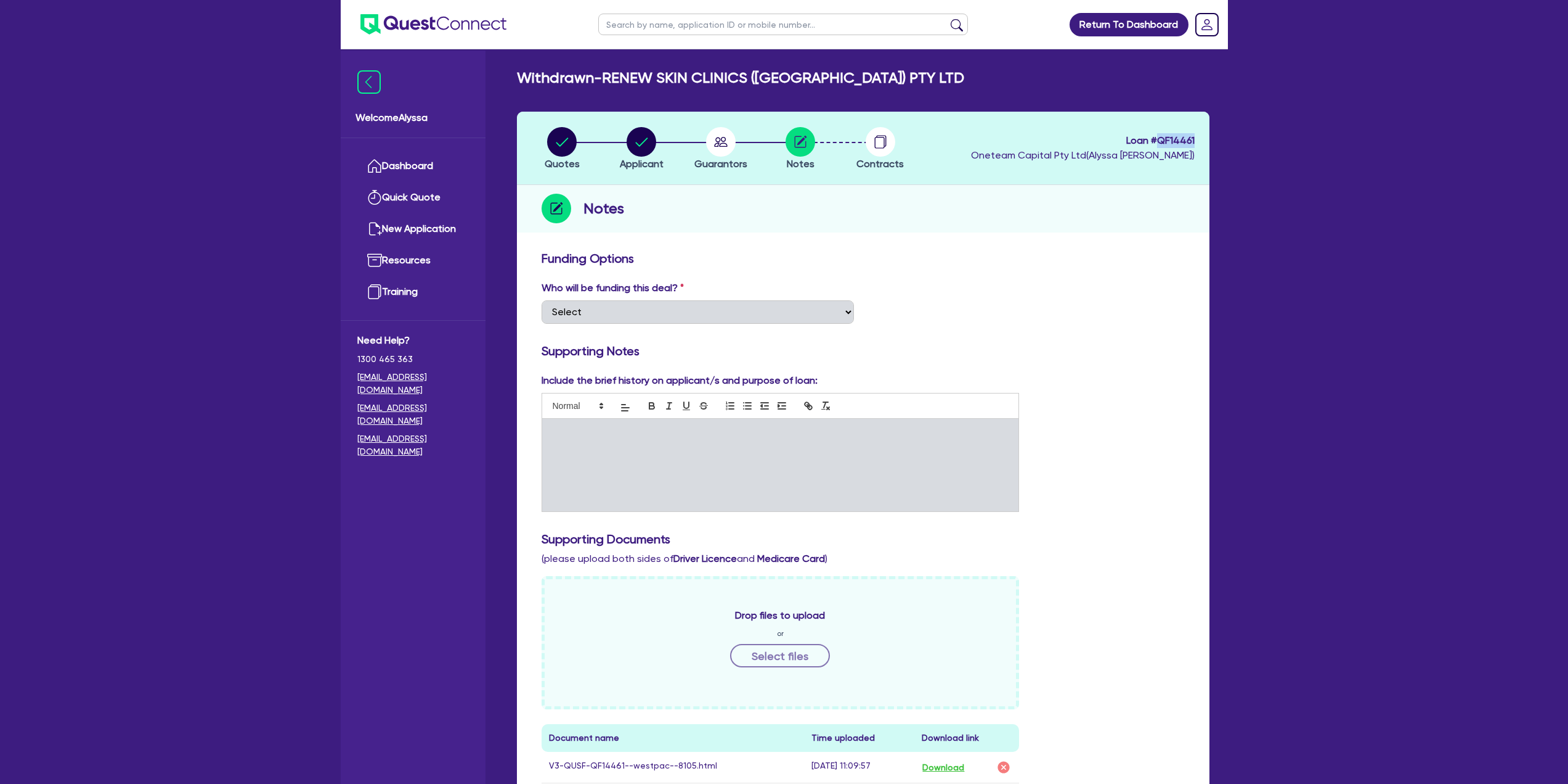
drag, startPoint x: 1195, startPoint y: 144, endPoint x: 1159, endPoint y: 138, distance: 36.5
click at [1159, 138] on span "Loan # QF14461" at bounding box center [1083, 140] width 224 height 15
copy span "QF14461"
click at [1073, 116] on header "Quotes Applicant Guarantors Notes Contracts Loan # QF14461 Oneteam Capital Pty …" at bounding box center [863, 148] width 693 height 74
drag, startPoint x: 1198, startPoint y: 140, endPoint x: 1160, endPoint y: 141, distance: 38.0
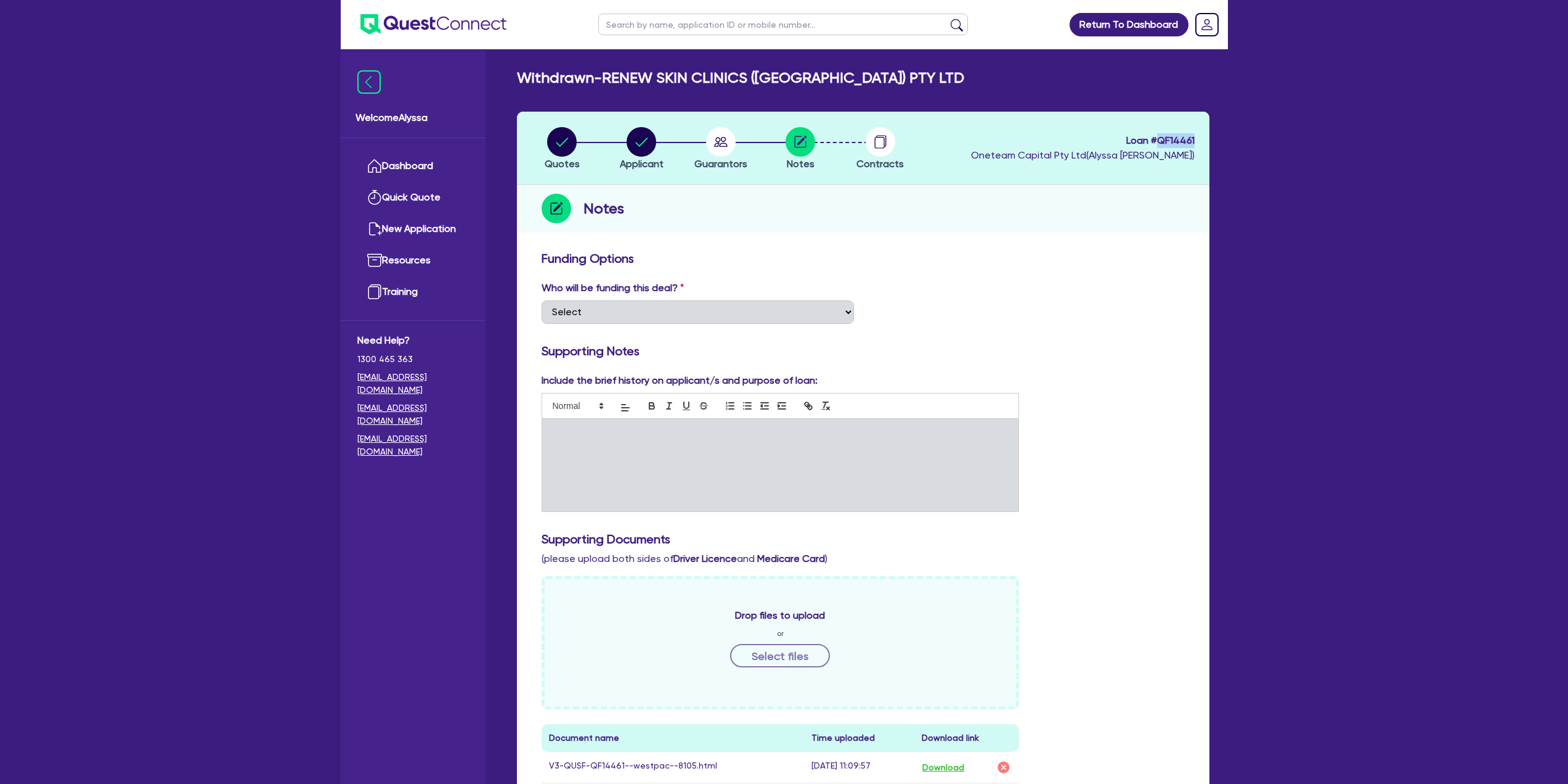
click at [1160, 141] on header "Quotes Applicant Guarantors Notes Contracts Loan # QF14461 Oneteam Capital Pty …" at bounding box center [863, 148] width 693 height 74
copy span "QF14461"
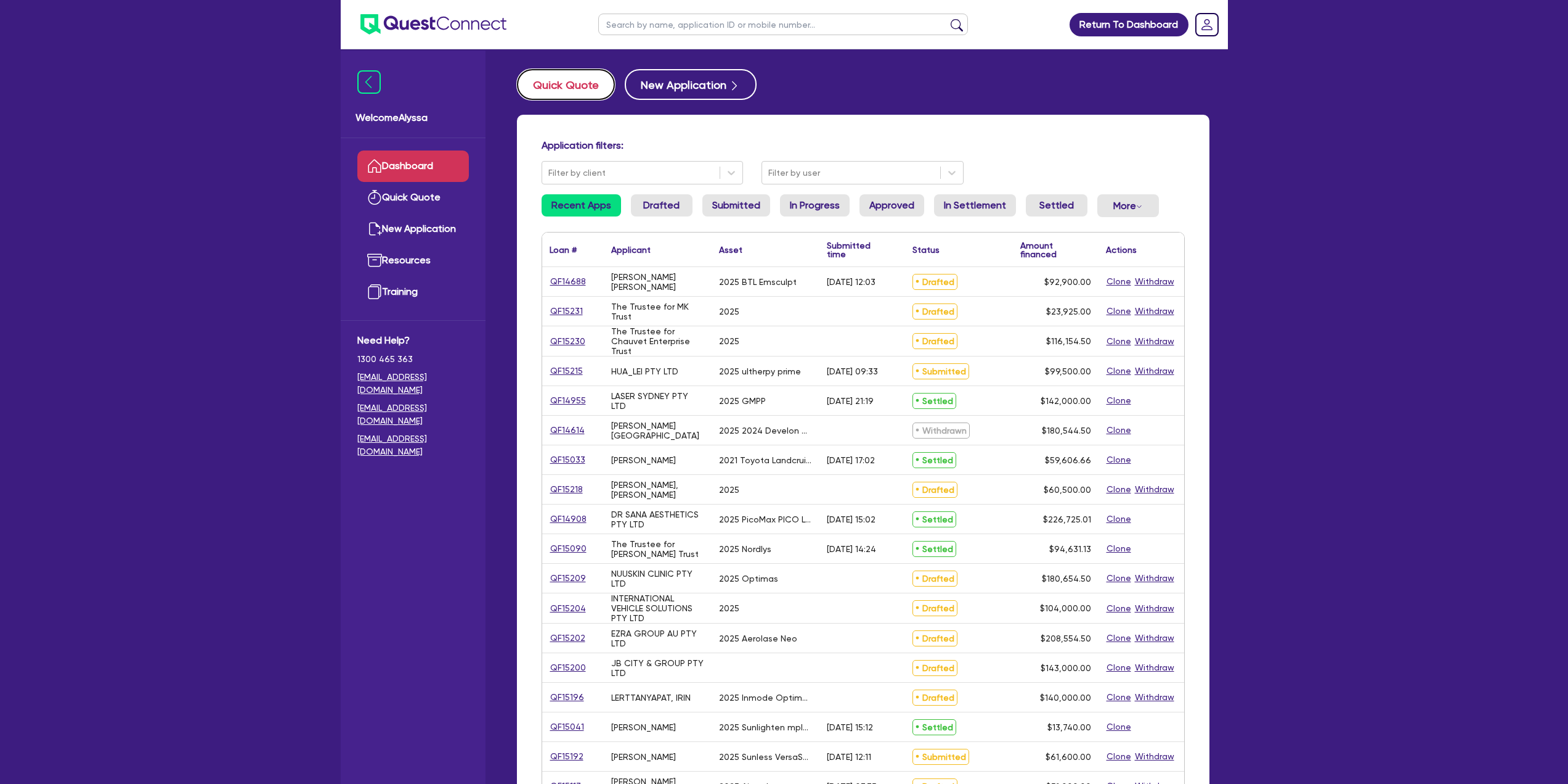
click at [575, 80] on button "Quick Quote" at bounding box center [565, 84] width 98 height 31
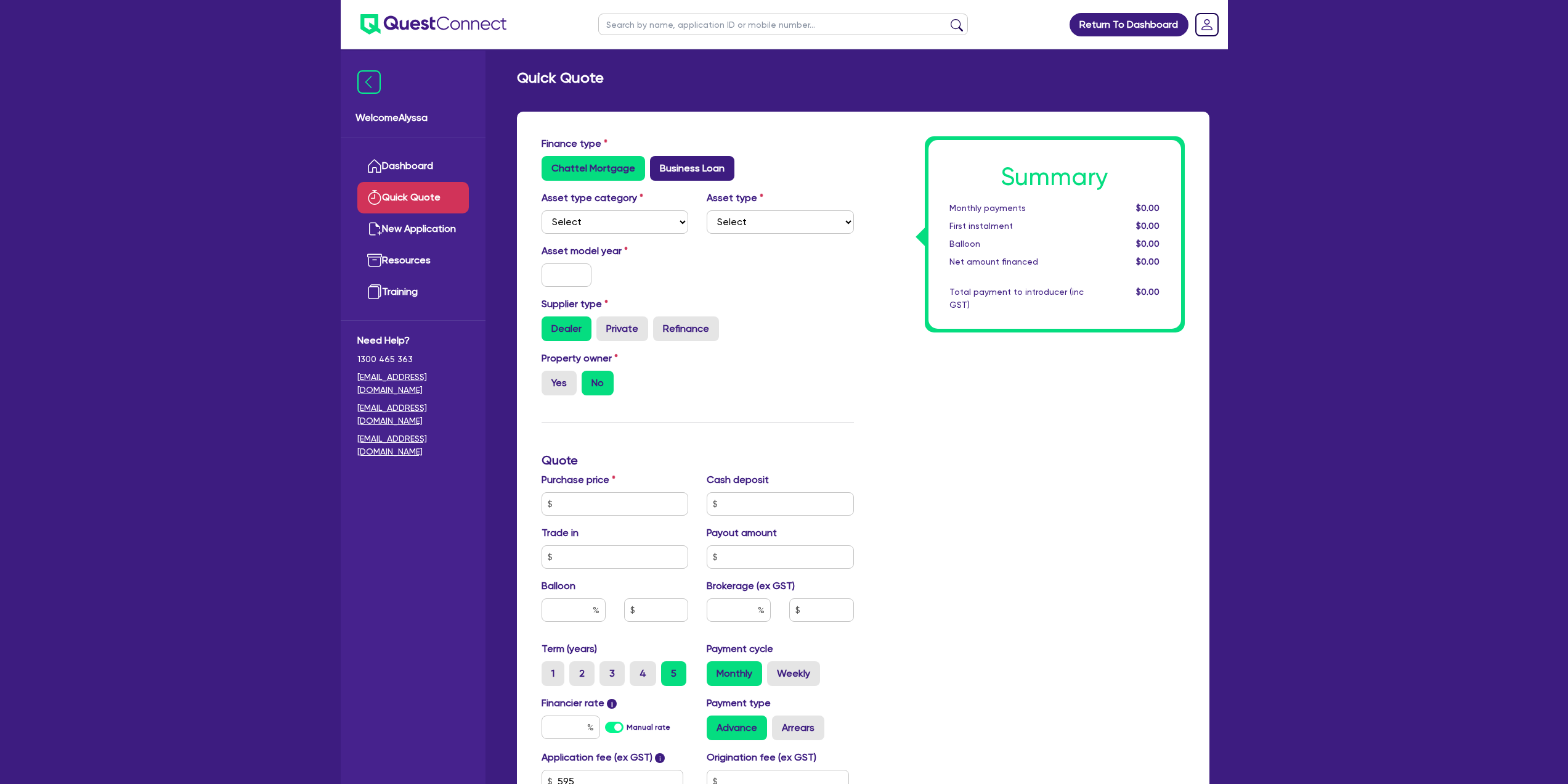
click at [684, 174] on label "Business Loan" at bounding box center [692, 168] width 85 height 25
click at [658, 164] on input "Business Loan" at bounding box center [654, 160] width 8 height 8
radio input "true"
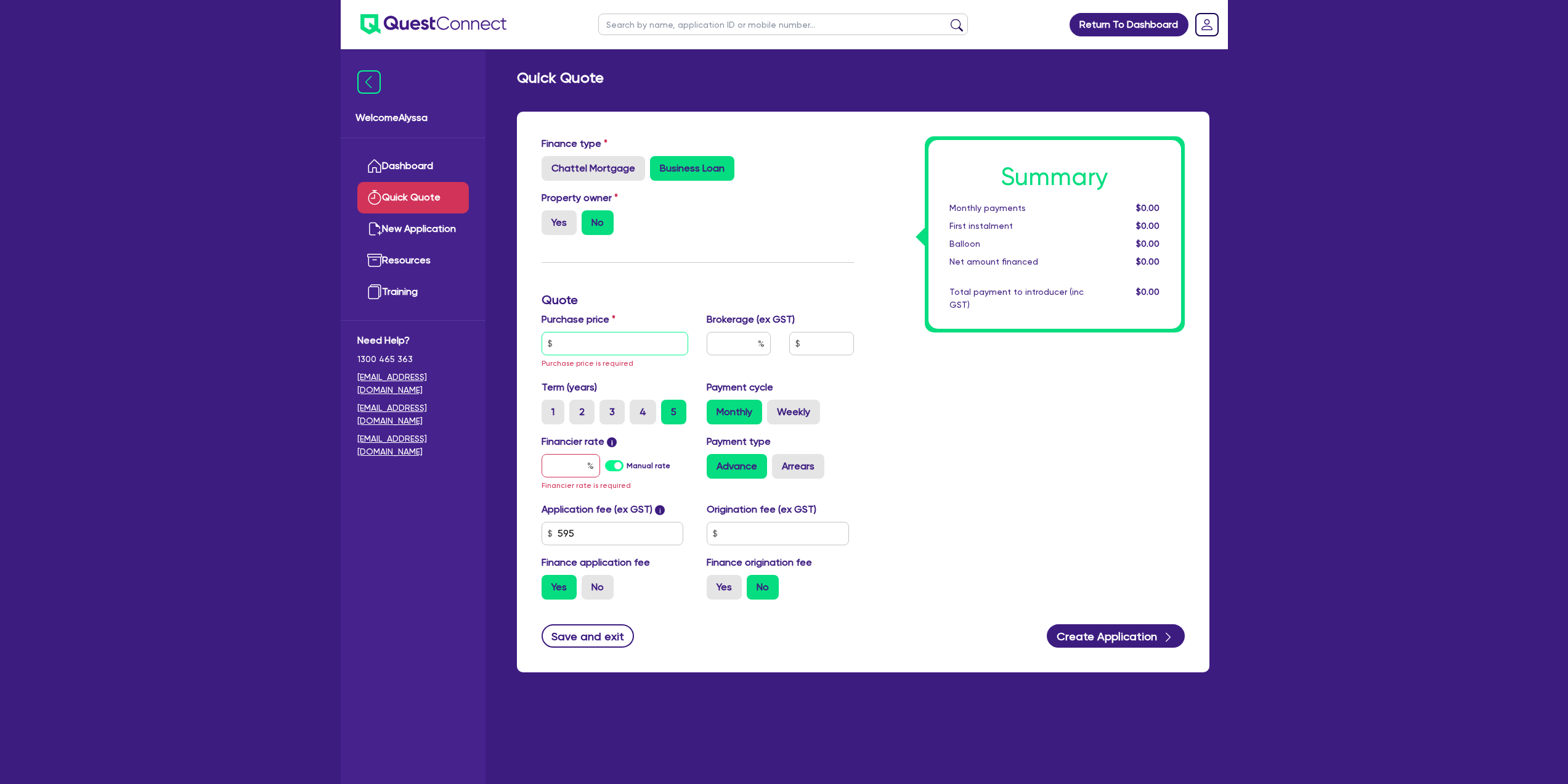
click at [576, 343] on input "text" at bounding box center [615, 344] width 147 height 24
click at [565, 343] on input "text" at bounding box center [615, 344] width 147 height 24
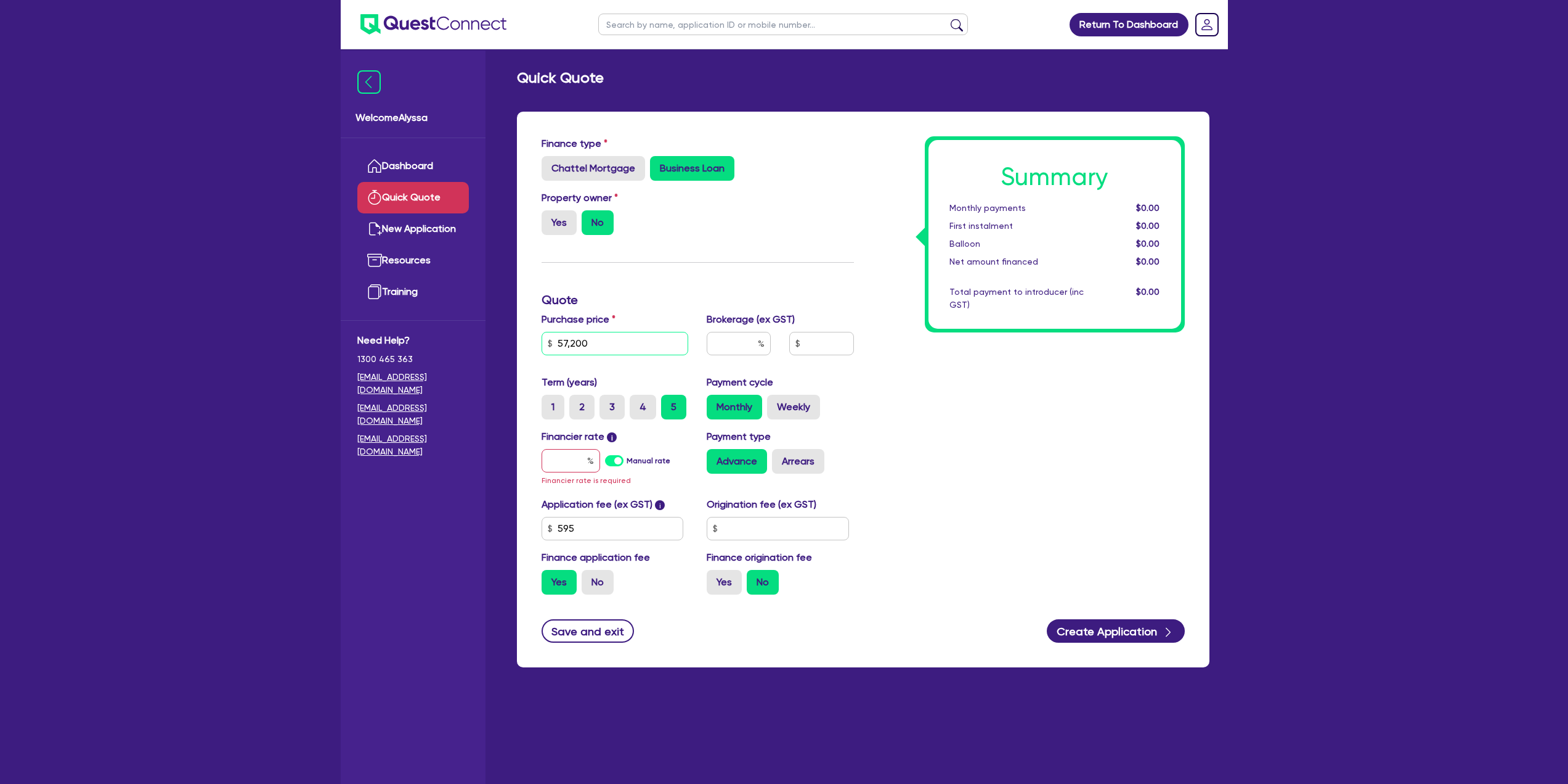
drag, startPoint x: 590, startPoint y: 339, endPoint x: 460, endPoint y: 335, distance: 130.1
click at [460, 335] on div "Welcome Alyssa Dashboard Quick Quote New Application Ref Company Ref Salesperso…" at bounding box center [784, 416] width 887 height 833
type input "62,700"
click at [743, 353] on input "text" at bounding box center [739, 344] width 64 height 24
type input "3"
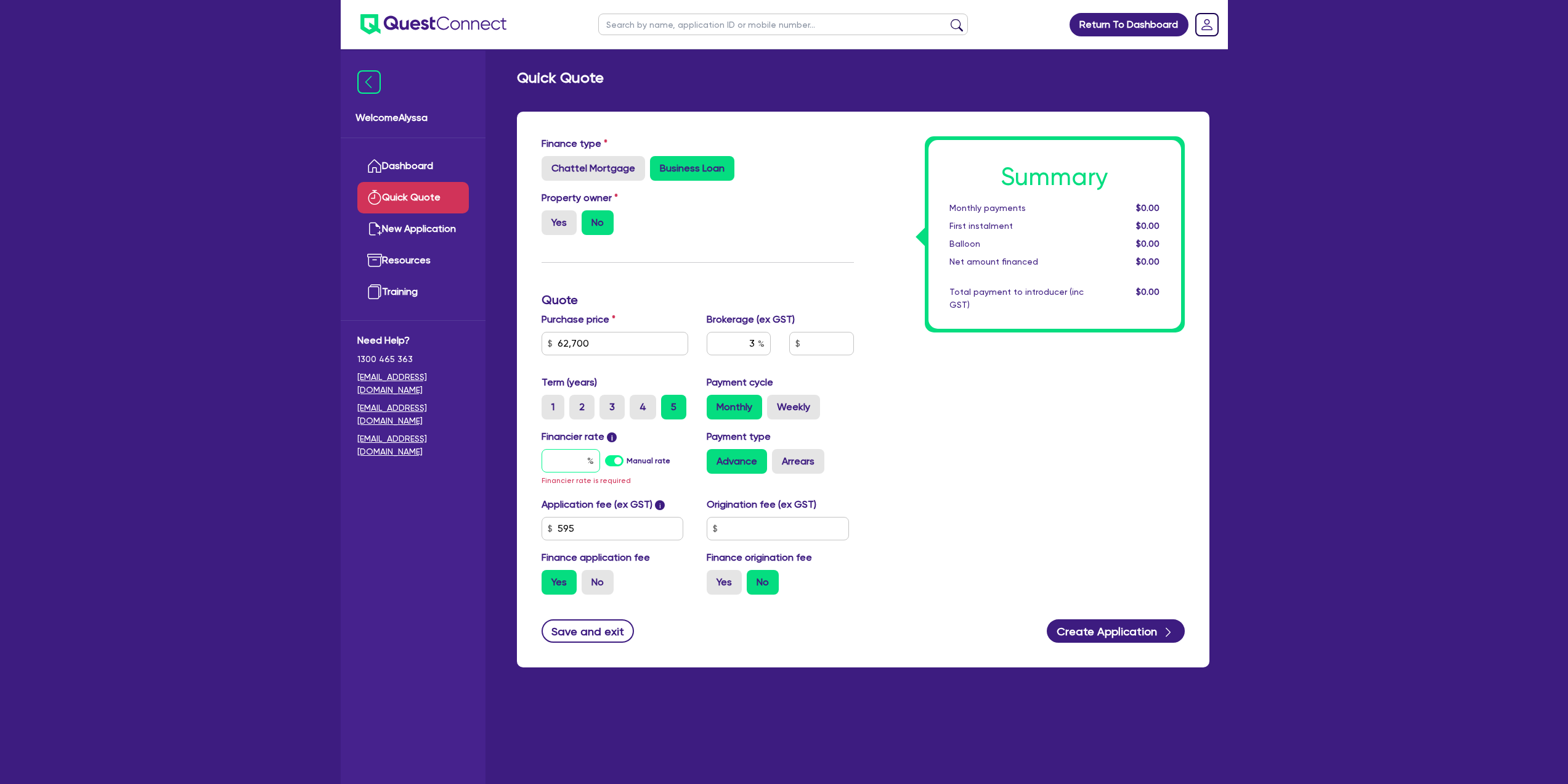
click at [566, 456] on input "text" at bounding box center [570, 461] width 59 height 24
type input "6"
type input "1,900.64"
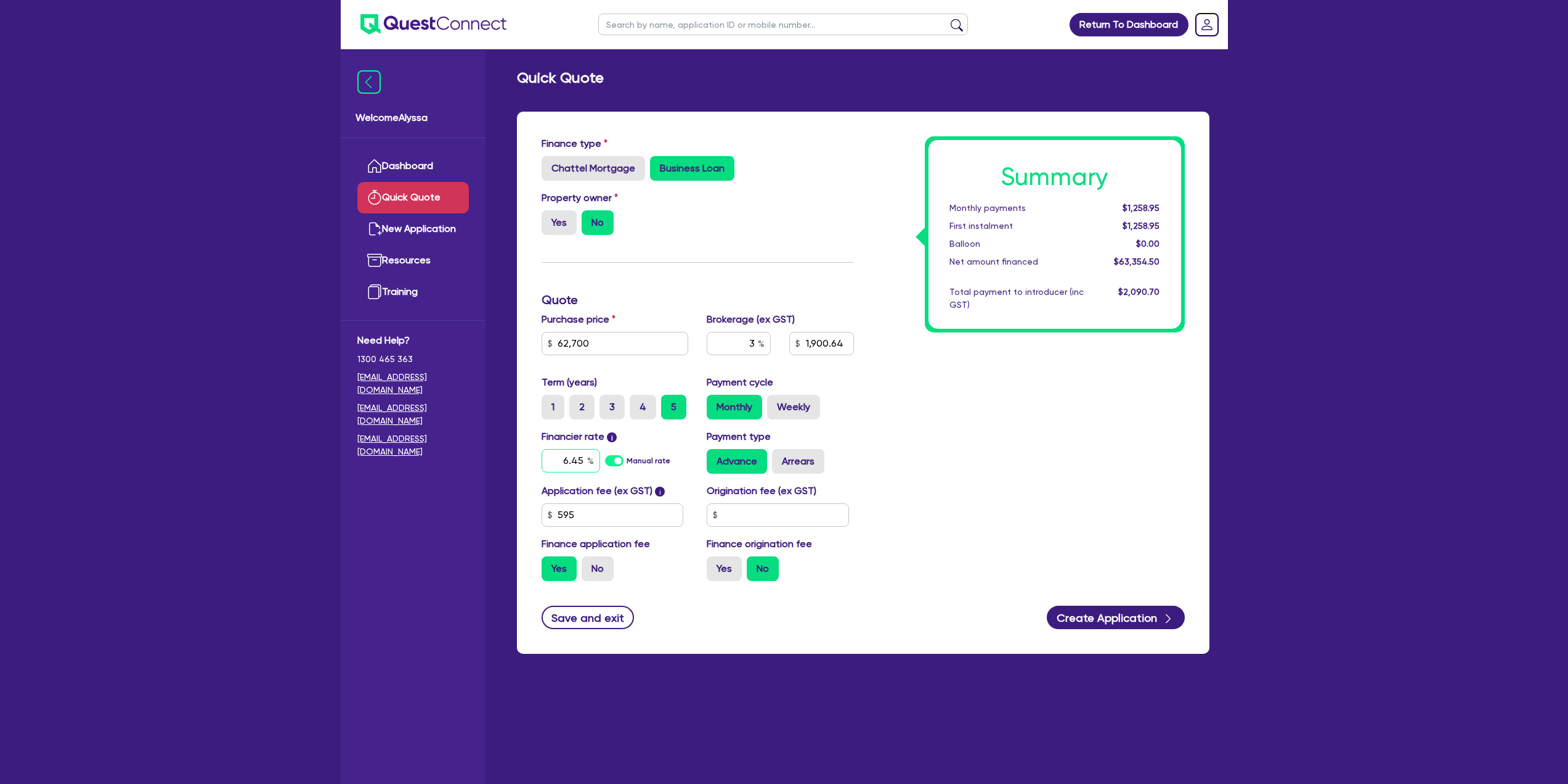
type input "6.45"
type input "1,900.64"
click at [919, 531] on div "Summary Monthly payments Calculating... First instalment Calculating... Balloon…" at bounding box center [1028, 364] width 331 height 454
click at [796, 394] on label "Weekly" at bounding box center [793, 406] width 53 height 25
click at [776, 394] on input "Weekly" at bounding box center [772, 398] width 8 height 8
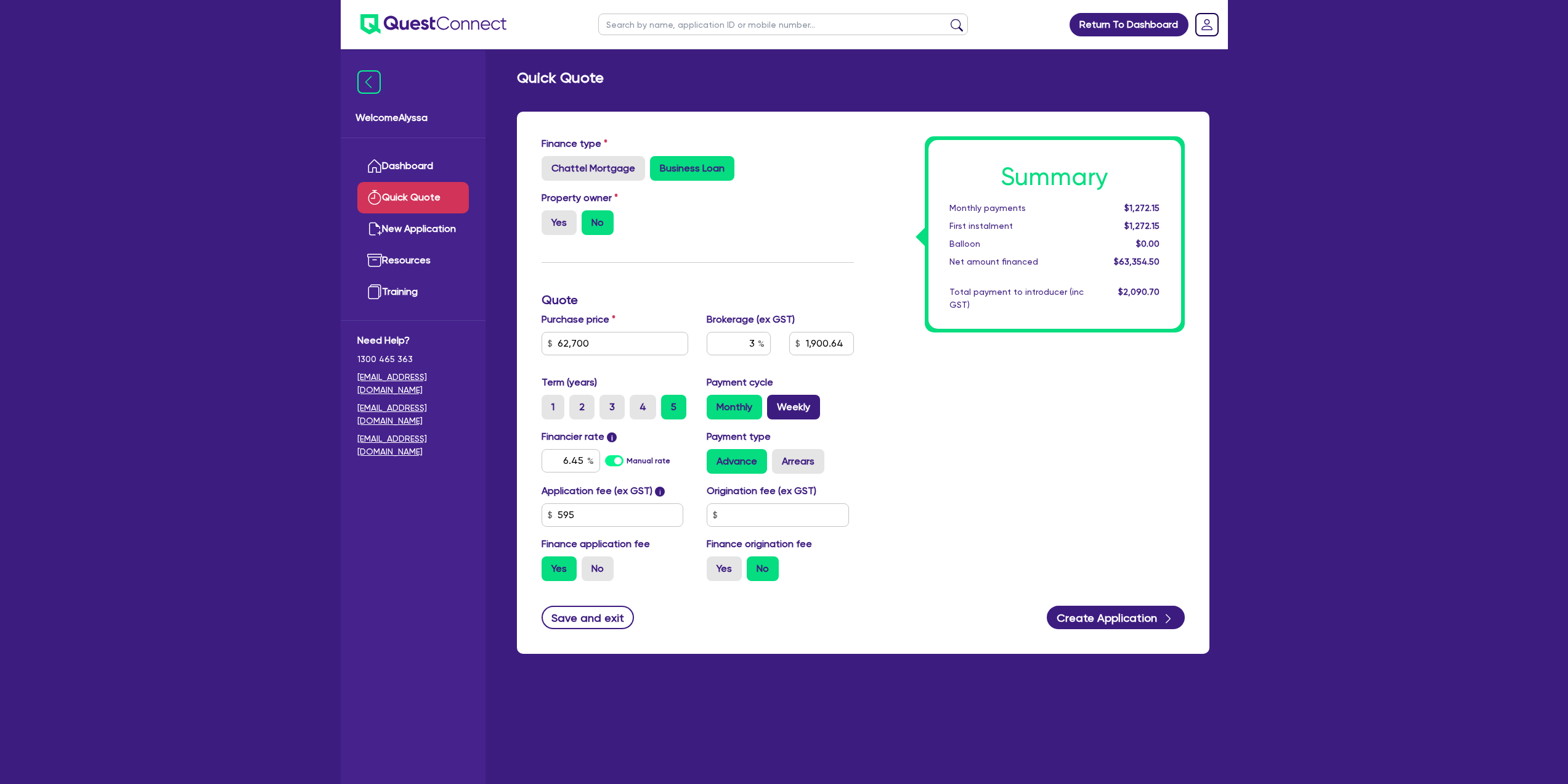
radio input "true"
type input "1,900.64"
drag, startPoint x: 597, startPoint y: 336, endPoint x: 485, endPoint y: 313, distance: 114.3
click at [485, 313] on div "Welcome Alyssa Dashboard Quick Quote New Application Ref Company Ref Salesperso…" at bounding box center [784, 416] width 887 height 833
type input "60,500"
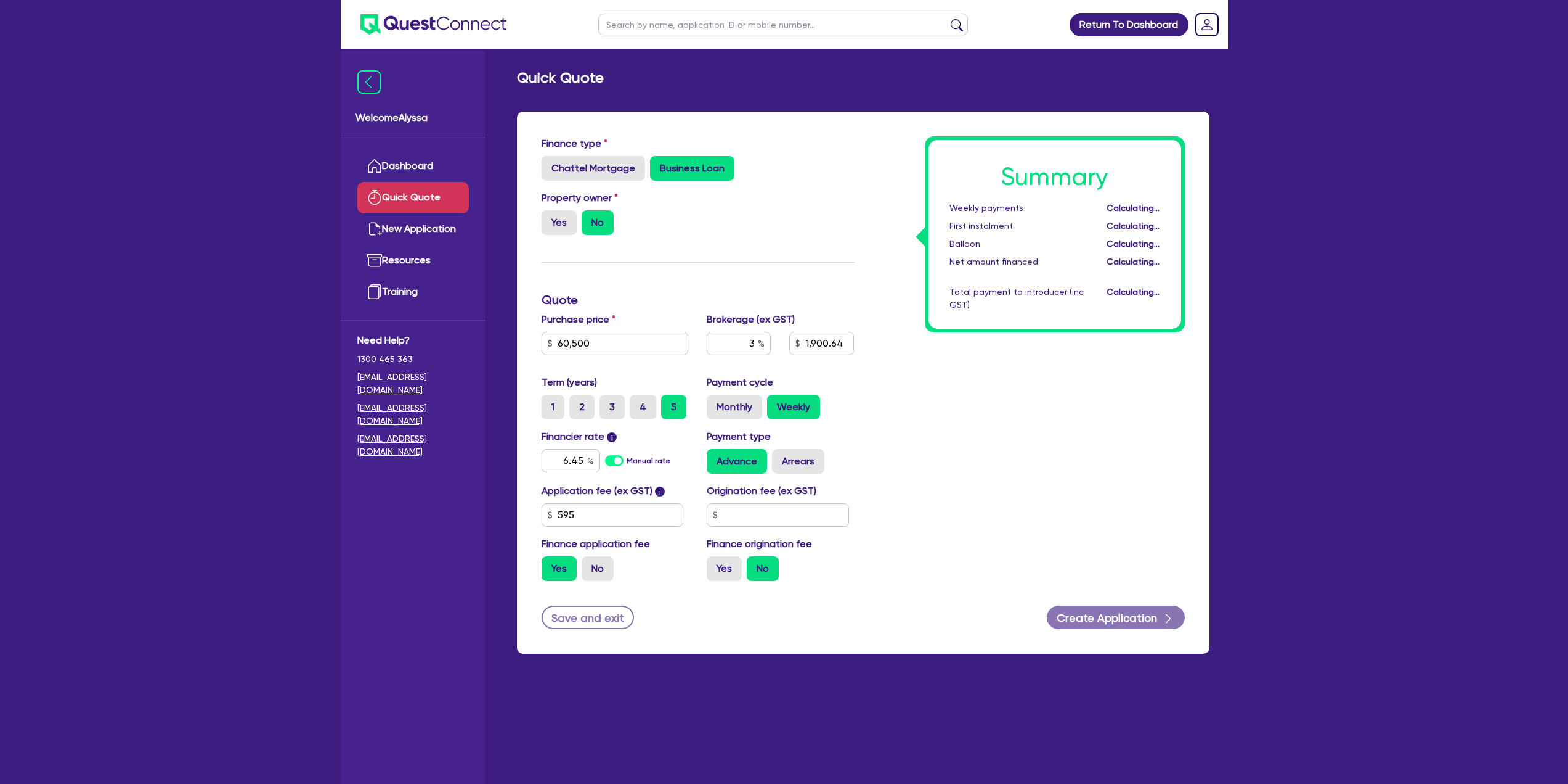
type input "1,834.64"
click at [976, 457] on div "Summary Weekly payments Calculating... First instalment Calculating... Balloon …" at bounding box center [1028, 364] width 331 height 454
drag, startPoint x: 548, startPoint y: 351, endPoint x: 398, endPoint y: 340, distance: 150.4
click at [398, 340] on div "Welcome Alyssa Dashboard Quick Quote New Application Ref Company Ref Salesperso…" at bounding box center [784, 416] width 887 height 833
type input "57,200"
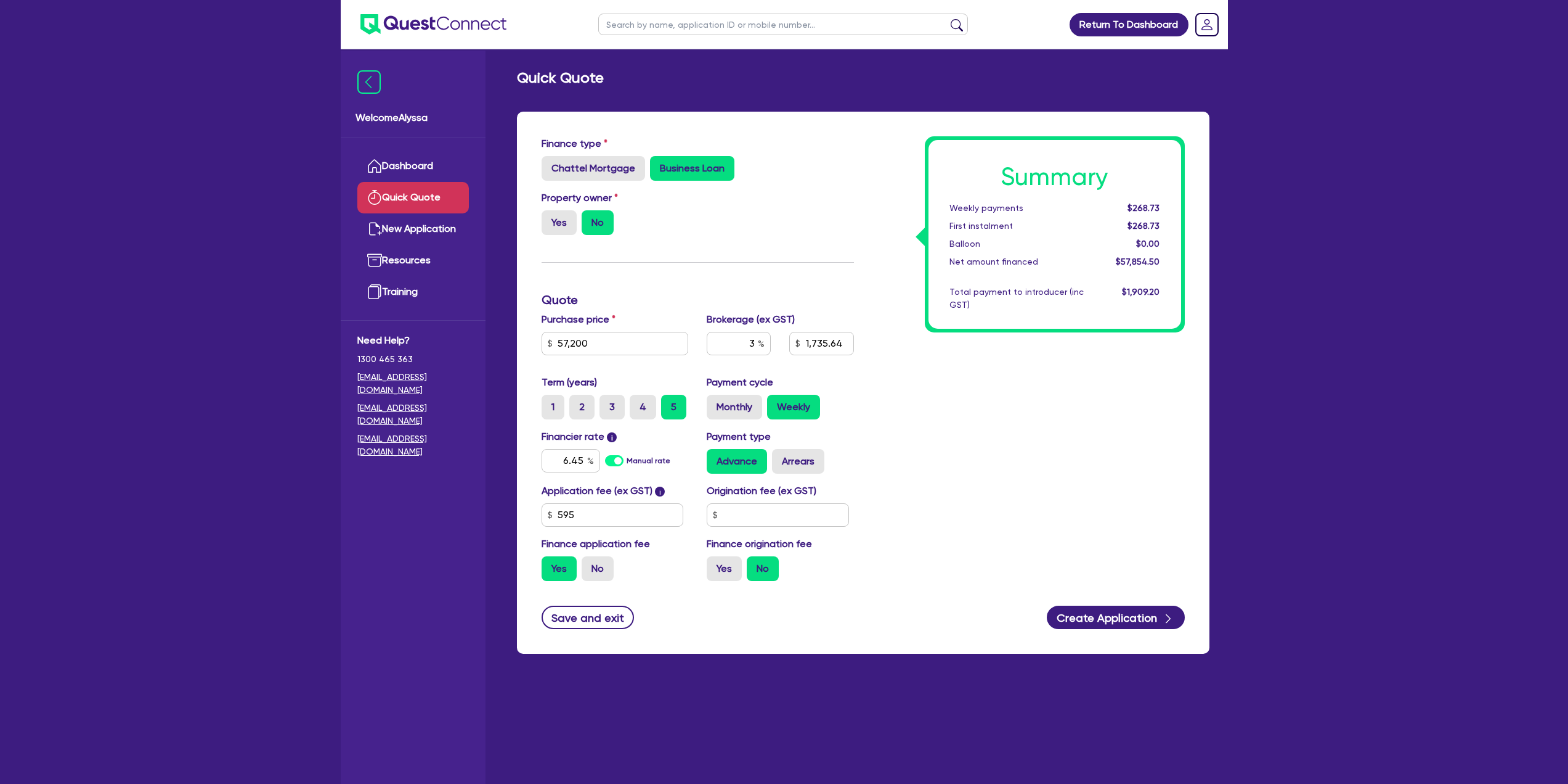
click at [915, 433] on div "Summary Weekly payments $268.73 First instalment $268.73 Balloon $0.00 Net amou…" at bounding box center [1028, 364] width 331 height 454
drag, startPoint x: 591, startPoint y: 348, endPoint x: 449, endPoint y: 324, distance: 144.0
click at [449, 324] on div "Welcome Alyssa Dashboard Quick Quote New Application Ref Company Ref Salesperso…" at bounding box center [784, 416] width 887 height 833
type input "1,735.64"
type input "62,700"
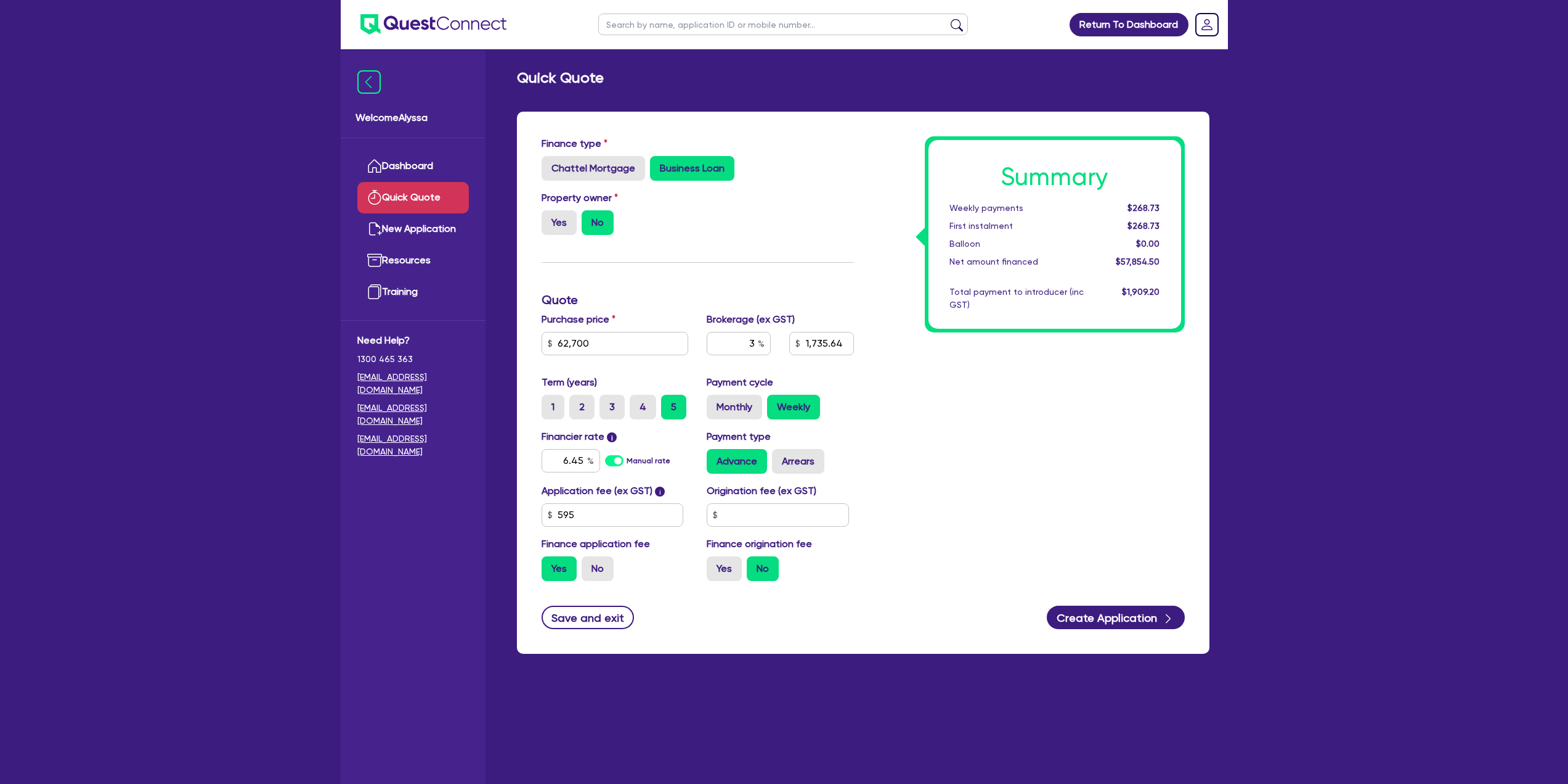
type input "1,900.64"
click at [832, 437] on div "Payment type Advance Arrears" at bounding box center [781, 451] width 166 height 45
click at [745, 409] on label "Monthly" at bounding box center [735, 406] width 56 height 25
click at [715, 402] on input "Monthly" at bounding box center [711, 398] width 8 height 8
radio input "true"
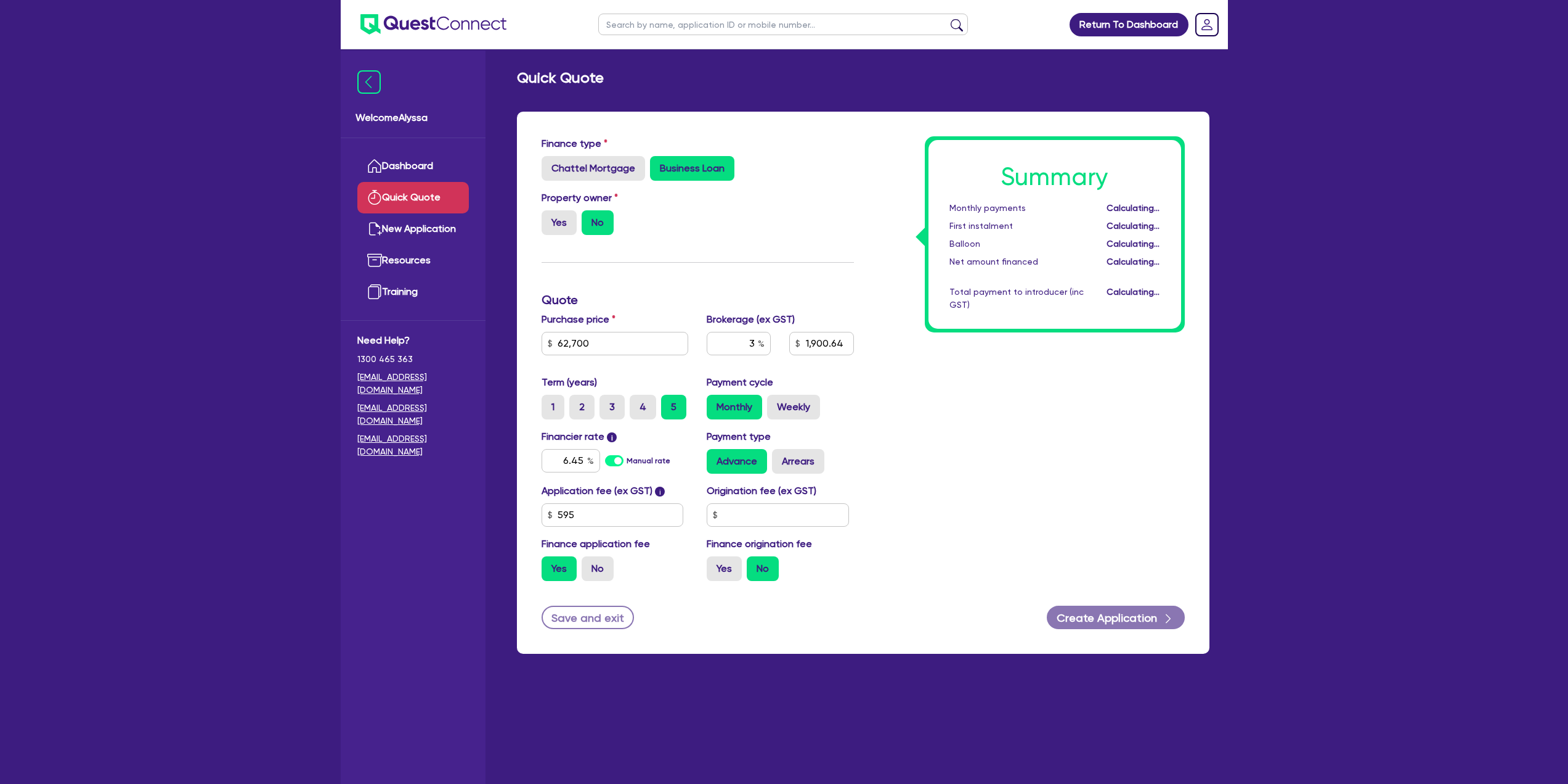
type input "1,900.64"
click at [799, 411] on label "Weekly" at bounding box center [793, 406] width 53 height 25
click at [776, 402] on input "Weekly" at bounding box center [772, 398] width 8 height 8
radio input "true"
type input "1,900.64"
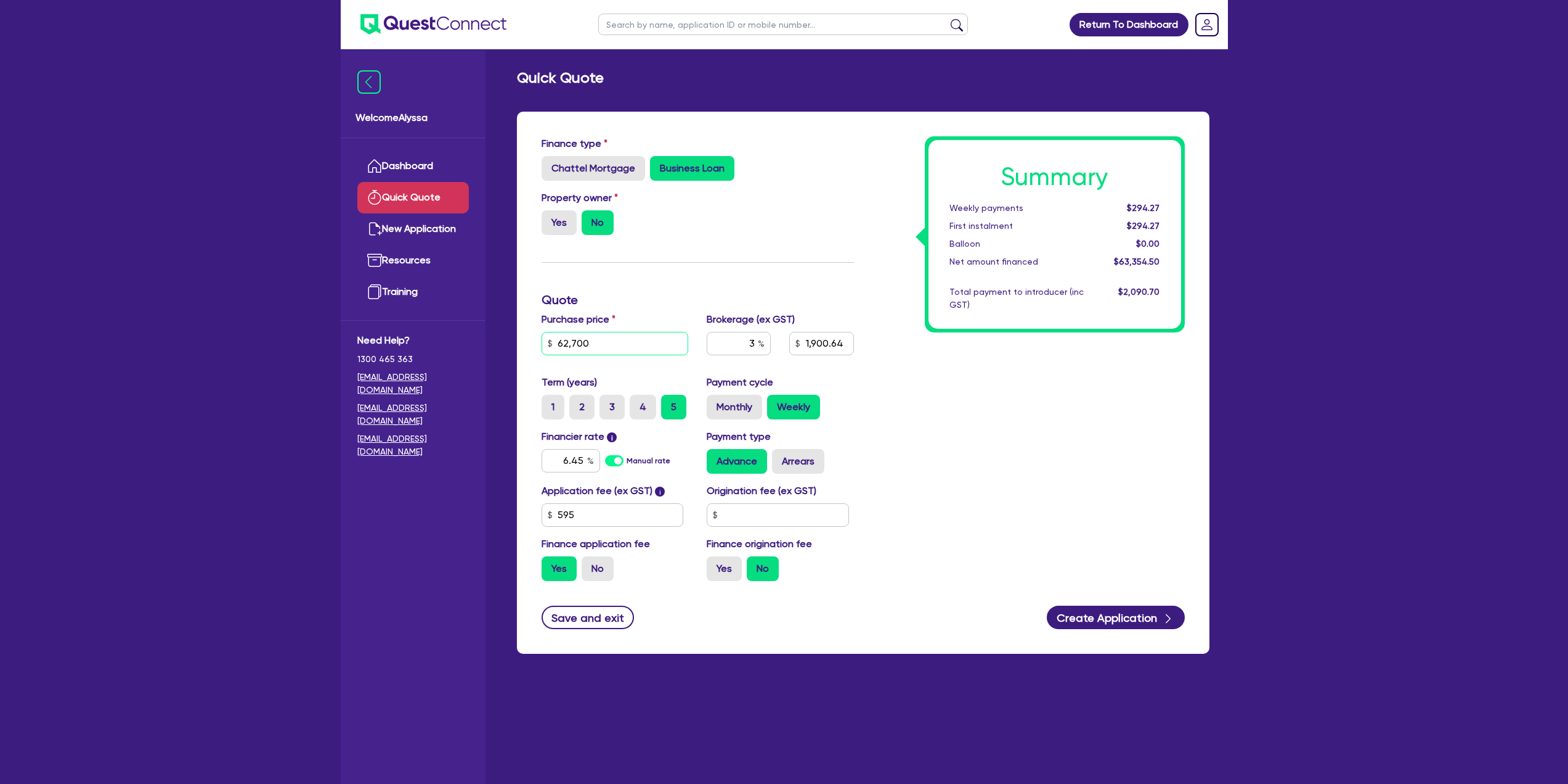
drag, startPoint x: 606, startPoint y: 345, endPoint x: 527, endPoint y: 334, distance: 79.8
click at [527, 334] on div "Finance type Chattel Mortgage Business Loan Asset type category Select Cars and…" at bounding box center [863, 383] width 693 height 542
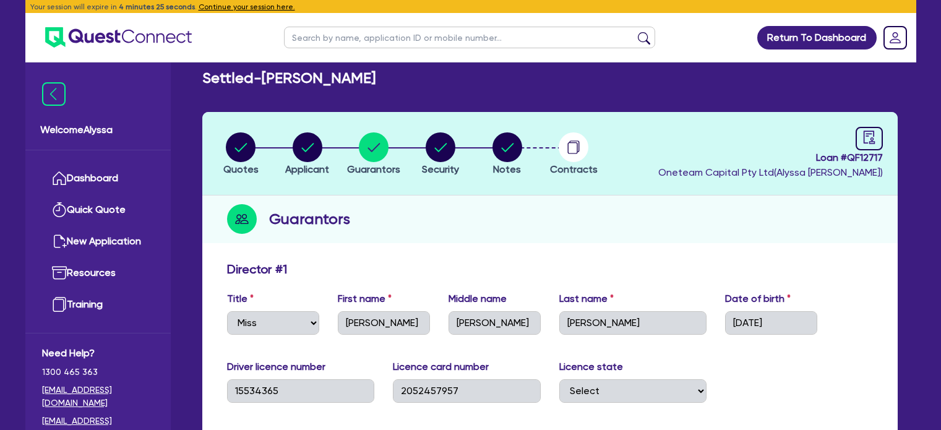
select select "MISS"
select select "[GEOGRAPHIC_DATA]"
select select "DE_FACTO"
select select "CASH"
select select "VEHICLE"
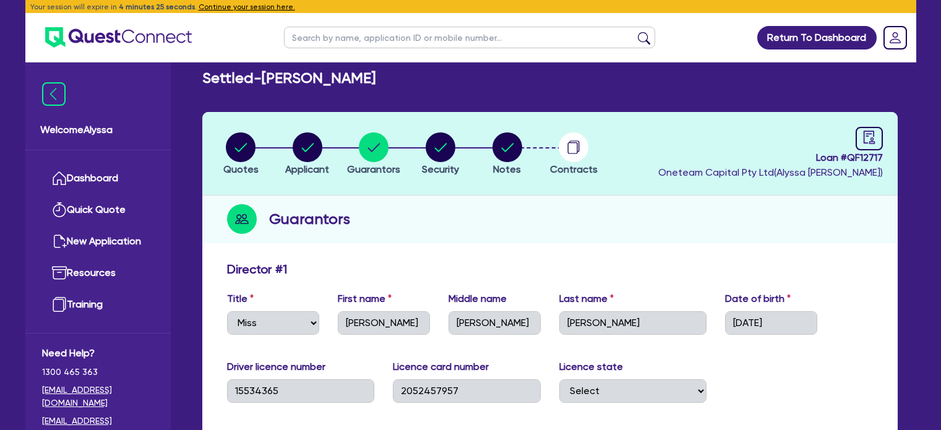
select select "VEHICLE_LOAN"
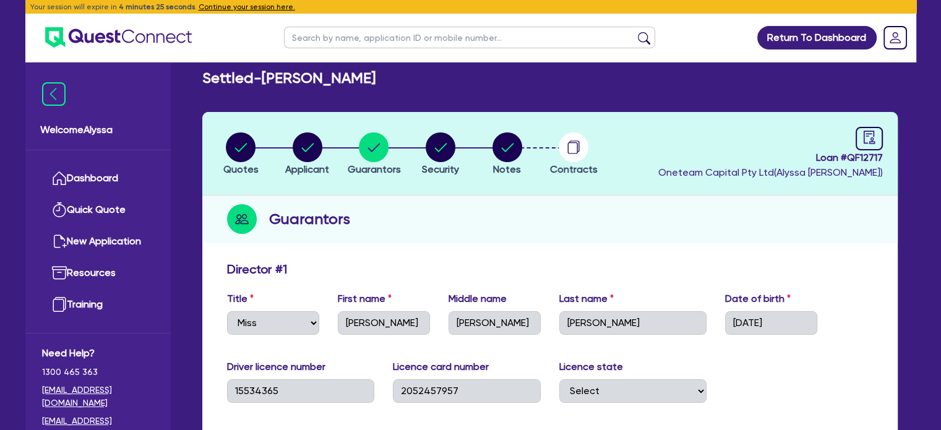
type input "0"
type input "0457 233 588"
type input "20,000"
type input "55,000"
type input "46,000"
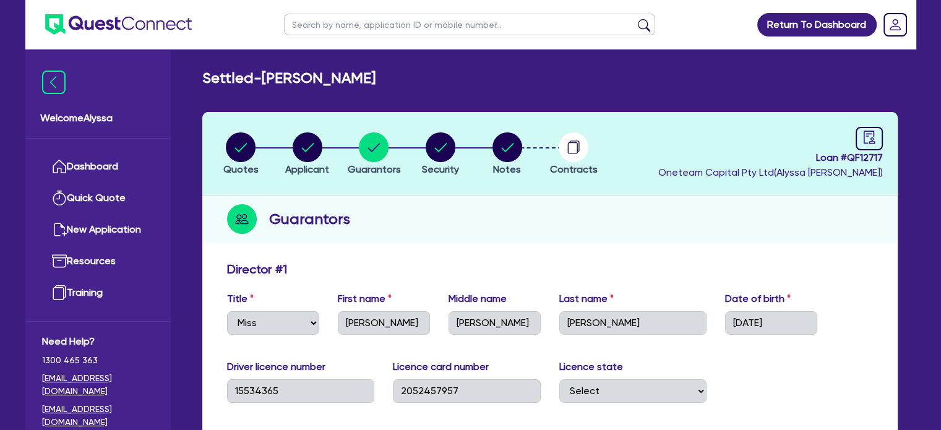
click at [340, 31] on input "text" at bounding box center [469, 25] width 371 height 22
type input "hemant"
click button "submit" at bounding box center [644, 27] width 20 height 17
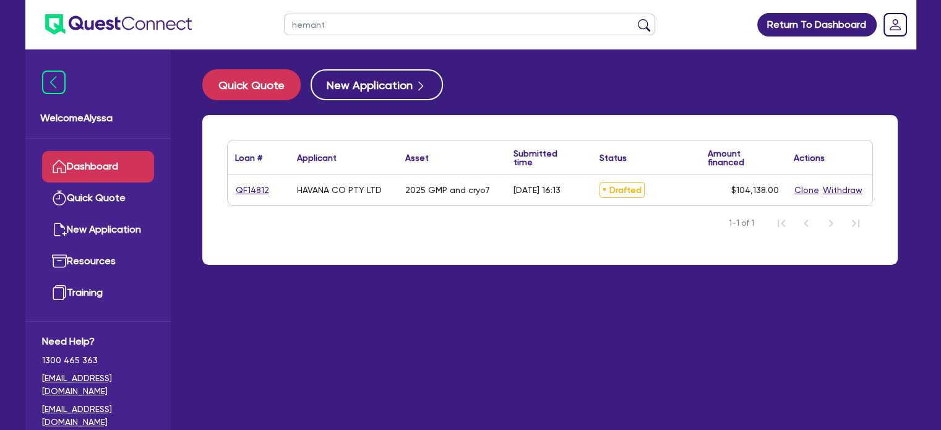
click at [233, 187] on div "QF14812" at bounding box center [259, 190] width 62 height 30
click at [253, 188] on link "QF14812" at bounding box center [252, 190] width 35 height 14
select select "TERTIARY_ASSETS"
select select "BEAUTY_EQUIPMENT"
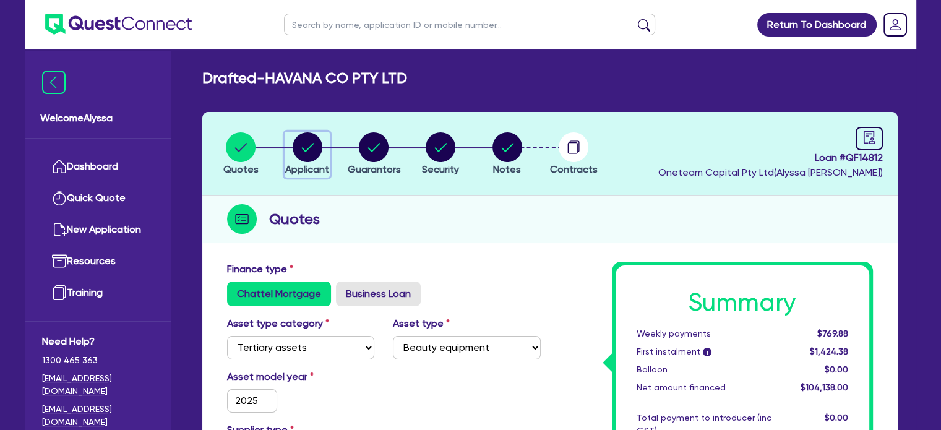
click at [311, 145] on icon "button" at bounding box center [307, 147] width 12 height 9
select select "COMPANY"
select select "HEALTH_BEAUTY"
select select "HAIR_BEAUTY_SALONS"
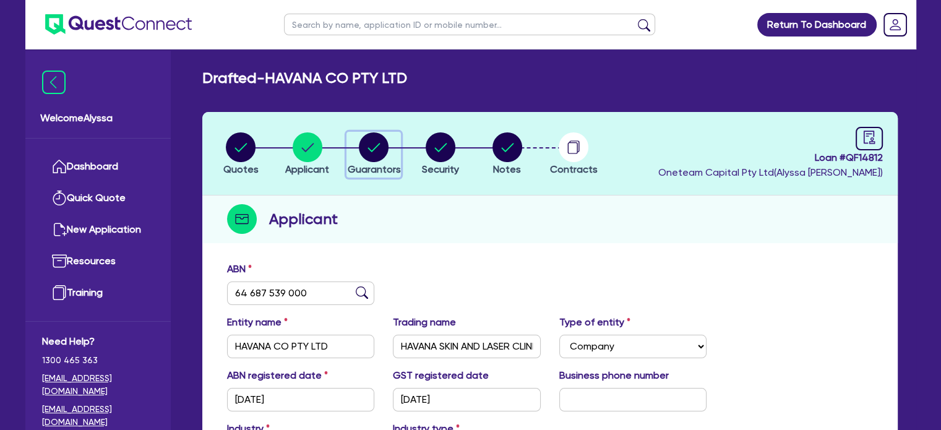
click at [361, 150] on circle "button" at bounding box center [374, 147] width 30 height 30
select select "MISS"
select select "WA"
select select "SINGLE"
select select "VEHICLE"
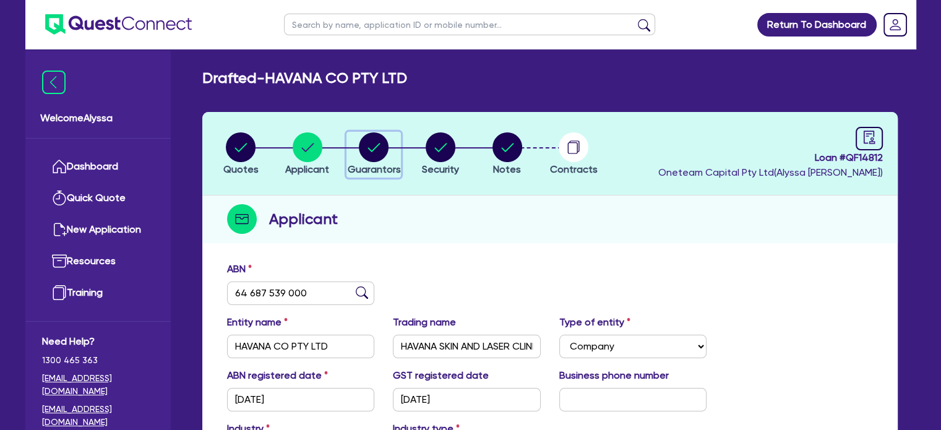
select select "MR"
select select "WA"
select select "MARRIED"
select select "PROPERTY"
select select "INVESTMENT_PROPERTY"
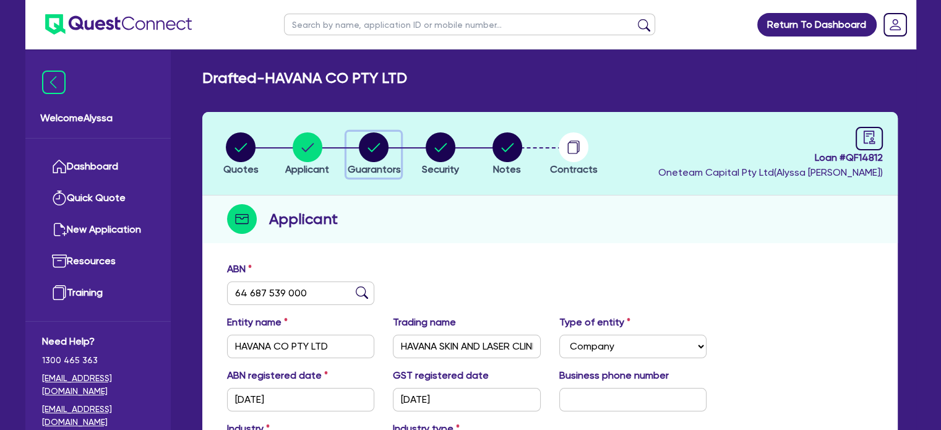
select select "CASH"
select select "VEHICLE"
select select "MORTGAGE"
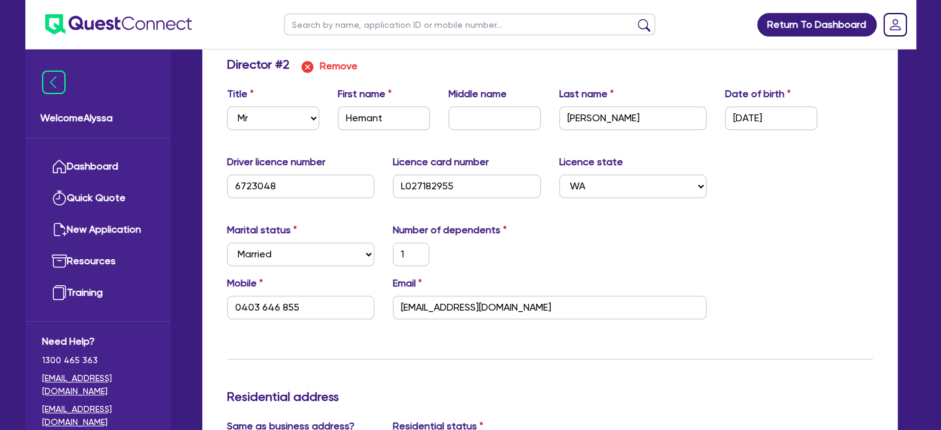
scroll to position [1185, 0]
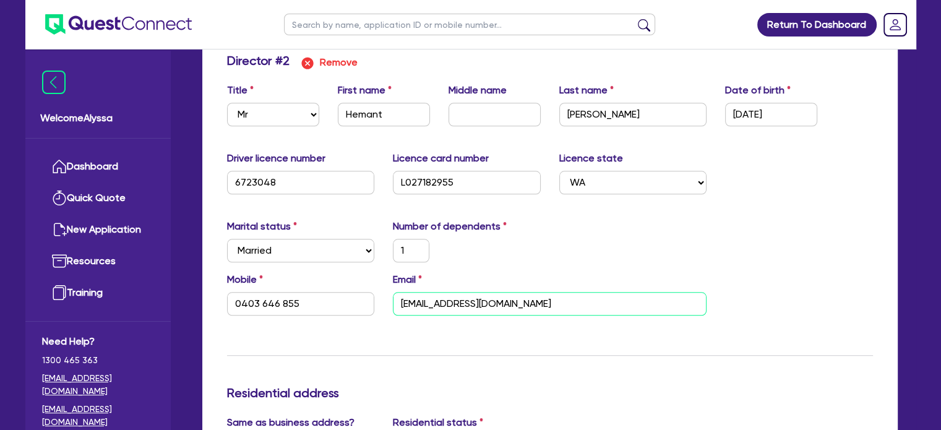
drag, startPoint x: 534, startPoint y: 307, endPoint x: 364, endPoint y: 285, distance: 171.0
click at [364, 285] on div "Mobile 0403 646 855 Email h_sachar@yahoo.com" at bounding box center [550, 298] width 665 height 53
